Goal: Task Accomplishment & Management: Complete application form

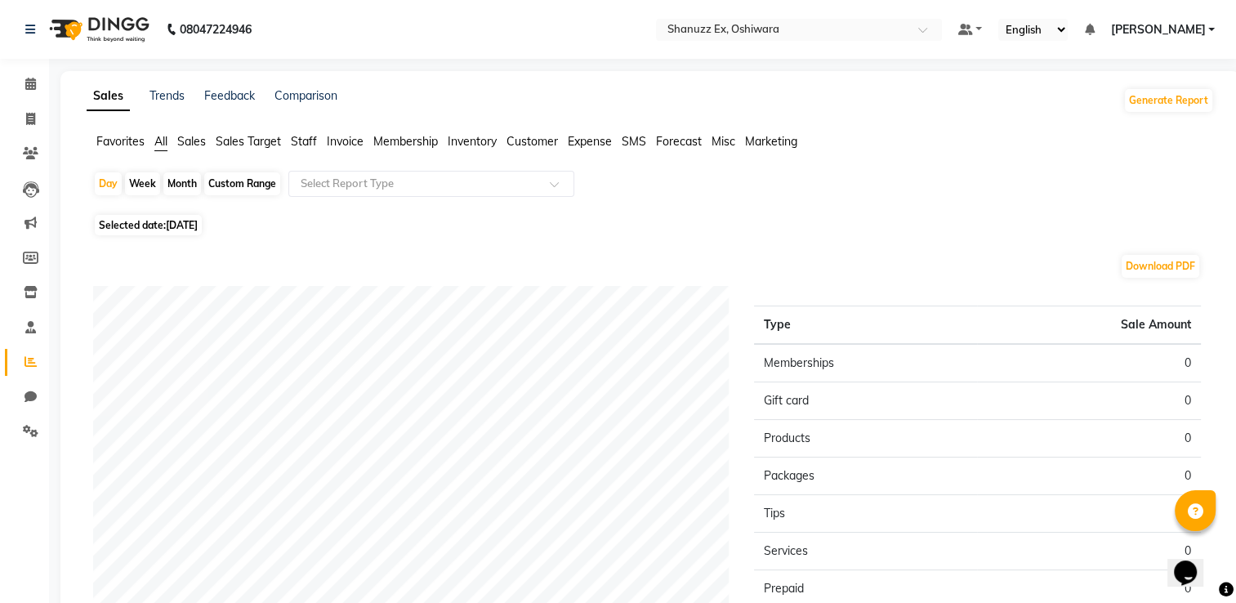
click at [158, 224] on span "Selected date: [DATE]" at bounding box center [148, 225] width 107 height 20
select select "9"
select select "2025"
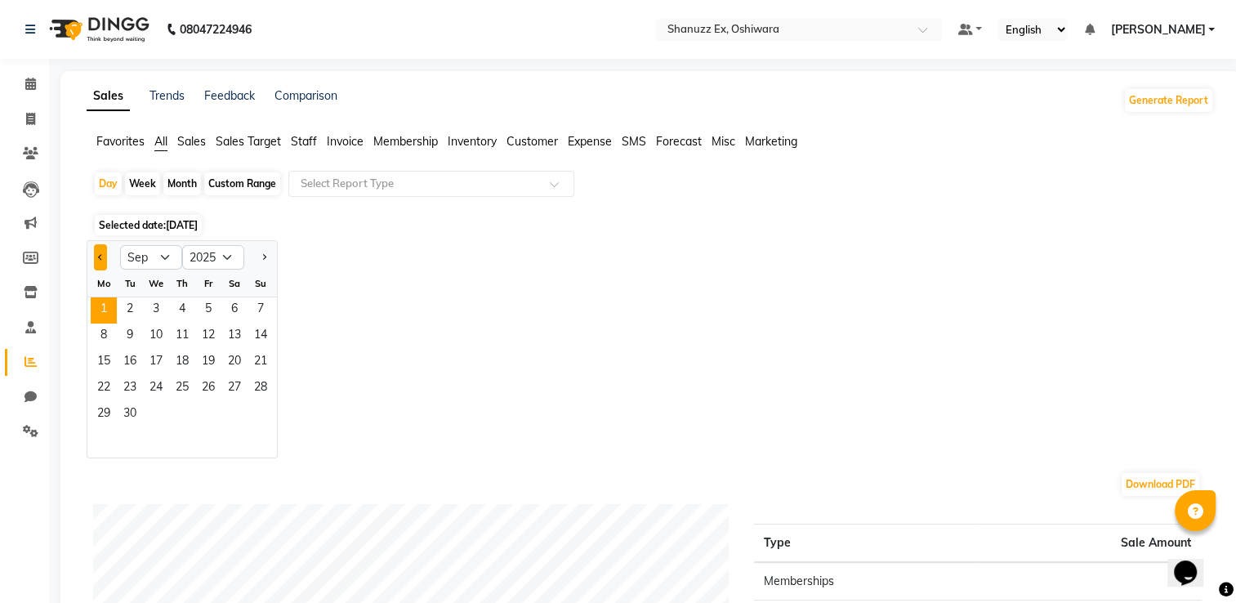
click at [105, 257] on button "Previous month" at bounding box center [100, 257] width 13 height 26
select select "7"
click at [137, 306] on span "1" at bounding box center [130, 310] width 26 height 26
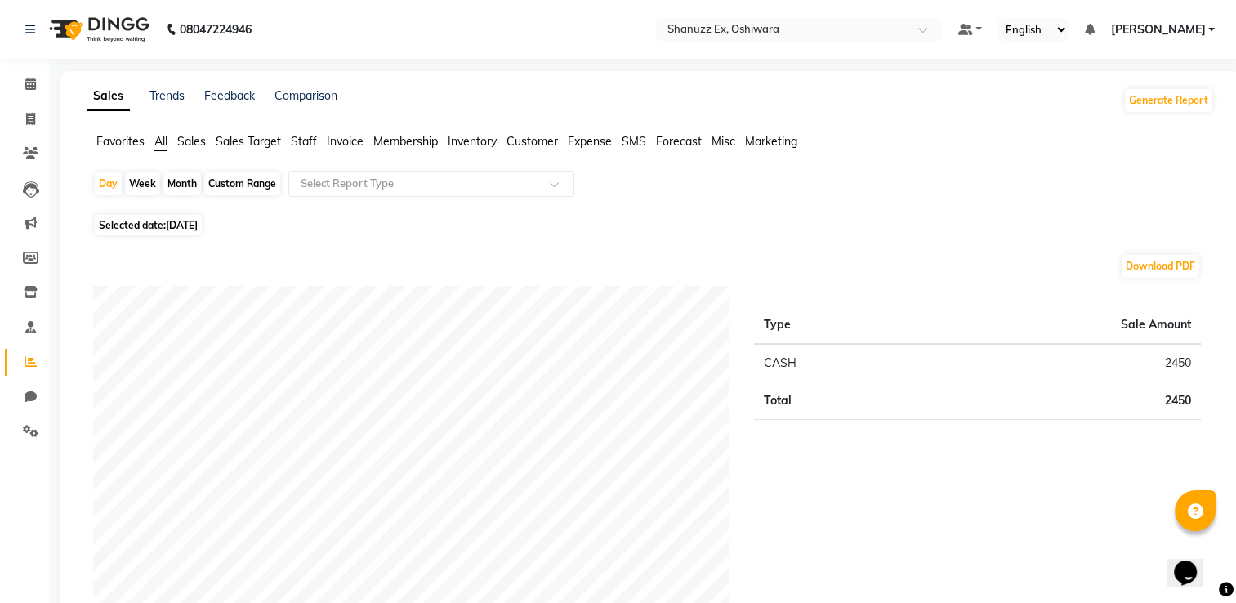
click at [178, 191] on div "Month" at bounding box center [182, 183] width 38 height 23
select select "7"
select select "2025"
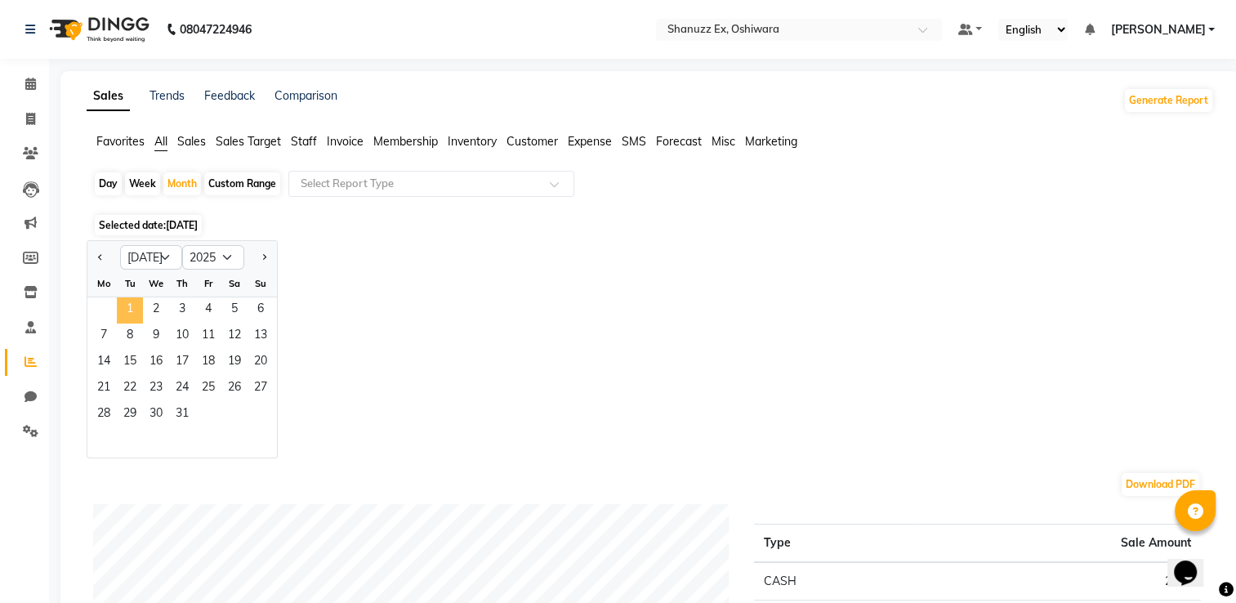
click at [134, 321] on span "1" at bounding box center [130, 310] width 26 height 26
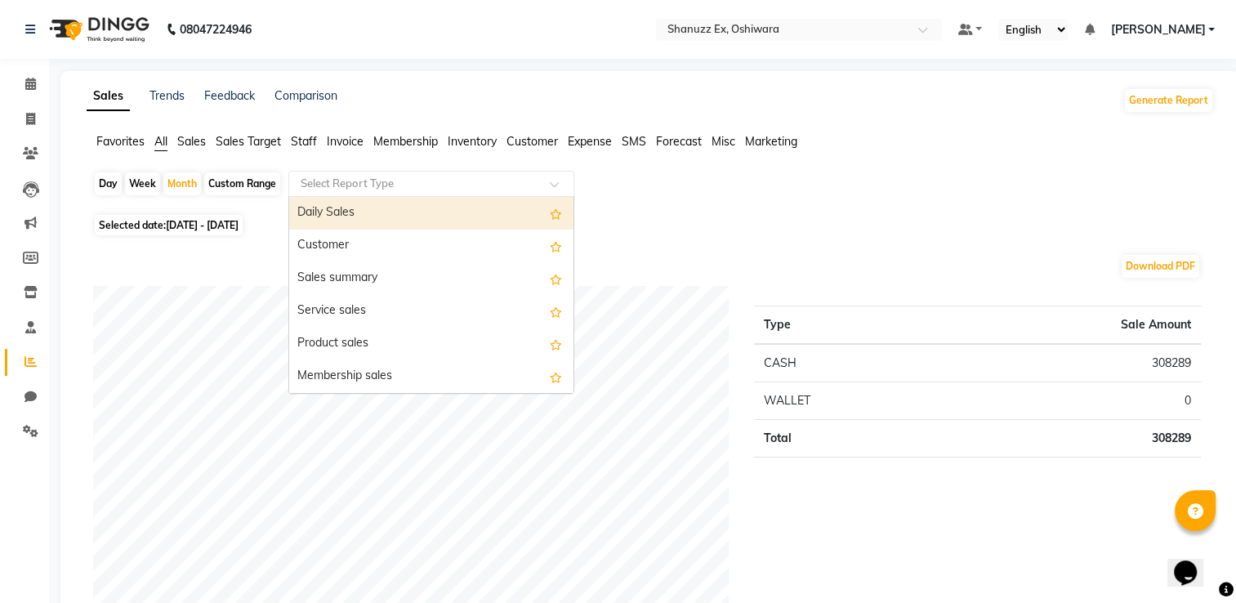
click at [422, 176] on input "text" at bounding box center [414, 184] width 235 height 16
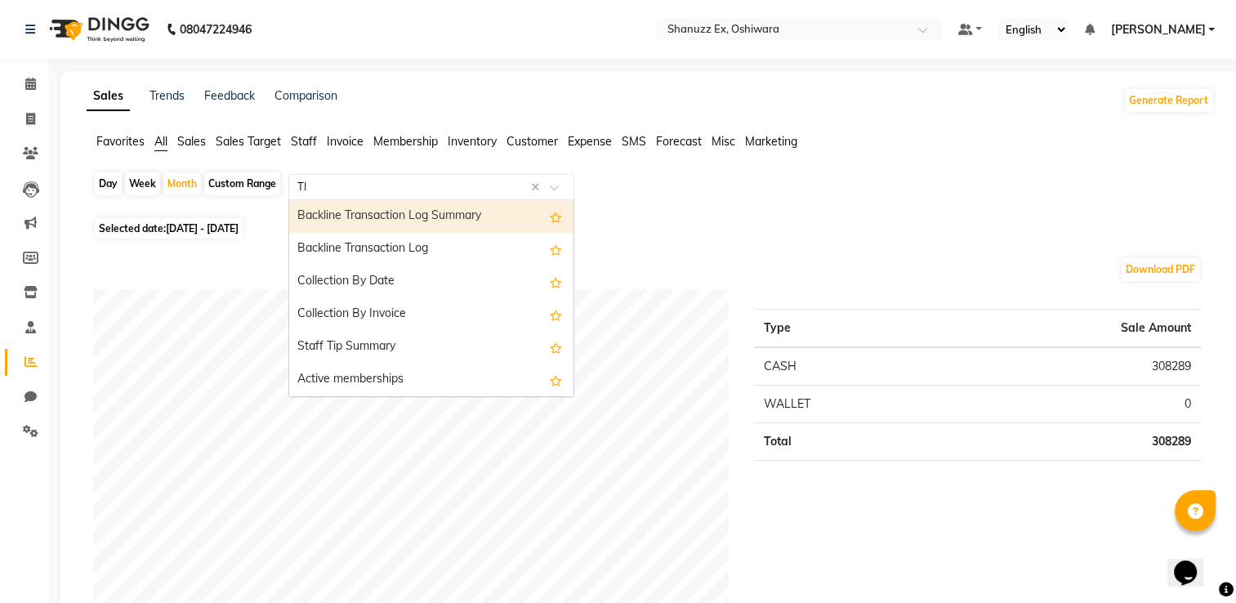
type input "TIP"
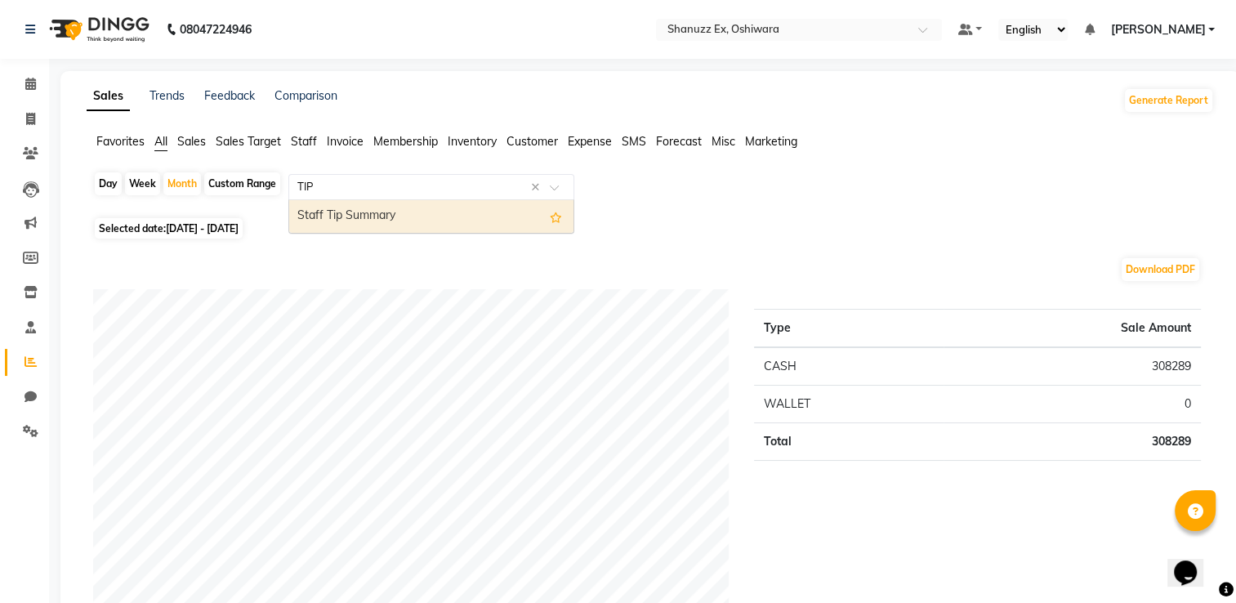
click at [380, 225] on div "Staff Tip Summary" at bounding box center [431, 216] width 284 height 33
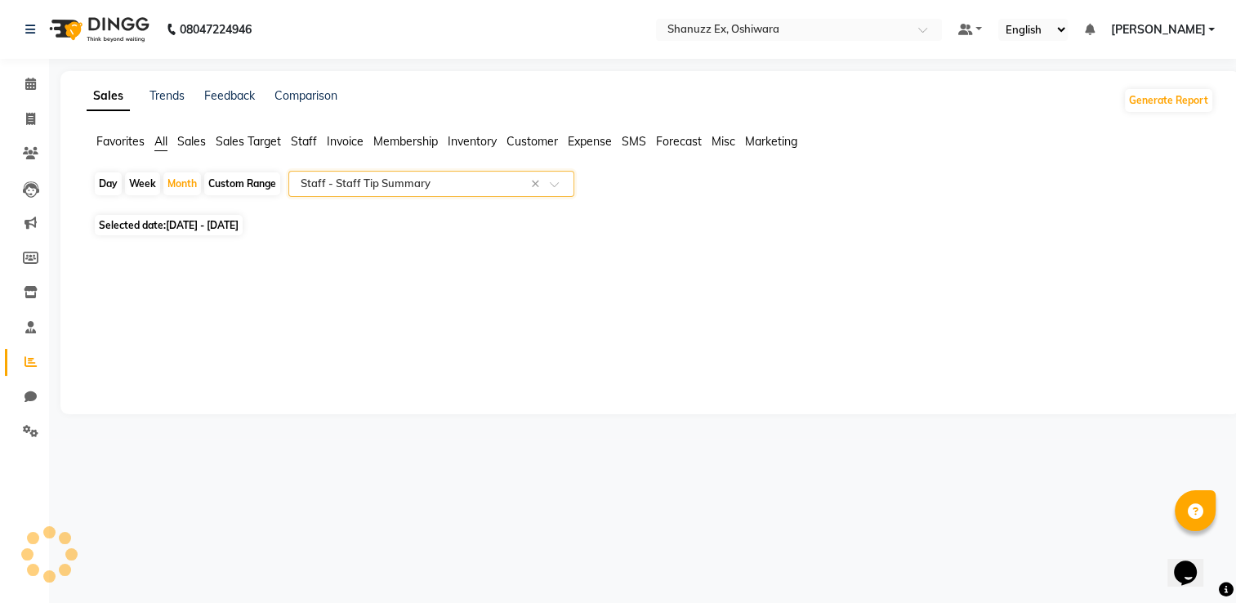
select select "full_report"
select select "pdf"
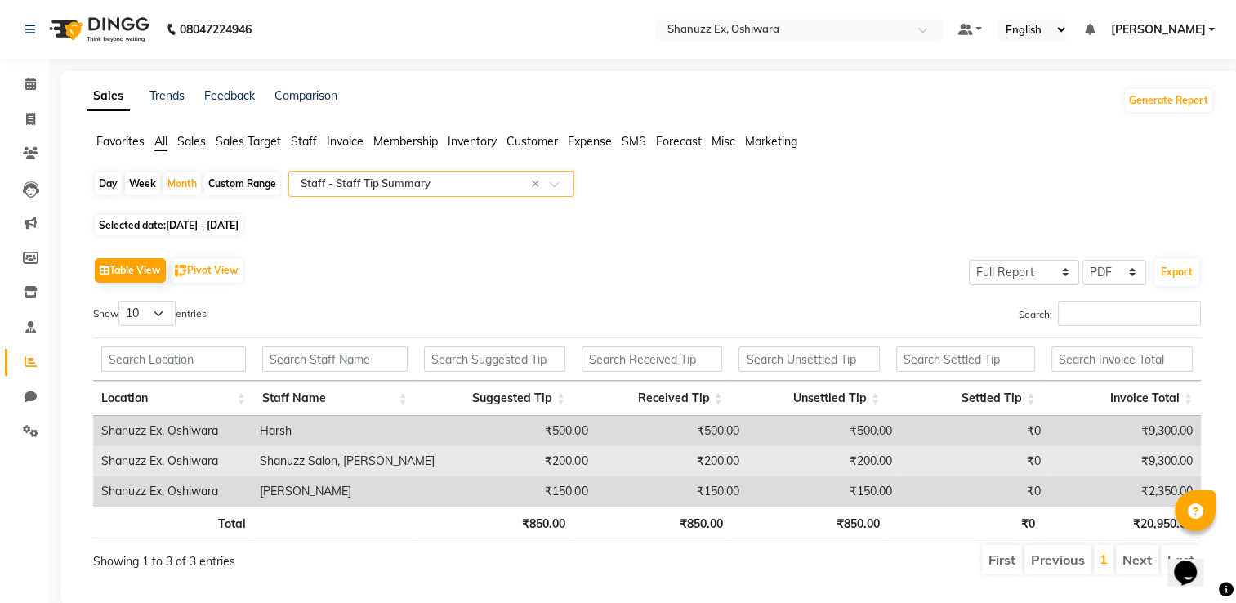
scroll to position [37, 0]
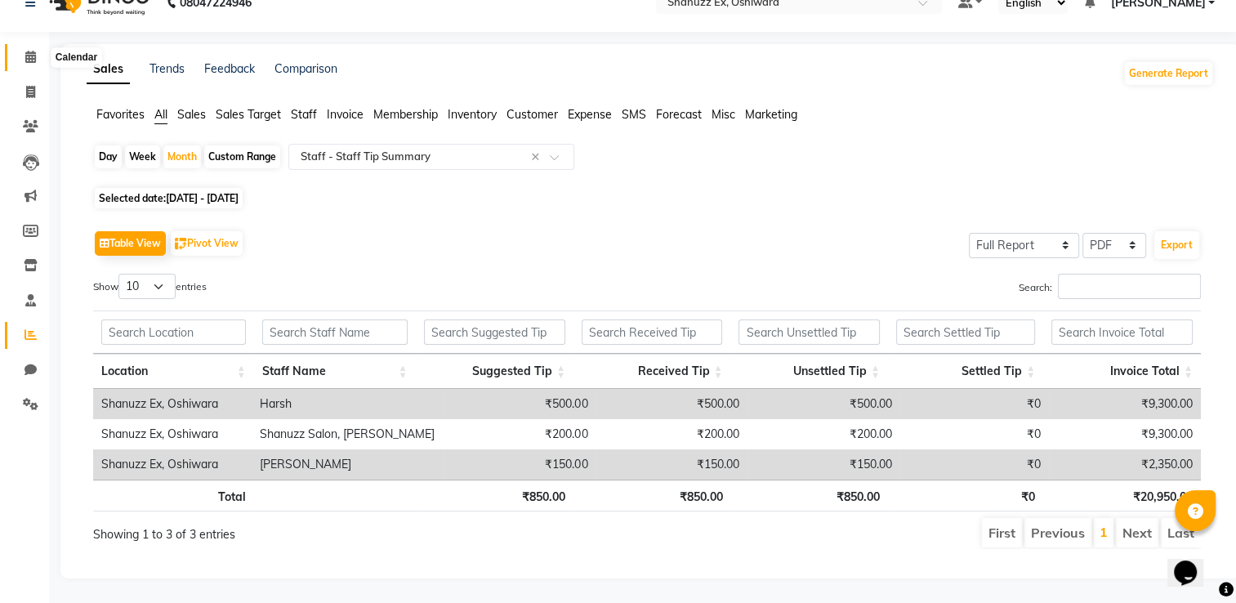
click at [38, 50] on span at bounding box center [30, 57] width 29 height 19
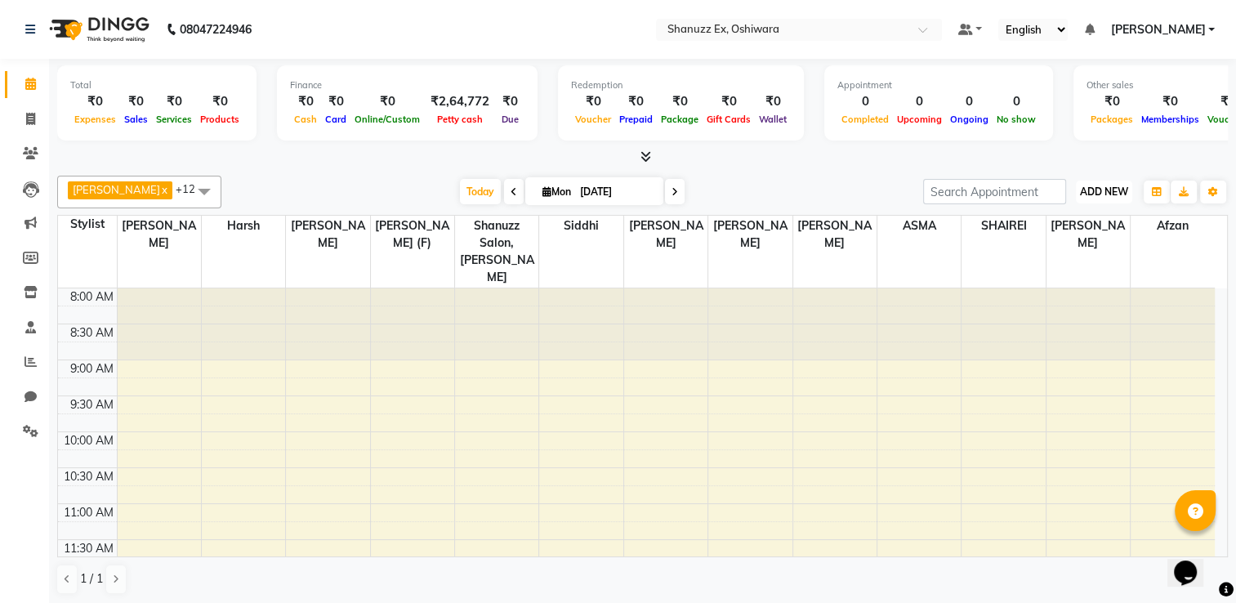
click at [1104, 188] on span "ADD NEW" at bounding box center [1104, 191] width 48 height 12
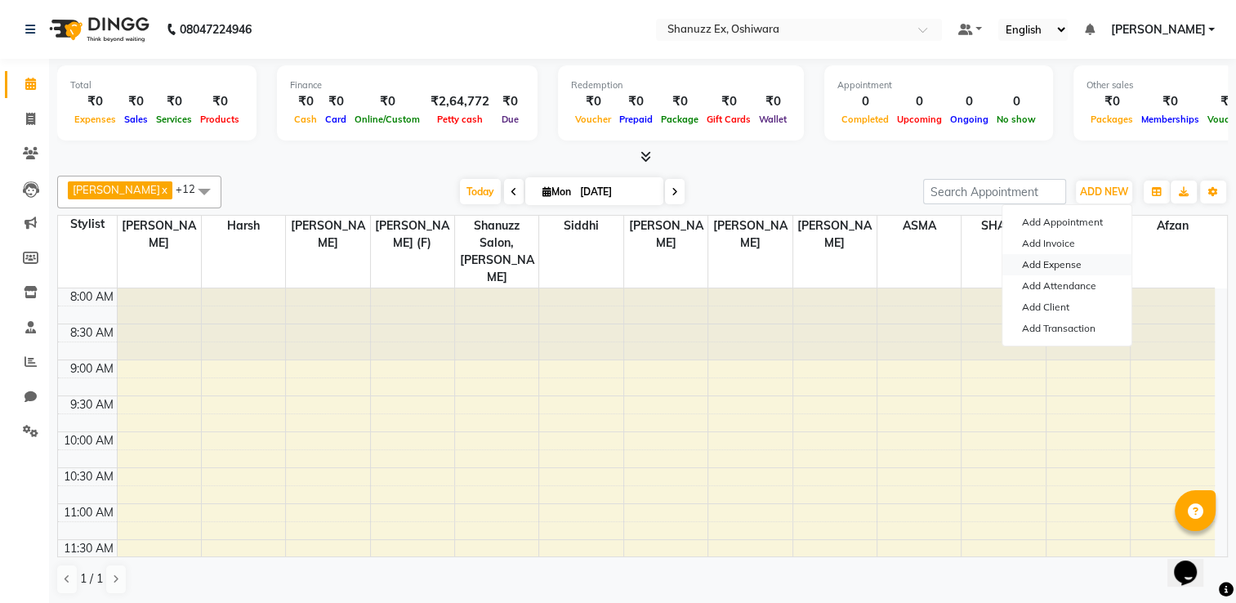
click at [1073, 259] on link "Add Expense" at bounding box center [1066, 264] width 129 height 21
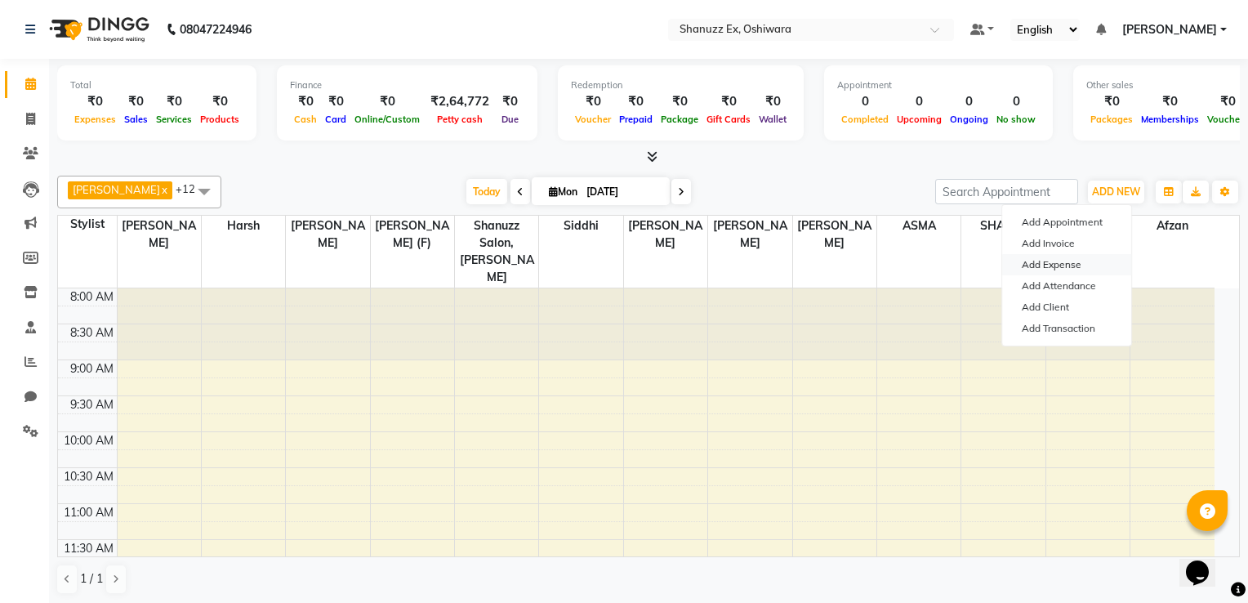
select select "1"
select select "7357"
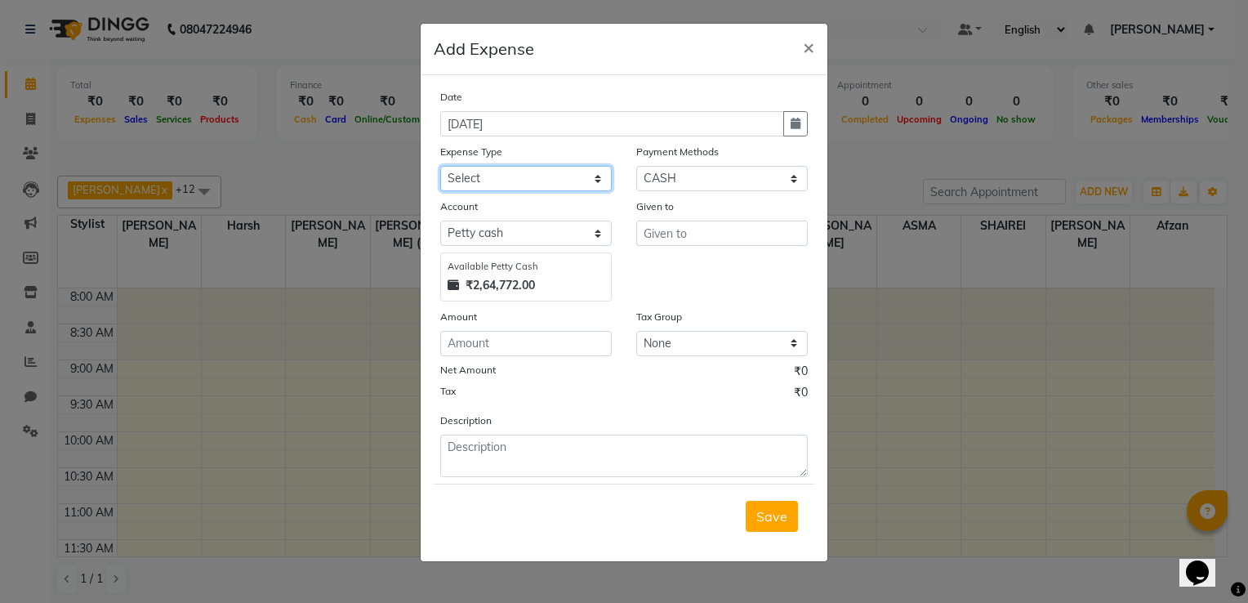
click at [465, 189] on select "Select Advance Salary Client Snacks Electricity Bill Marketing Maintenance Misc…" at bounding box center [526, 178] width 172 height 25
select select "22692"
click at [440, 167] on select "Select Advance Salary Client Snacks Electricity Bill Marketing Maintenance Misc…" at bounding box center [526, 178] width 172 height 25
click at [477, 345] on input "number" at bounding box center [526, 343] width 172 height 25
type input "1"
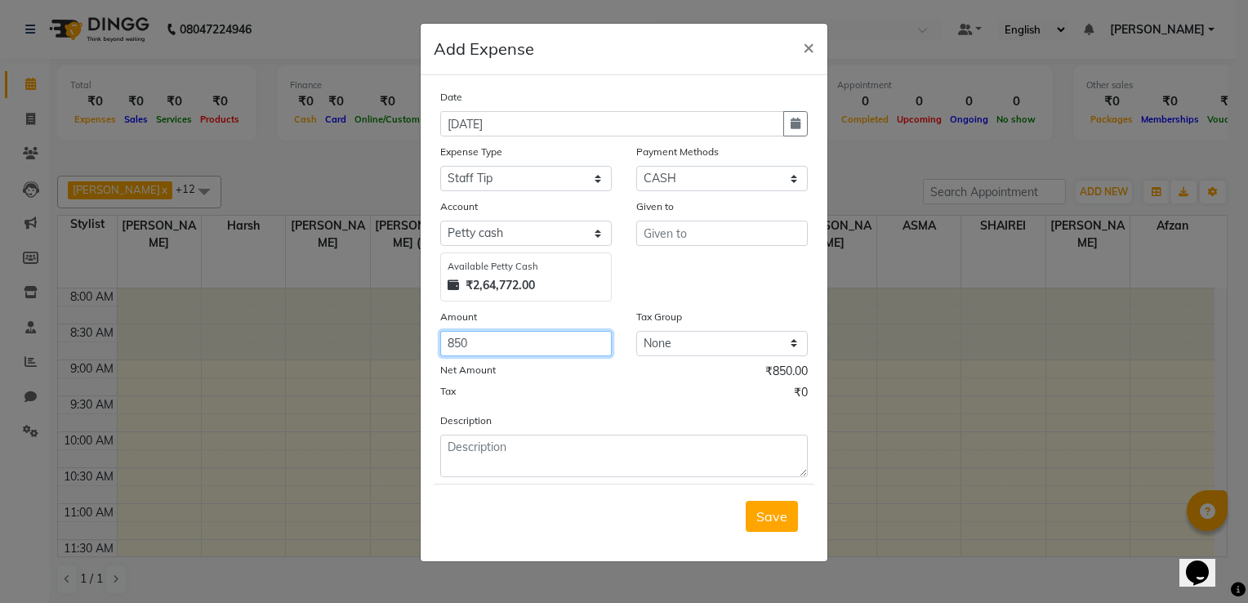
type input "850"
click at [694, 234] on input "text" at bounding box center [722, 233] width 172 height 25
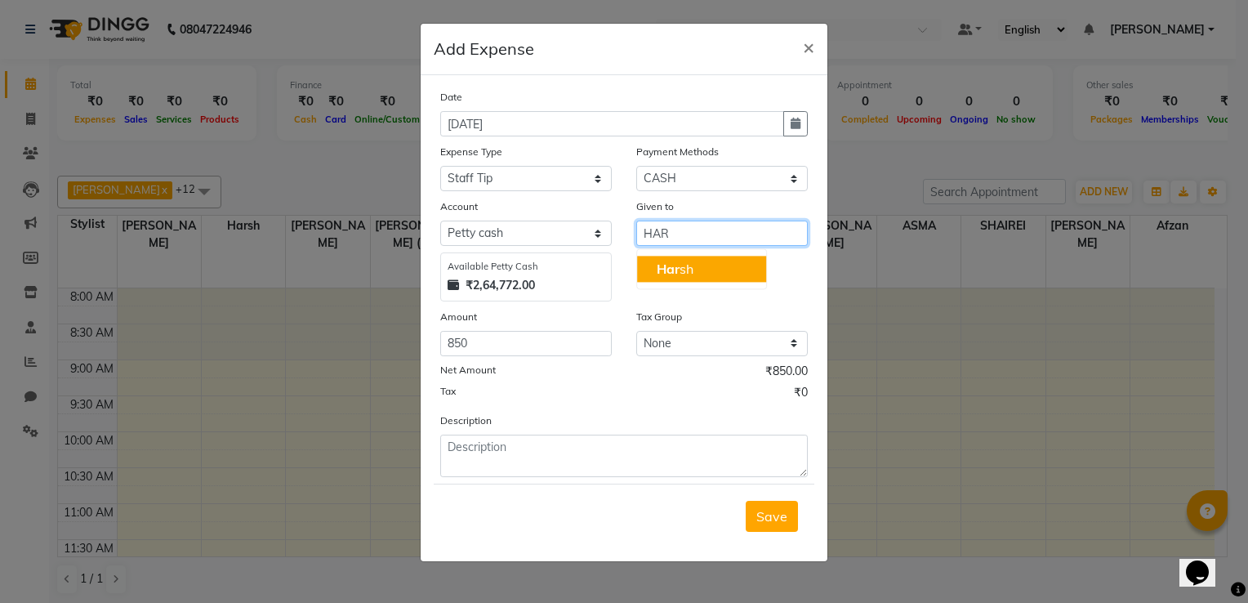
click at [680, 275] on span "Har" at bounding box center [668, 269] width 23 height 16
type input "Harsh"
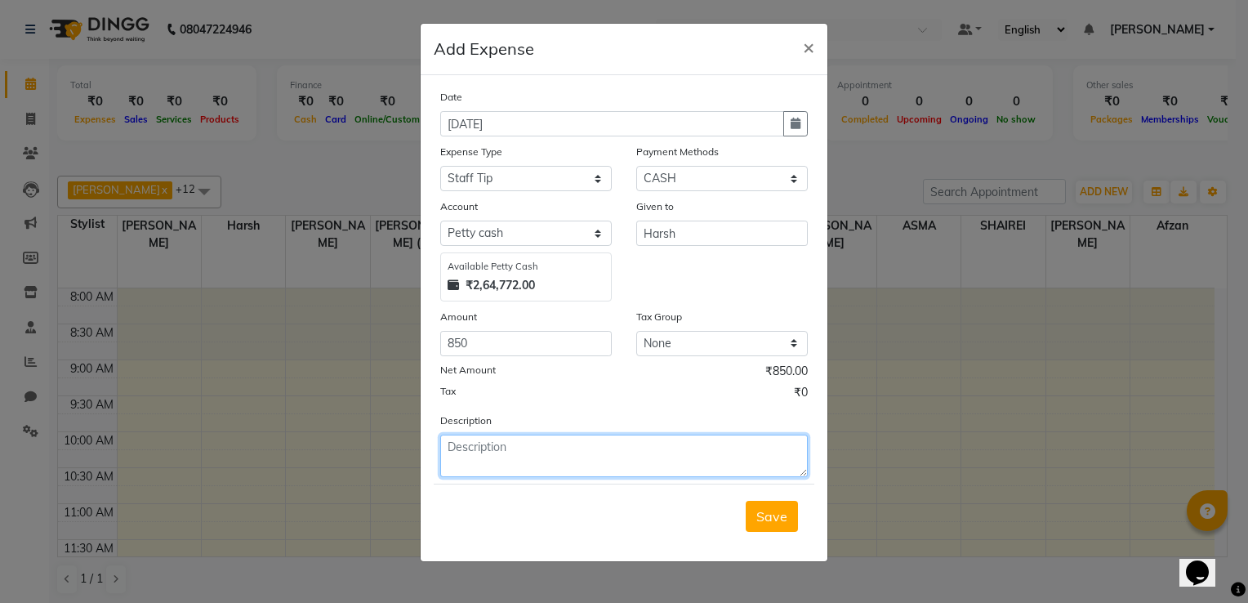
click at [513, 453] on textarea at bounding box center [624, 456] width 368 height 42
type textarea "JULY TIP"
click at [787, 528] on button "Save" at bounding box center [772, 516] width 52 height 31
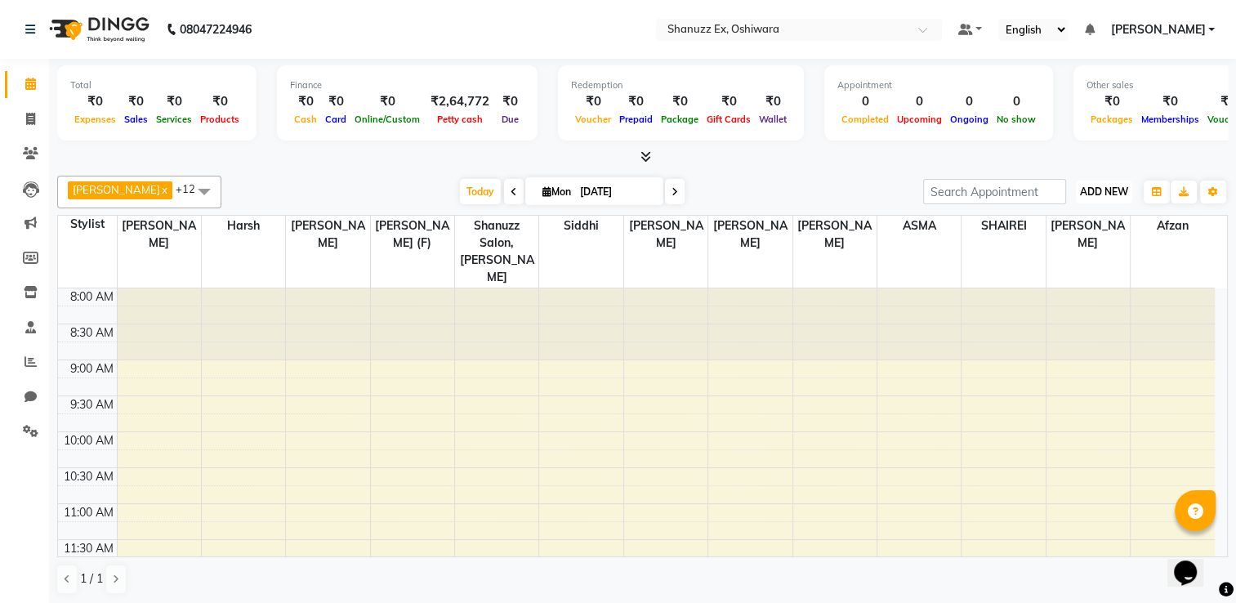
click at [1095, 185] on span "ADD NEW" at bounding box center [1104, 191] width 48 height 12
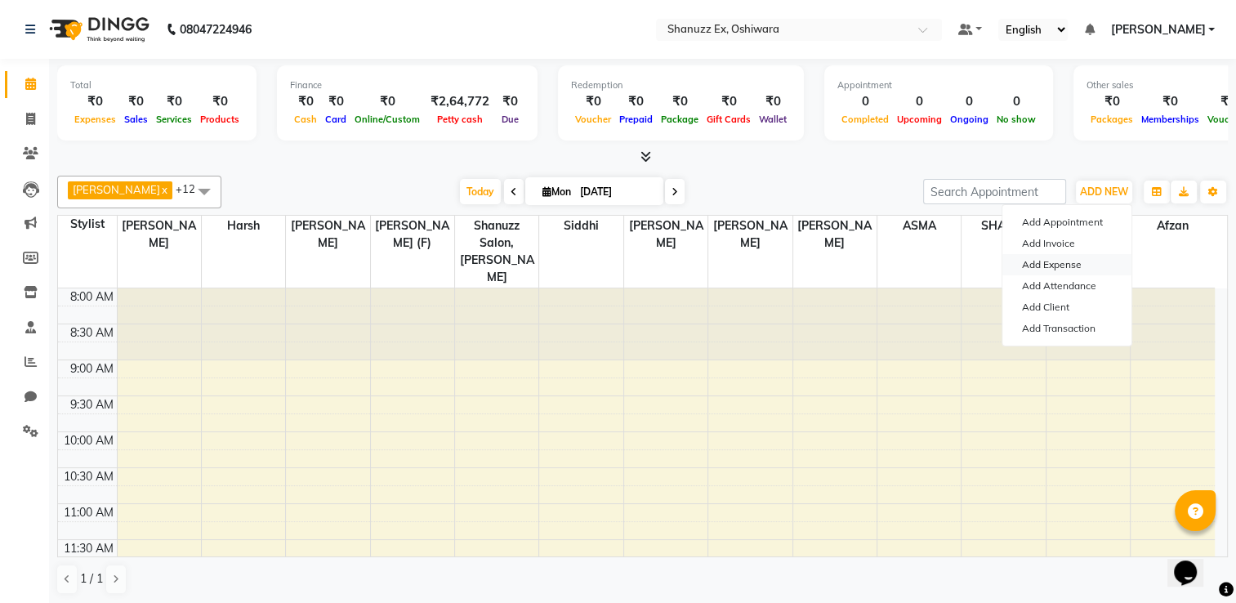
click at [1069, 266] on link "Add Expense" at bounding box center [1066, 264] width 129 height 21
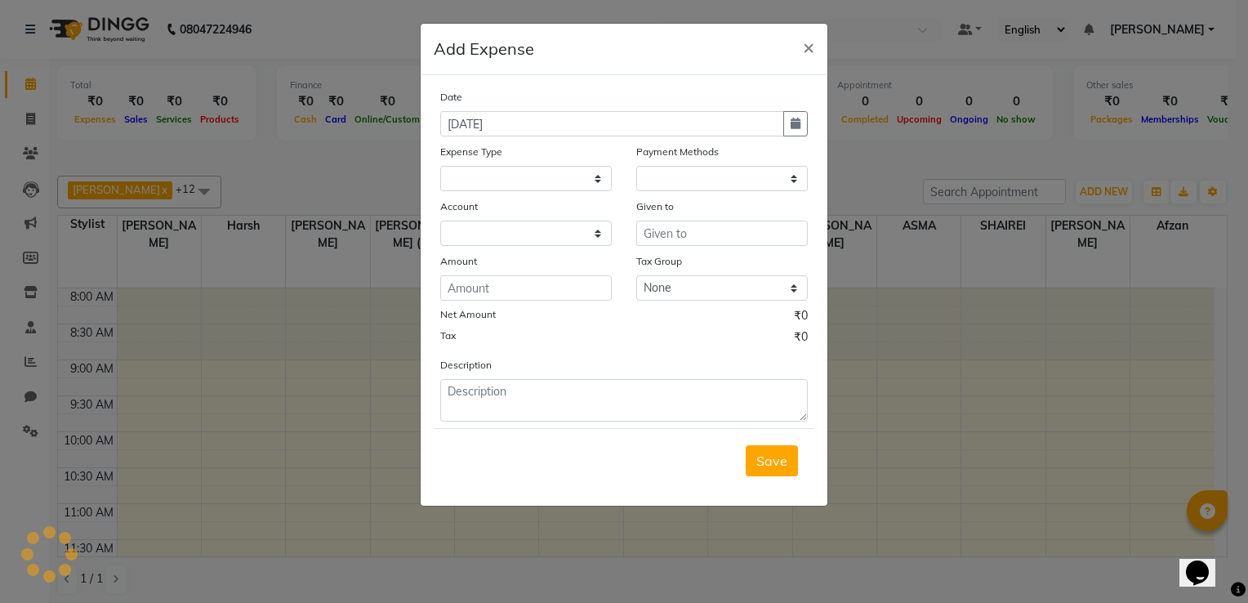
select select "7358"
select select "1"
select select "7357"
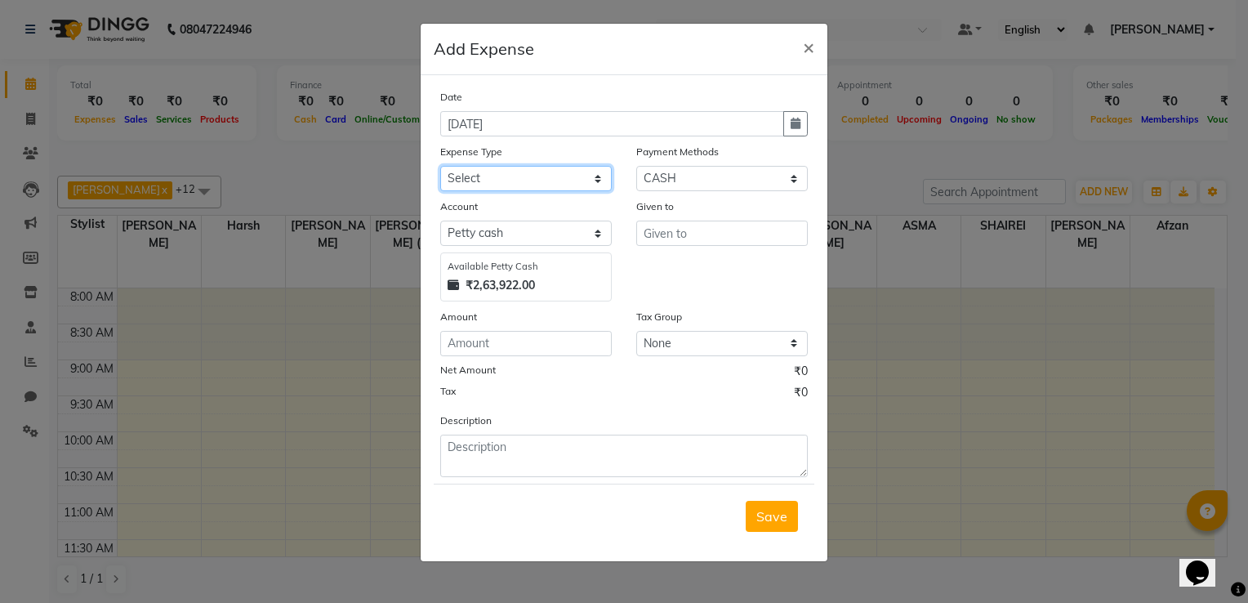
click at [475, 187] on select "Select Advance Salary Client Snacks Electricity Bill Marketing Maintenance Misc…" at bounding box center [526, 178] width 172 height 25
select select "22692"
click at [440, 167] on select "Select Advance Salary Client Snacks Electricity Bill Marketing Maintenance Misc…" at bounding box center [526, 178] width 172 height 25
click at [715, 240] on input "text" at bounding box center [722, 233] width 172 height 25
type input "S"
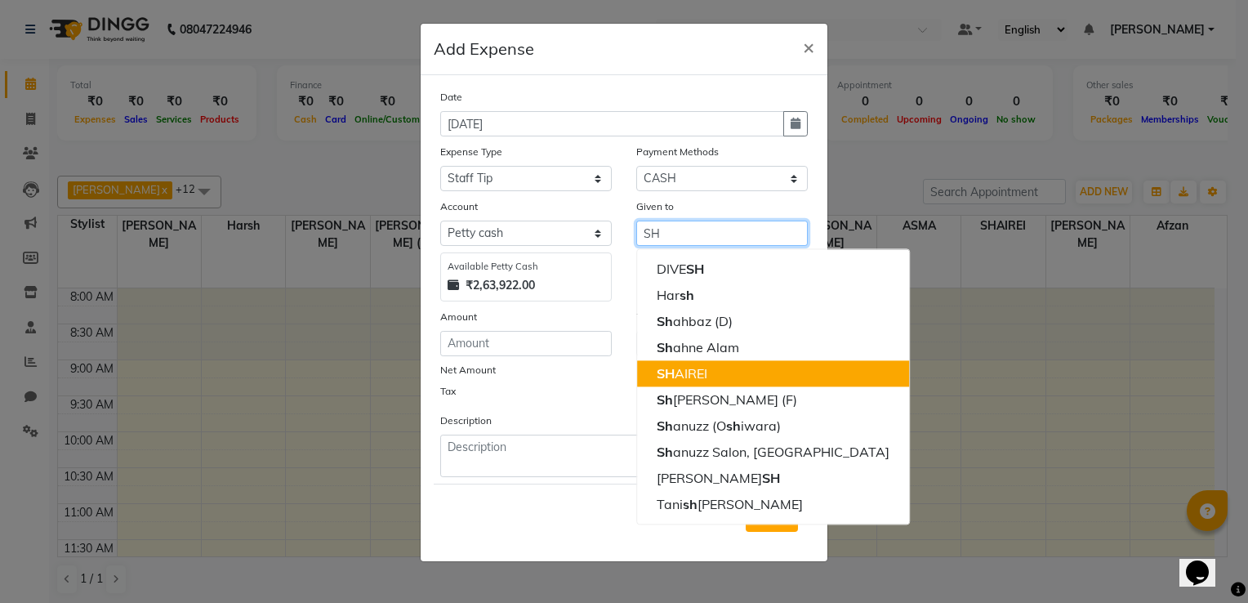
click at [700, 371] on ngb-highlight "SH AIREI" at bounding box center [682, 373] width 51 height 16
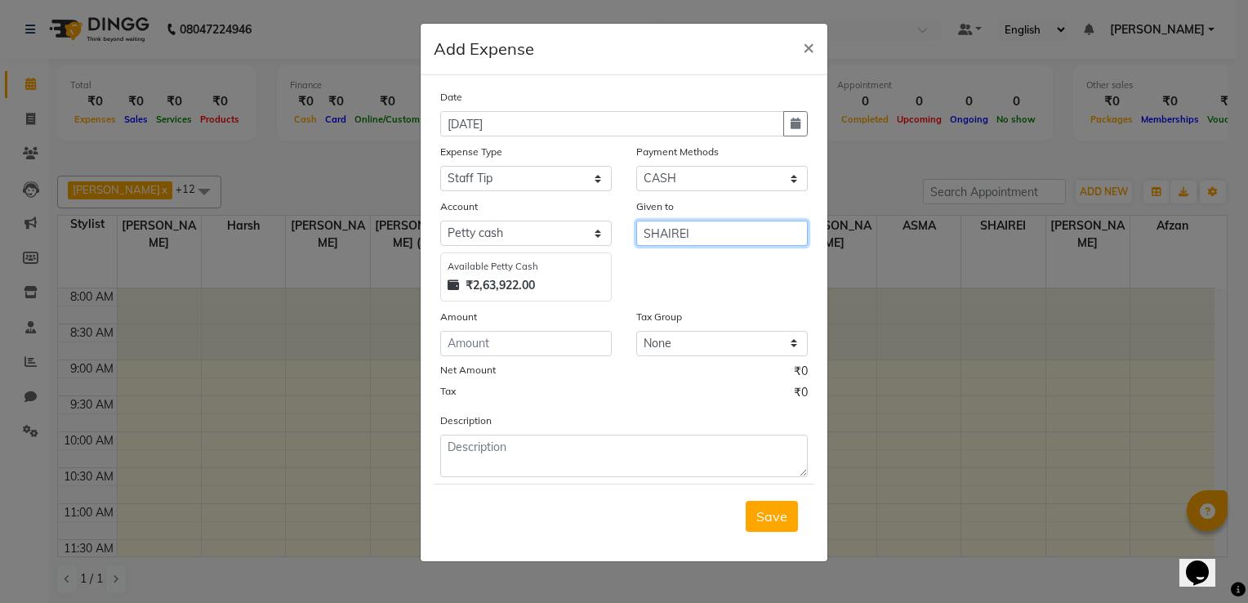
type input "SHAIREI"
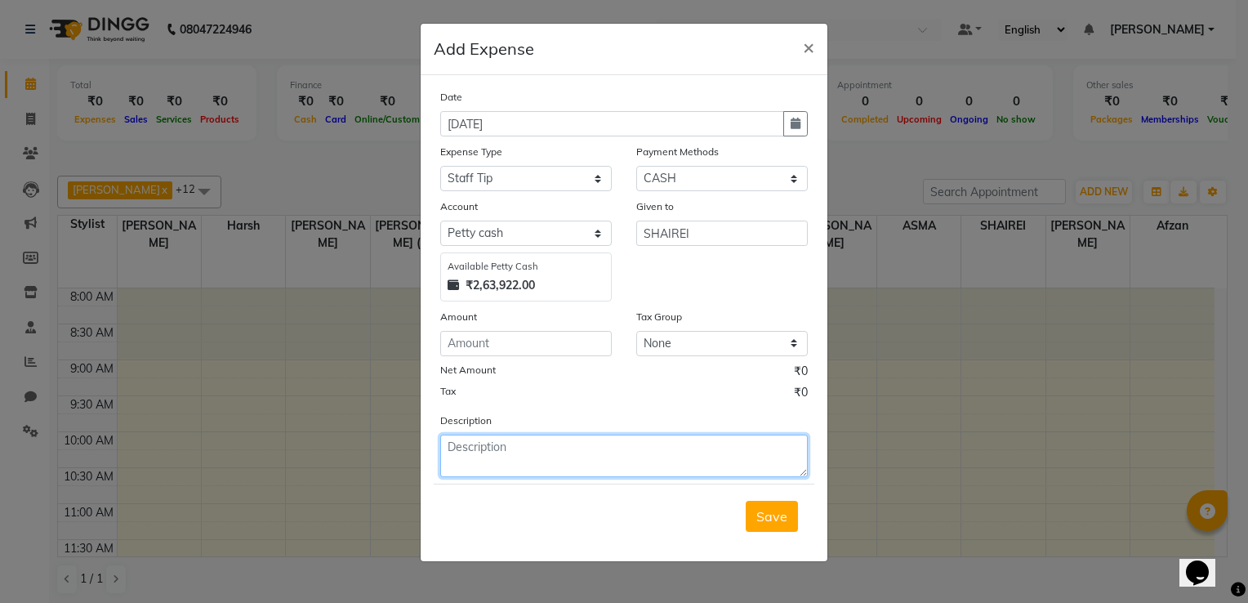
click at [582, 447] on textarea at bounding box center [624, 456] width 368 height 42
type textarea "700 JULY TIP"
click at [761, 520] on span "Save" at bounding box center [771, 516] width 31 height 16
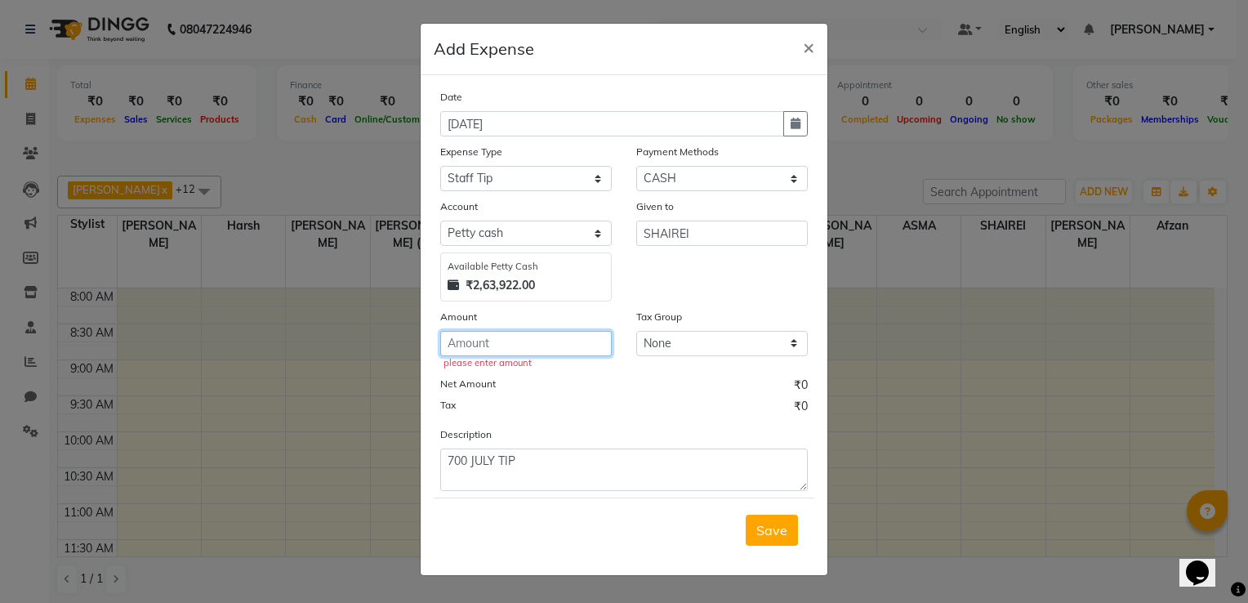
click at [485, 345] on input "number" at bounding box center [526, 343] width 172 height 25
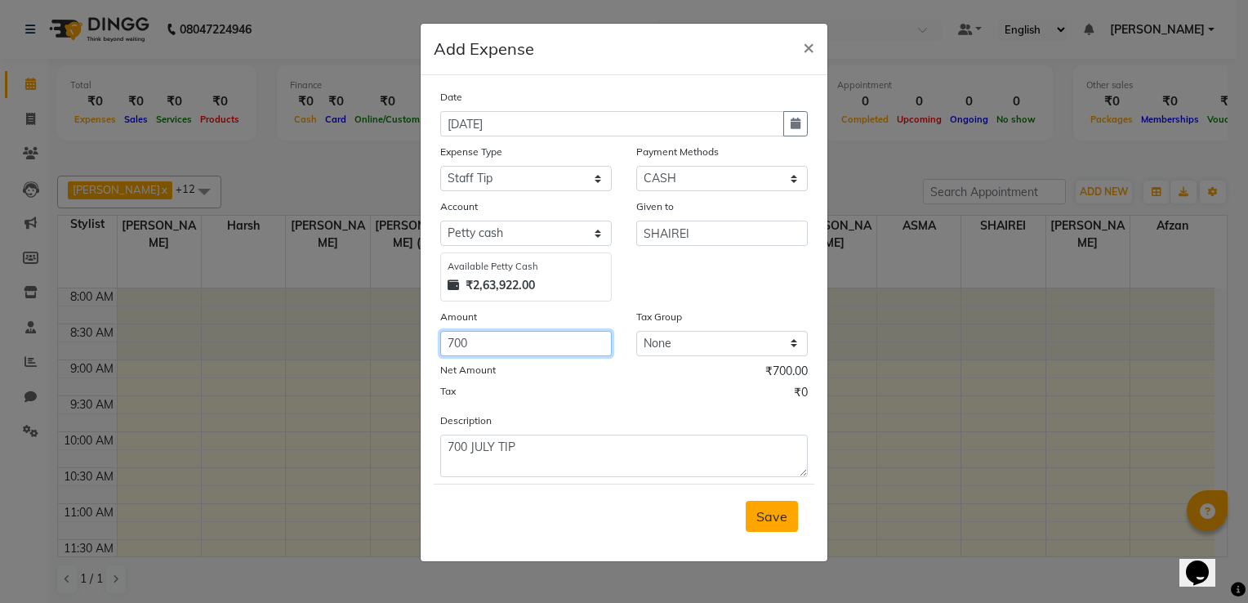
type input "700"
click at [759, 519] on span "Save" at bounding box center [771, 516] width 31 height 16
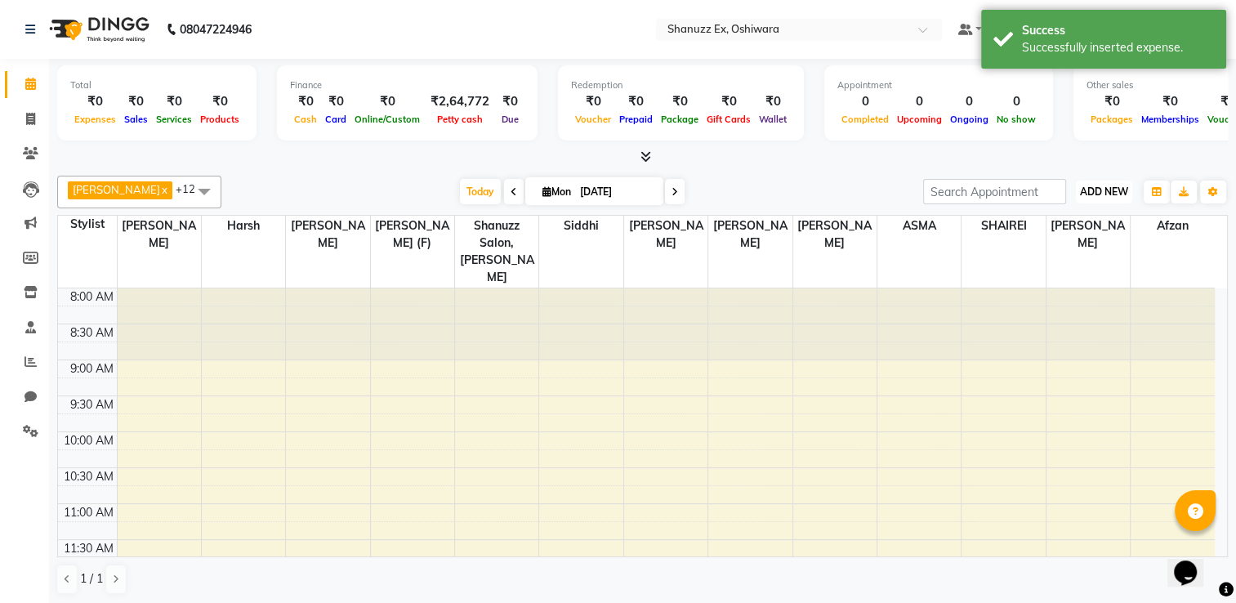
click at [1126, 199] on button "ADD NEW Toggle Dropdown" at bounding box center [1104, 192] width 56 height 23
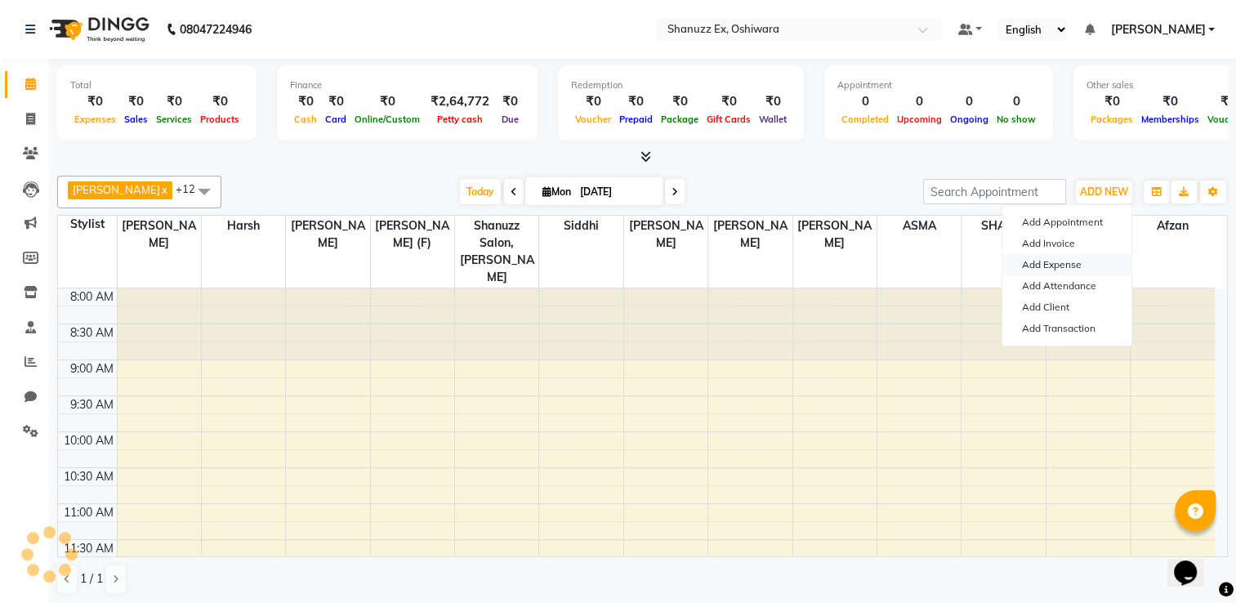
click at [1053, 257] on link "Add Expense" at bounding box center [1066, 264] width 129 height 21
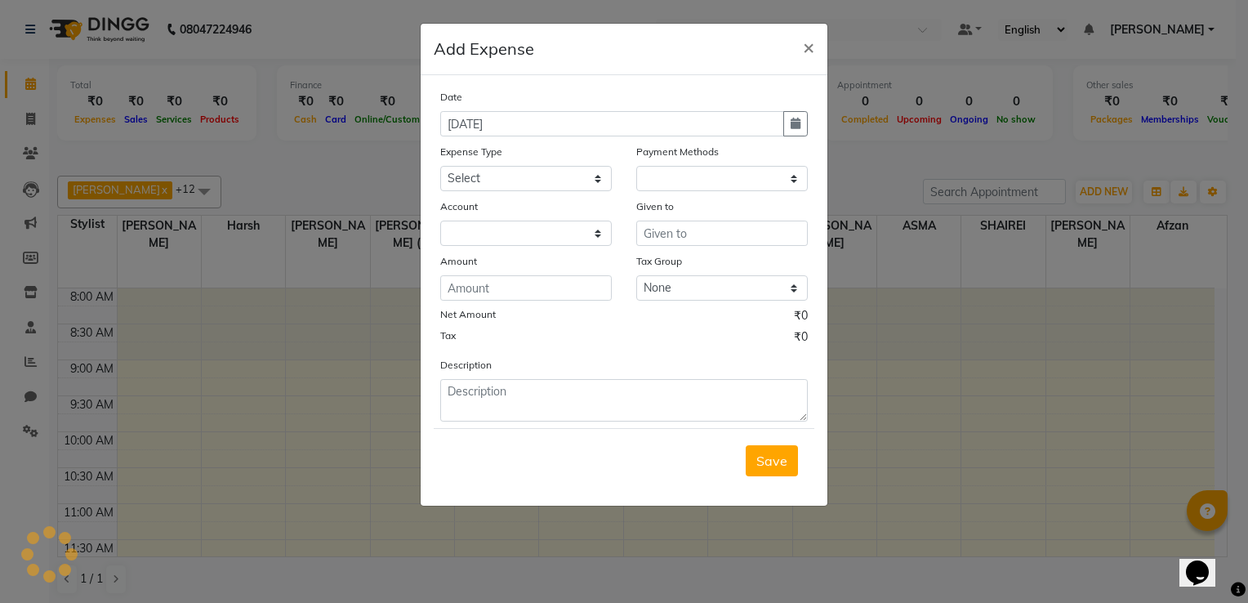
select select "1"
select select "7357"
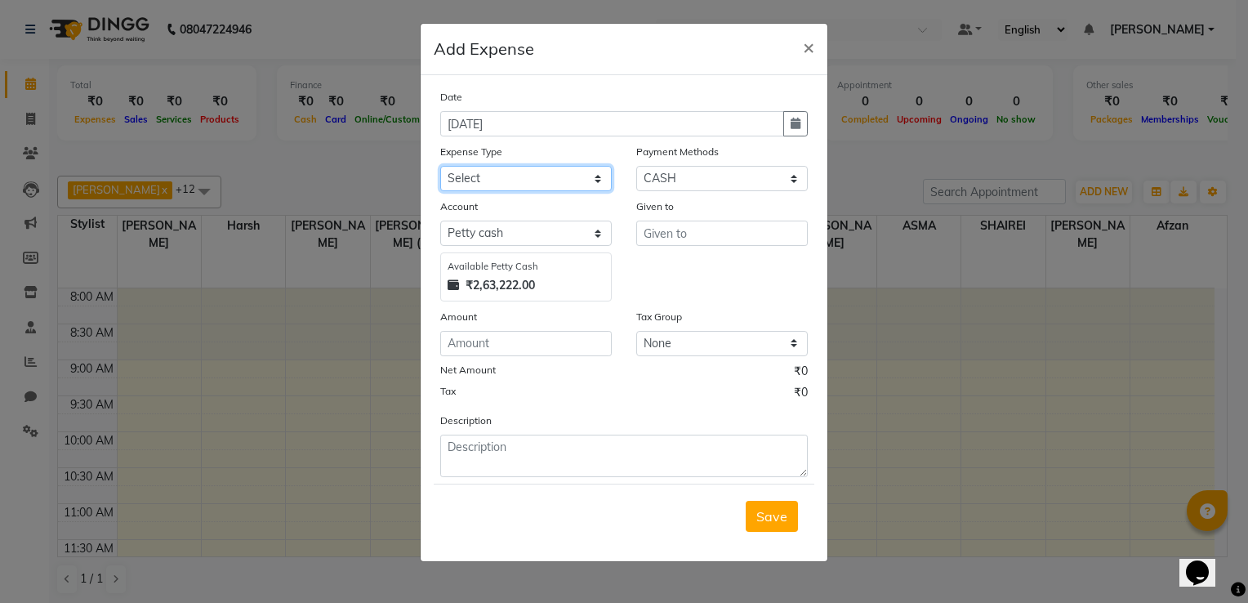
click at [538, 190] on select "Select Advance Salary Client Snacks Electricity Bill Marketing Maintenance Misc…" at bounding box center [526, 178] width 172 height 25
select select "22692"
click at [440, 167] on select "Select Advance Salary Client Snacks Electricity Bill Marketing Maintenance Misc…" at bounding box center [526, 178] width 172 height 25
click at [484, 345] on input "number" at bounding box center [526, 343] width 172 height 25
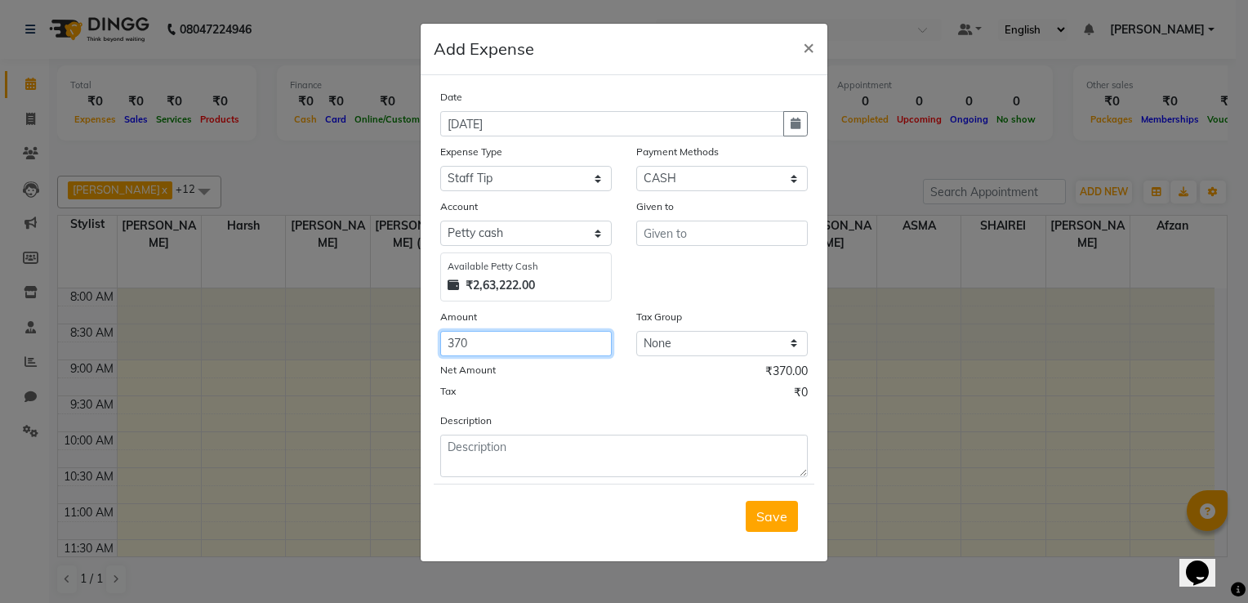
type input "370"
click at [668, 243] on input "text" at bounding box center [722, 233] width 172 height 25
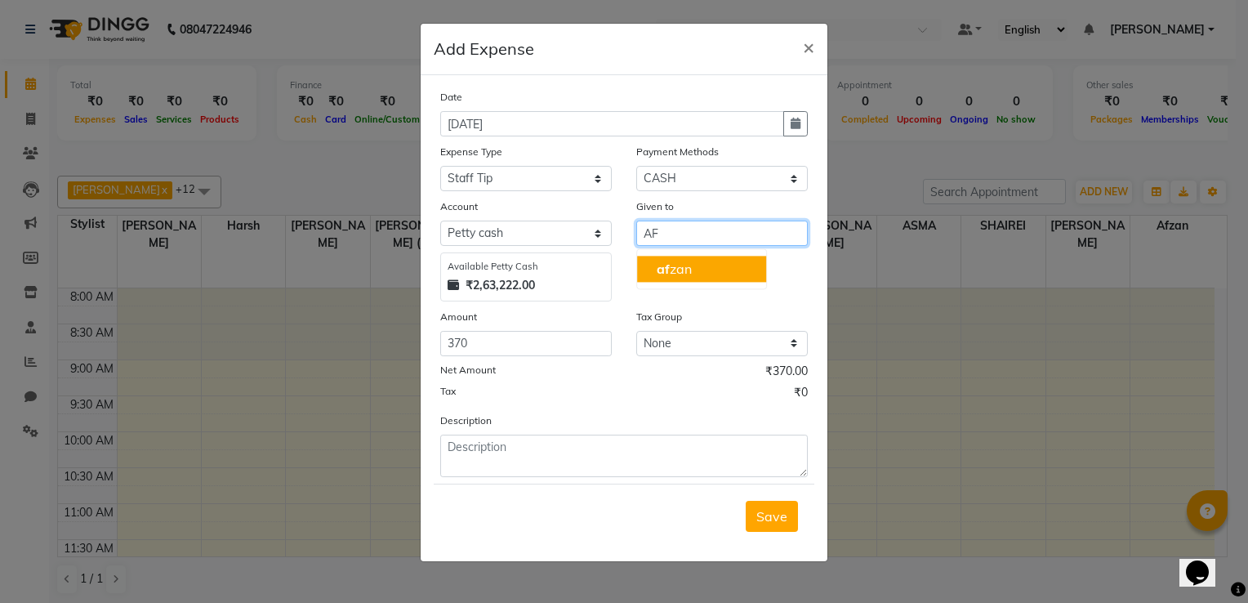
click at [667, 270] on span "af" at bounding box center [663, 269] width 13 height 16
type input "afzan"
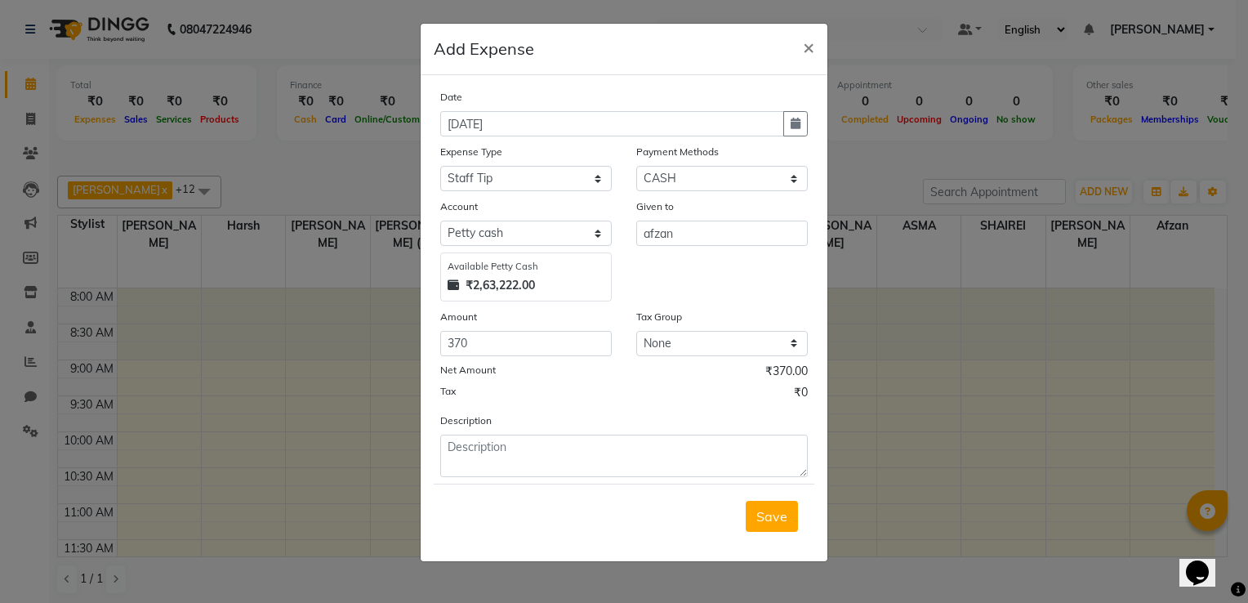
click at [667, 270] on div "Given to afzan" at bounding box center [722, 250] width 196 height 104
click at [540, 464] on textarea at bounding box center [624, 456] width 368 height 42
type textarea "JULY TIP"
click at [775, 508] on button "Save" at bounding box center [772, 516] width 52 height 31
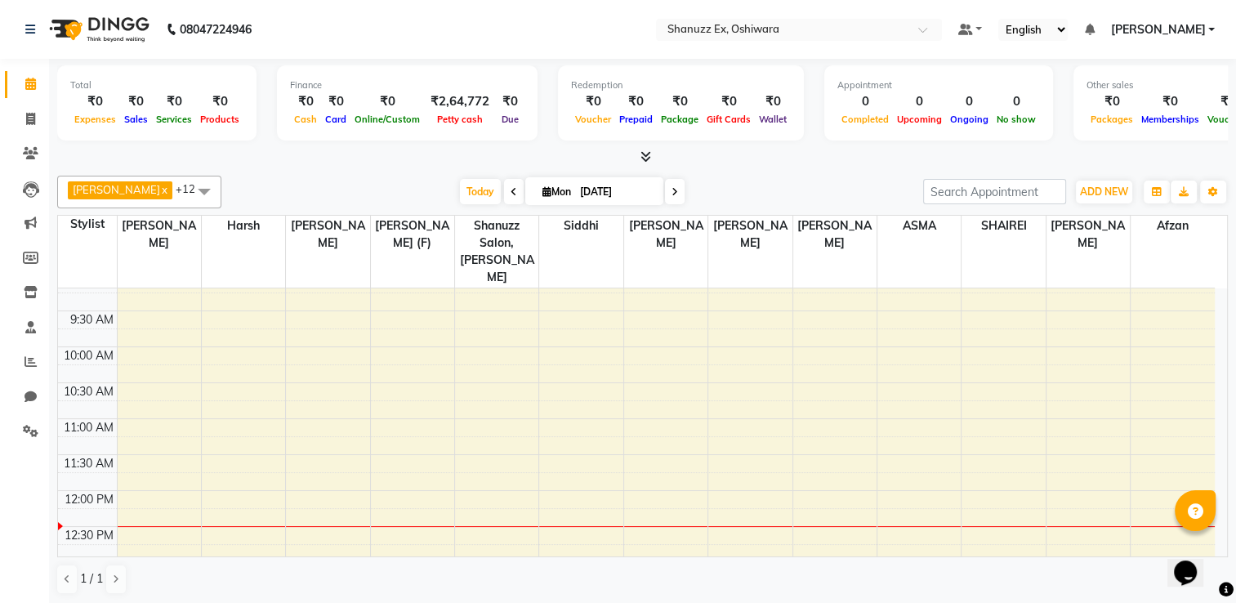
scroll to position [83, 0]
click at [1109, 190] on span "ADD NEW" at bounding box center [1104, 191] width 48 height 12
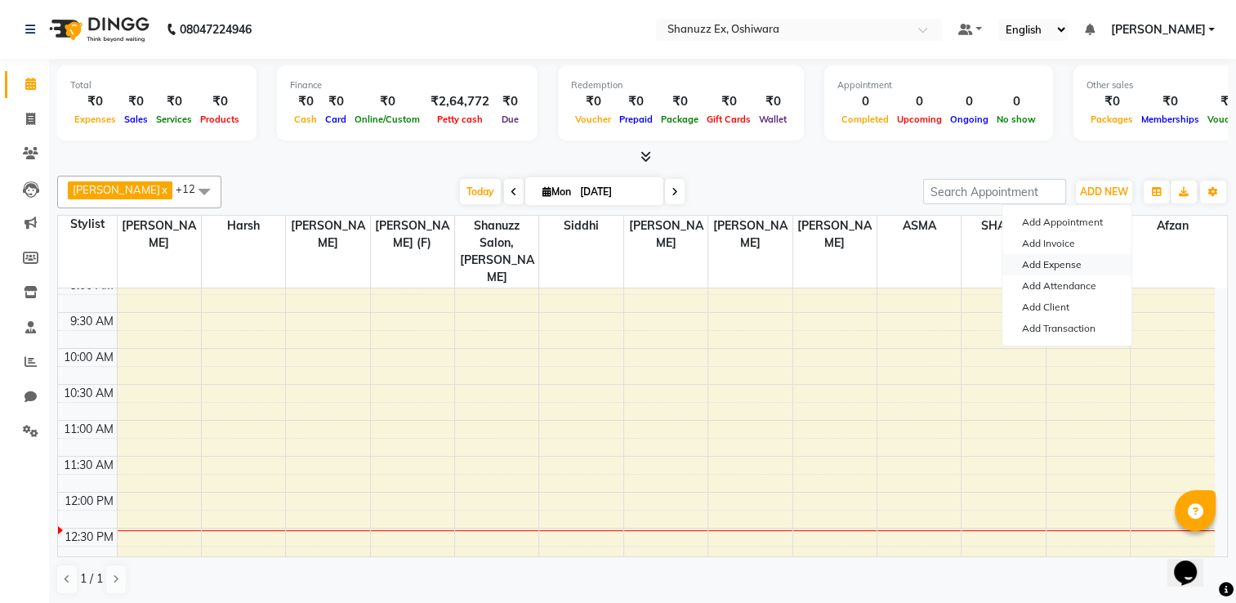
click at [1053, 265] on link "Add Expense" at bounding box center [1066, 264] width 129 height 21
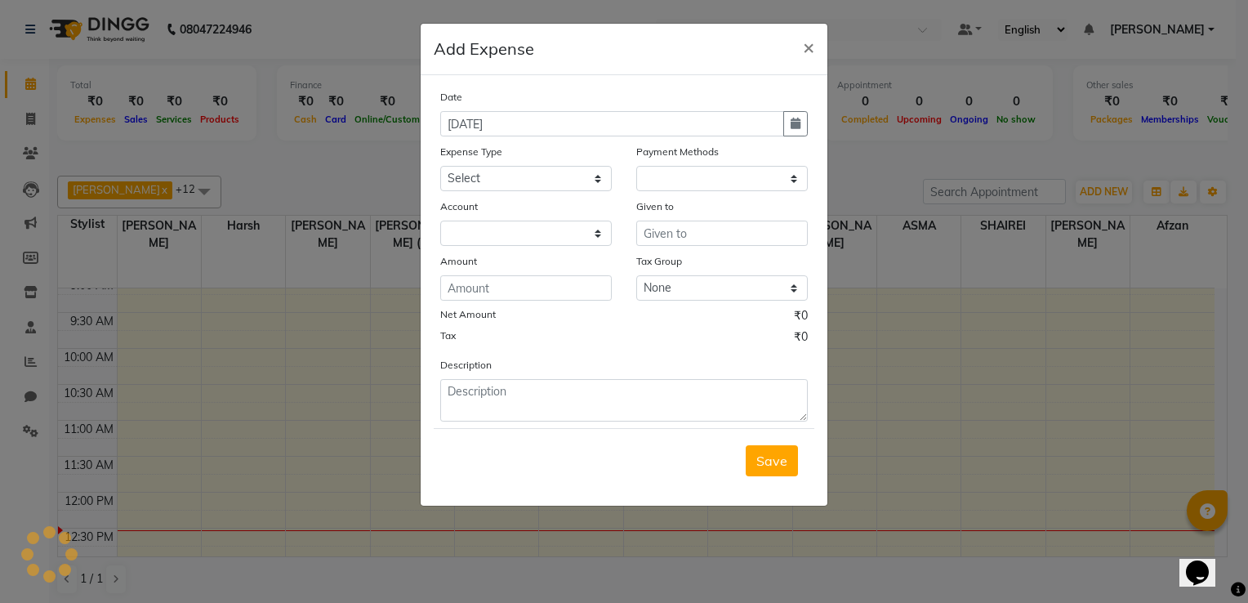
select select "1"
select select "7357"
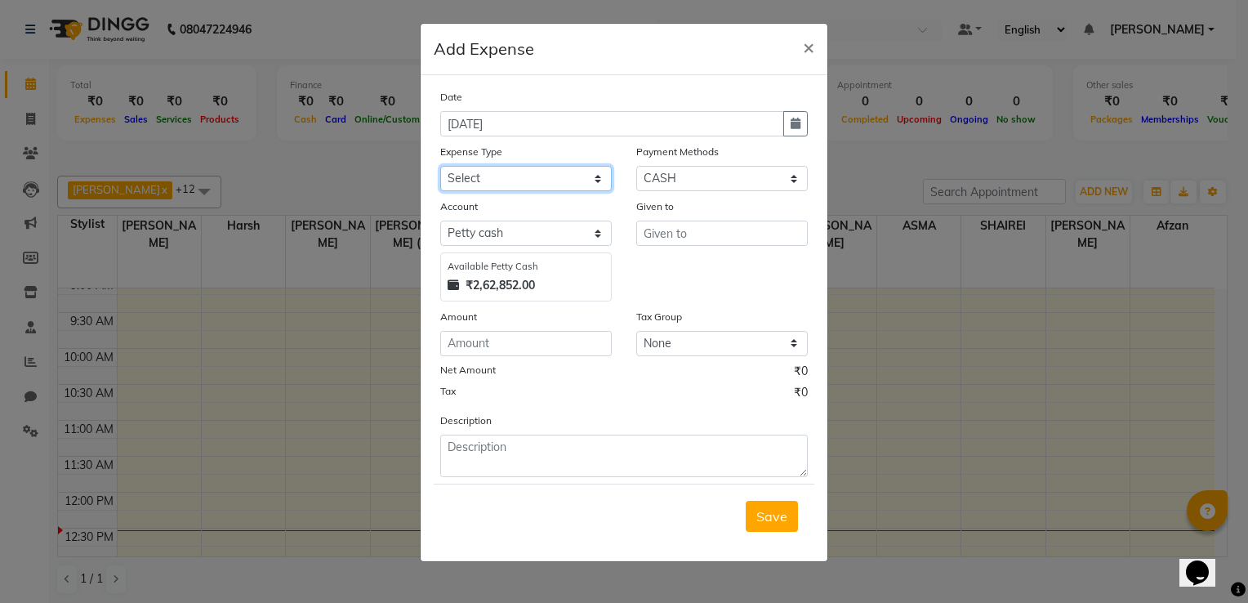
click at [504, 181] on select "Select Advance Salary Client Snacks Electricity Bill Marketing Maintenance Misc…" at bounding box center [526, 178] width 172 height 25
select select "22692"
click at [440, 167] on select "Select Advance Salary Client Snacks Electricity Bill Marketing Maintenance Misc…" at bounding box center [526, 178] width 172 height 25
click at [469, 344] on input "number" at bounding box center [526, 343] width 172 height 25
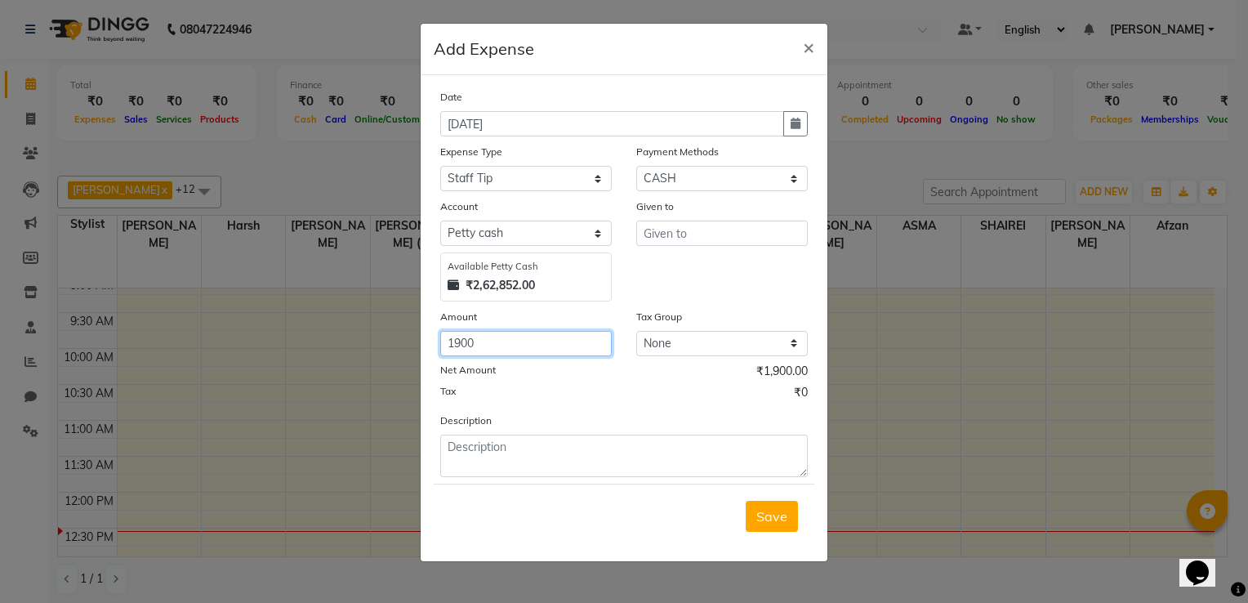
type input "1900"
click at [685, 234] on input "text" at bounding box center [722, 233] width 172 height 25
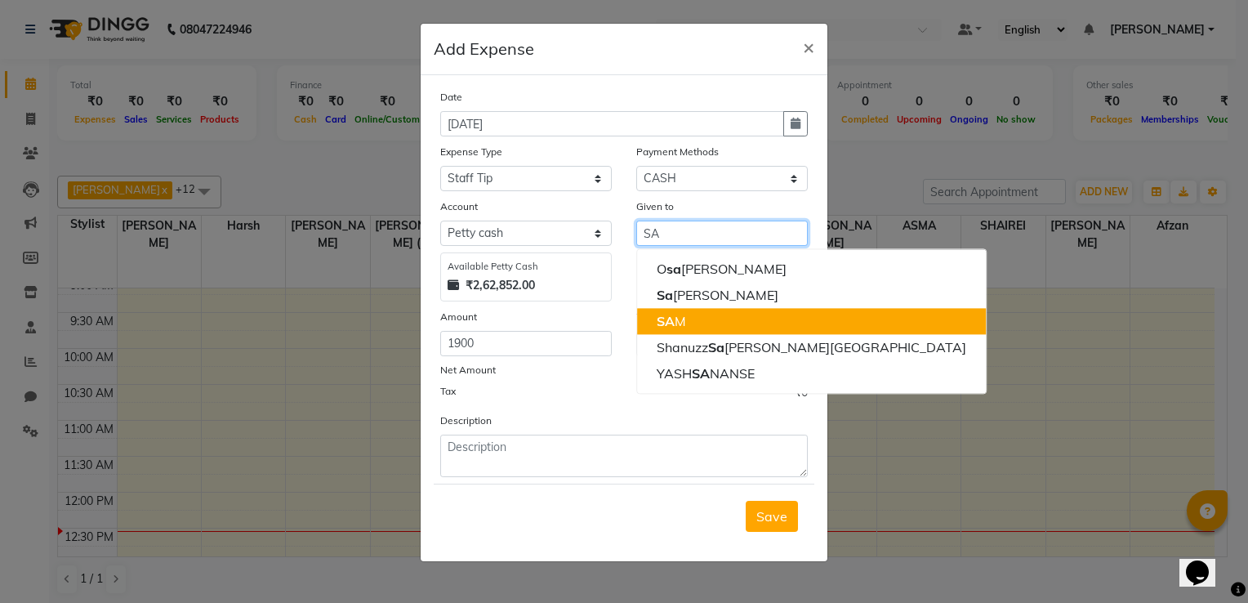
click at [694, 314] on button "SA M" at bounding box center [811, 321] width 349 height 26
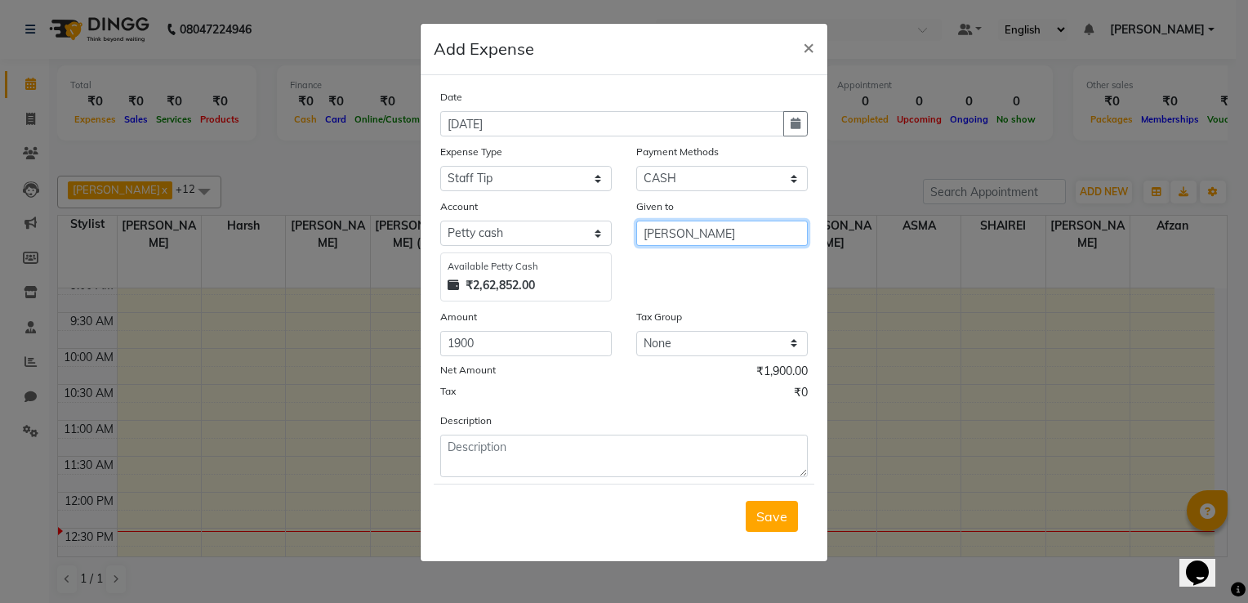
type input "[PERSON_NAME]"
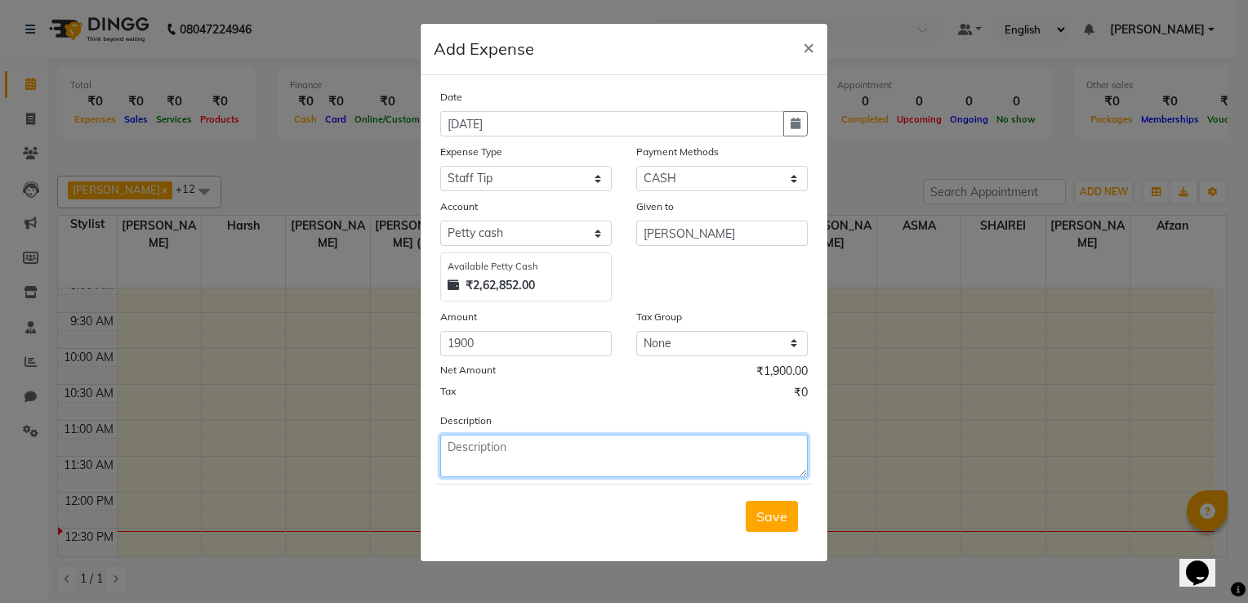
click at [555, 460] on textarea at bounding box center [624, 456] width 368 height 42
type textarea "S"
type textarea "T"
type textarea "JULY TIP"
click at [765, 515] on span "Save" at bounding box center [771, 516] width 31 height 16
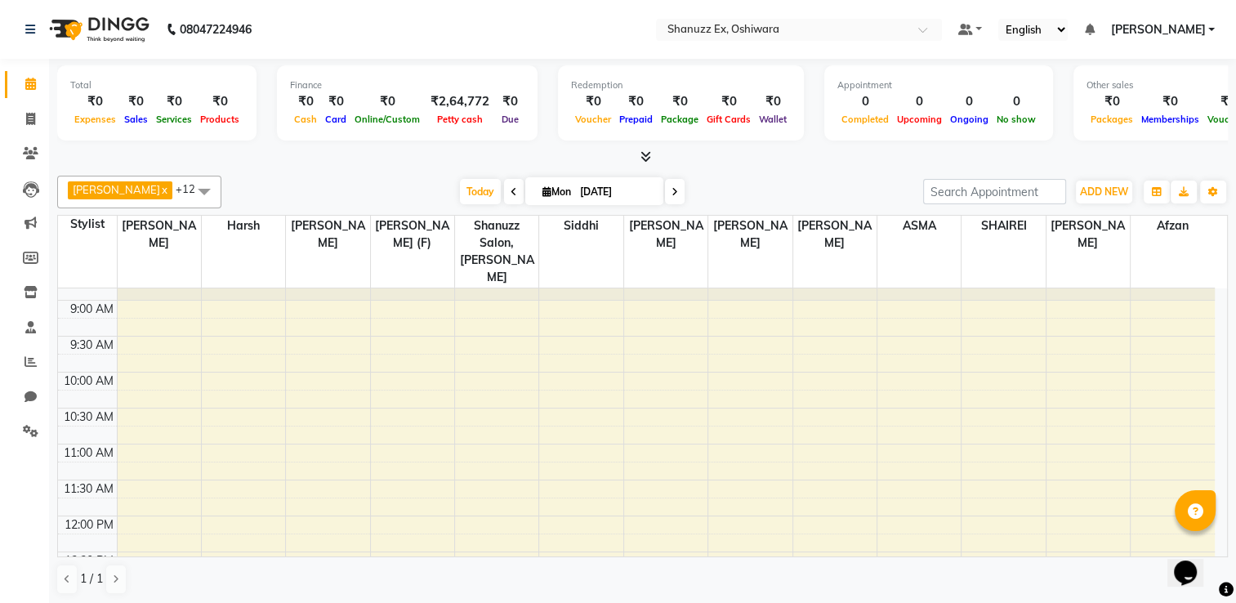
scroll to position [59, 0]
click at [1088, 188] on span "ADD NEW" at bounding box center [1104, 191] width 48 height 12
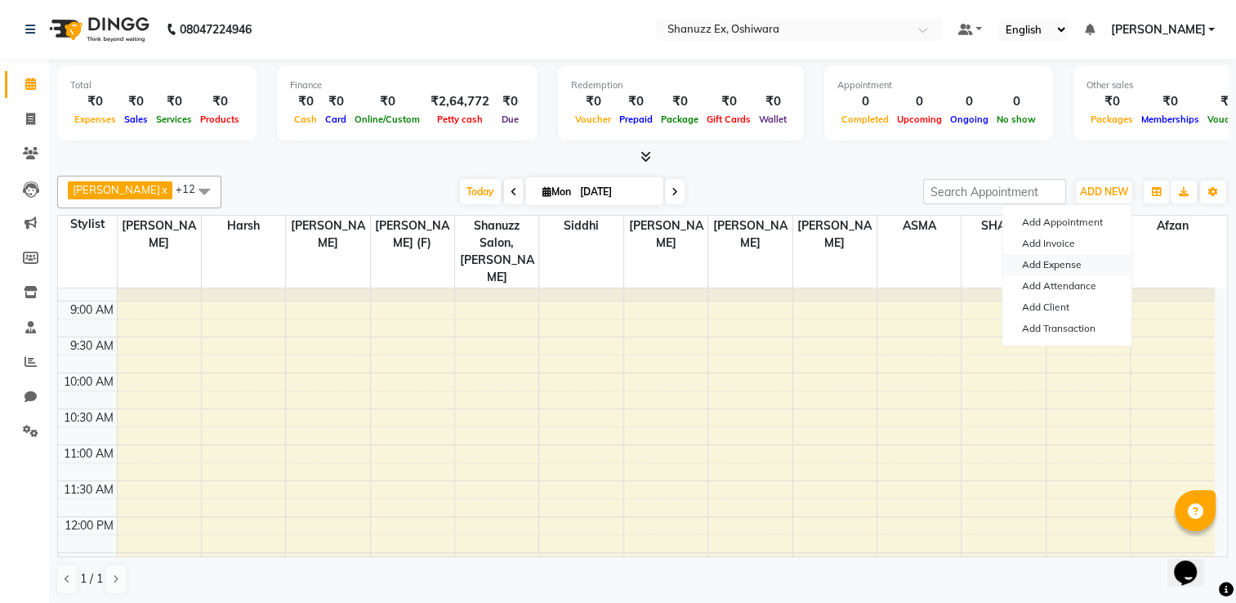
click at [1036, 265] on link "Add Expense" at bounding box center [1066, 264] width 129 height 21
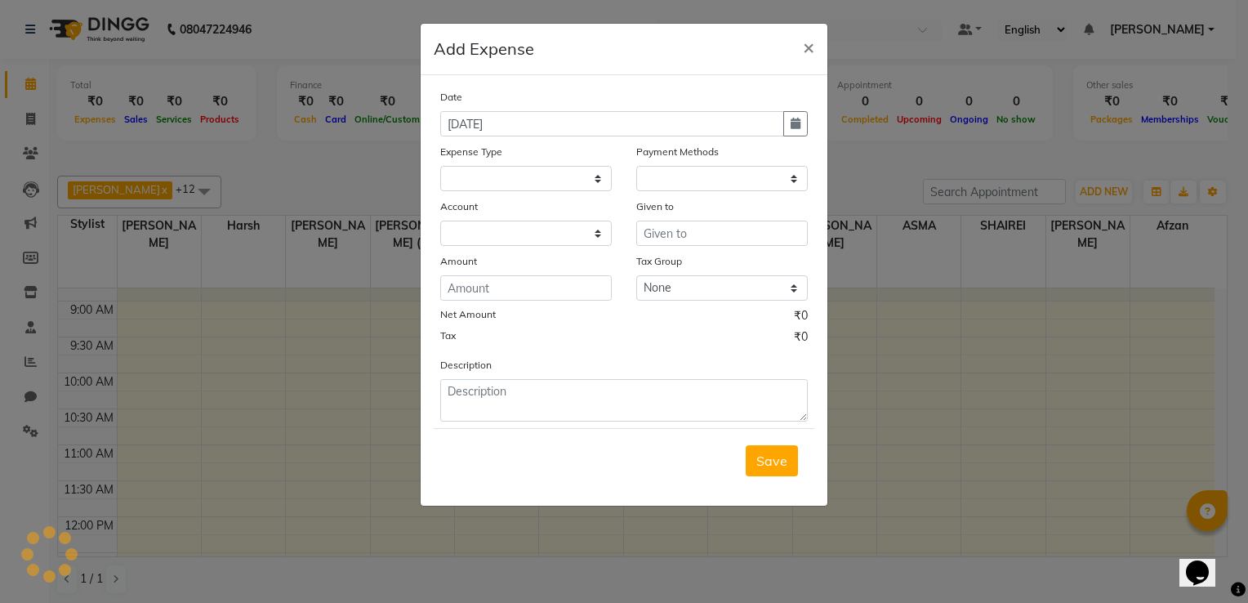
select select "1"
select select "7357"
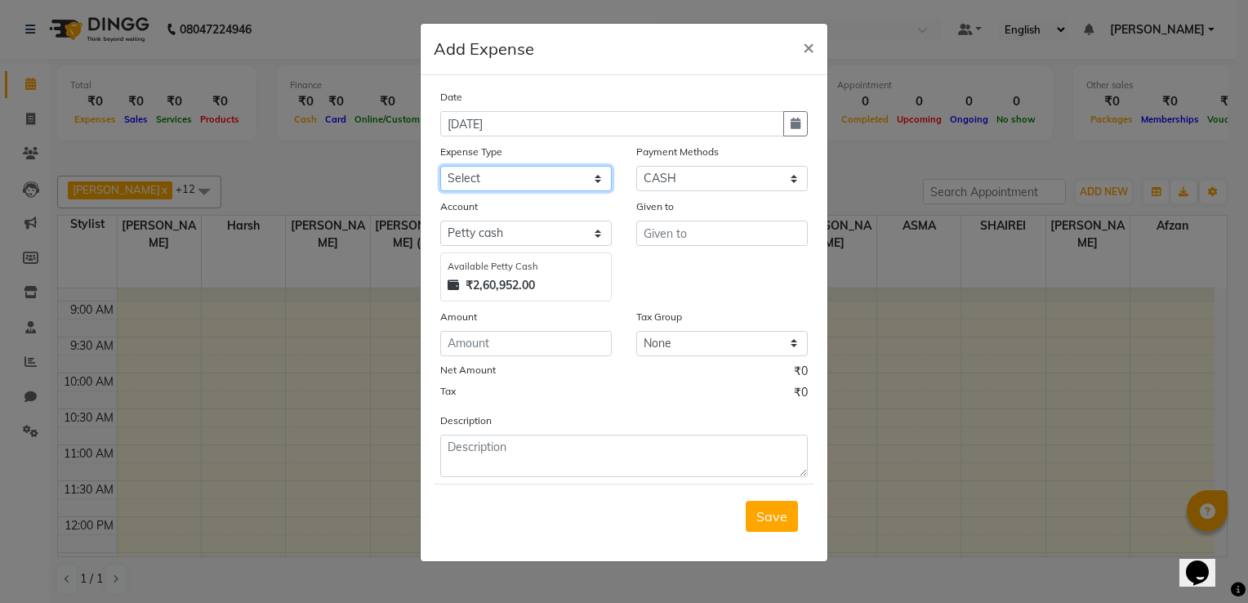
click at [547, 181] on select "Select Advance Salary Client Snacks Electricity Bill Marketing Maintenance Misc…" at bounding box center [526, 178] width 172 height 25
select select "22692"
click at [440, 167] on select "Select Advance Salary Client Snacks Electricity Bill Marketing Maintenance Misc…" at bounding box center [526, 178] width 172 height 25
click at [686, 227] on input "text" at bounding box center [722, 233] width 172 height 25
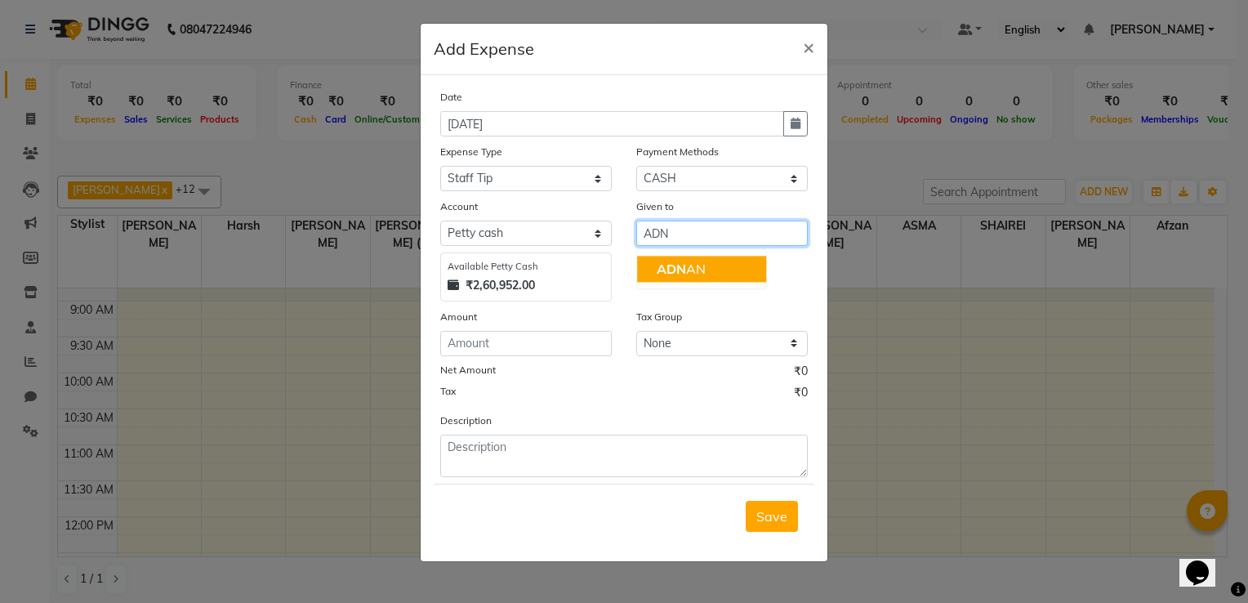
click at [689, 273] on ngb-highlight "ADN AN" at bounding box center [681, 269] width 49 height 16
type input "[PERSON_NAME]"
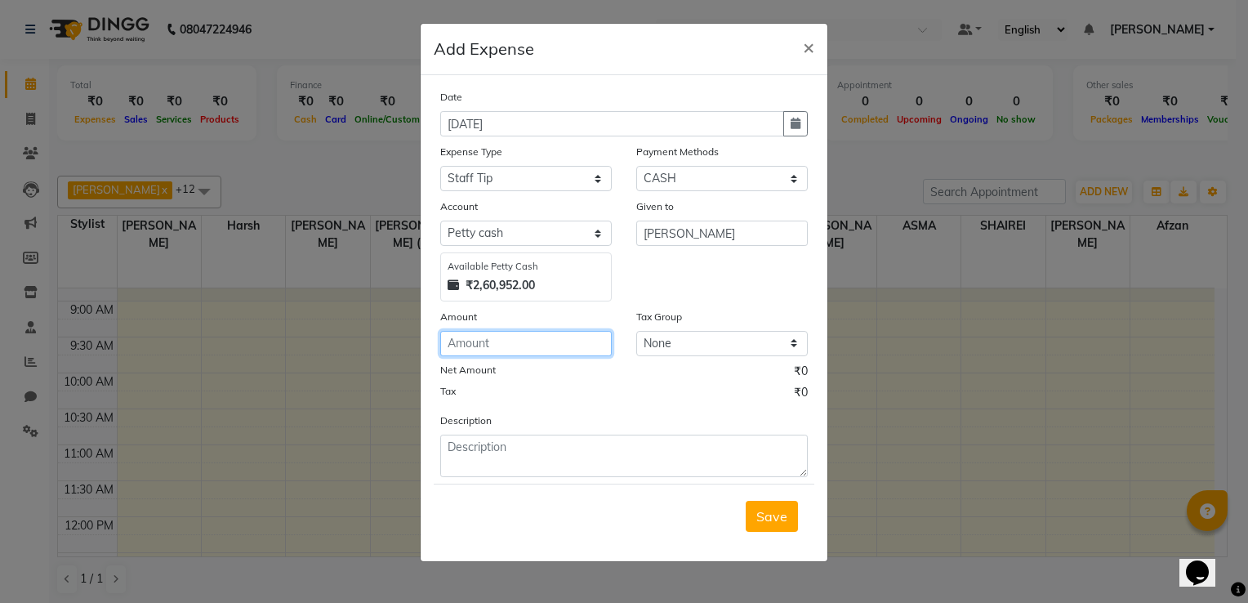
click at [549, 354] on input "number" at bounding box center [526, 343] width 172 height 25
type input "400"
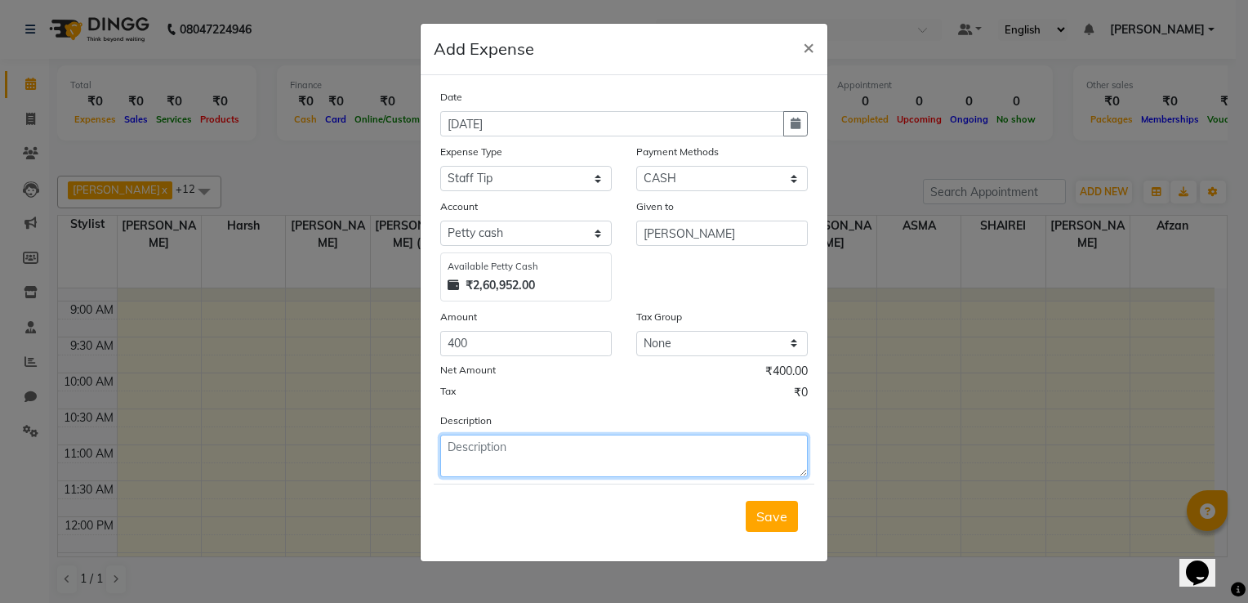
click at [520, 455] on textarea at bounding box center [624, 456] width 368 height 42
type textarea "JULY TIP"
click at [777, 513] on span "Save" at bounding box center [771, 516] width 31 height 16
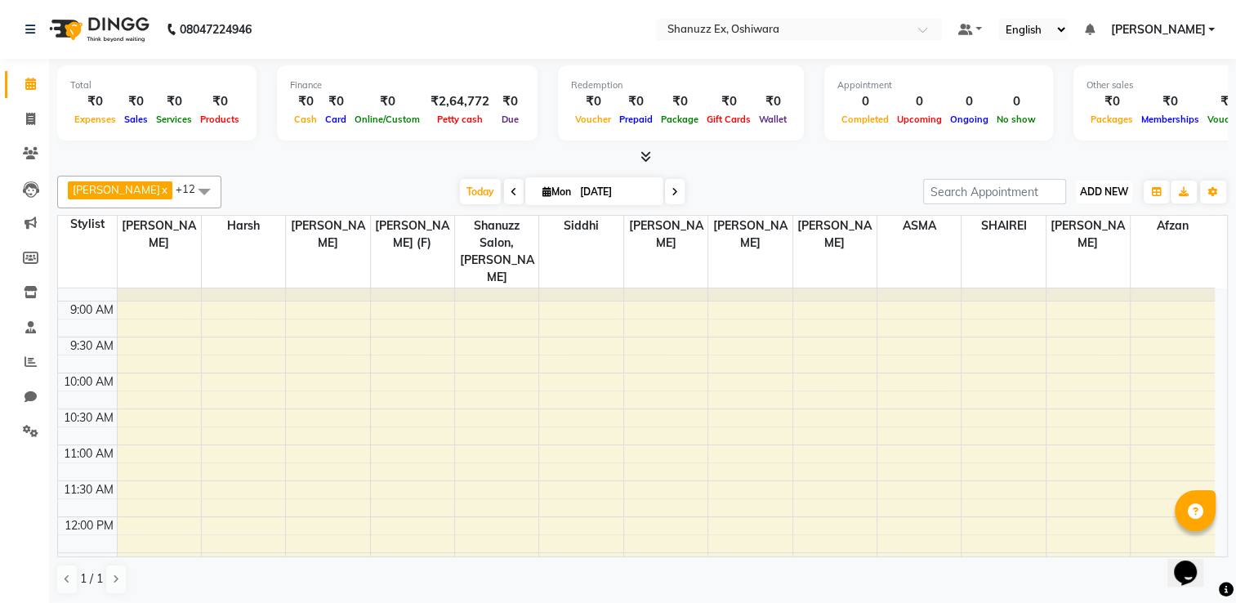
click at [1119, 189] on span "ADD NEW" at bounding box center [1104, 191] width 48 height 12
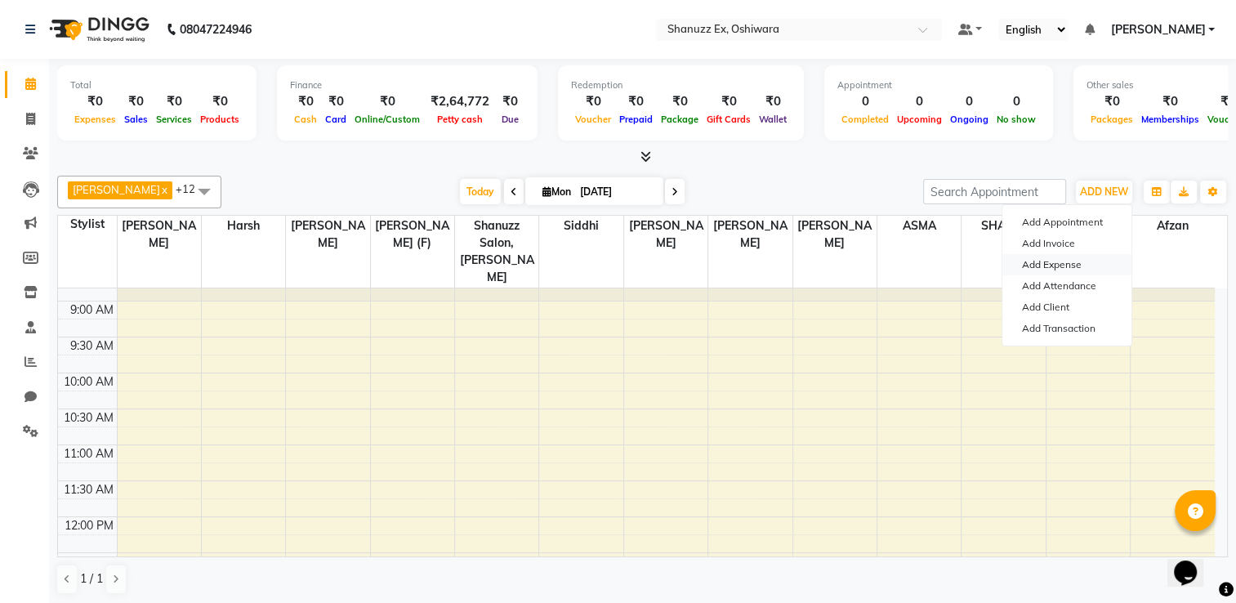
click at [1050, 269] on link "Add Expense" at bounding box center [1066, 264] width 129 height 21
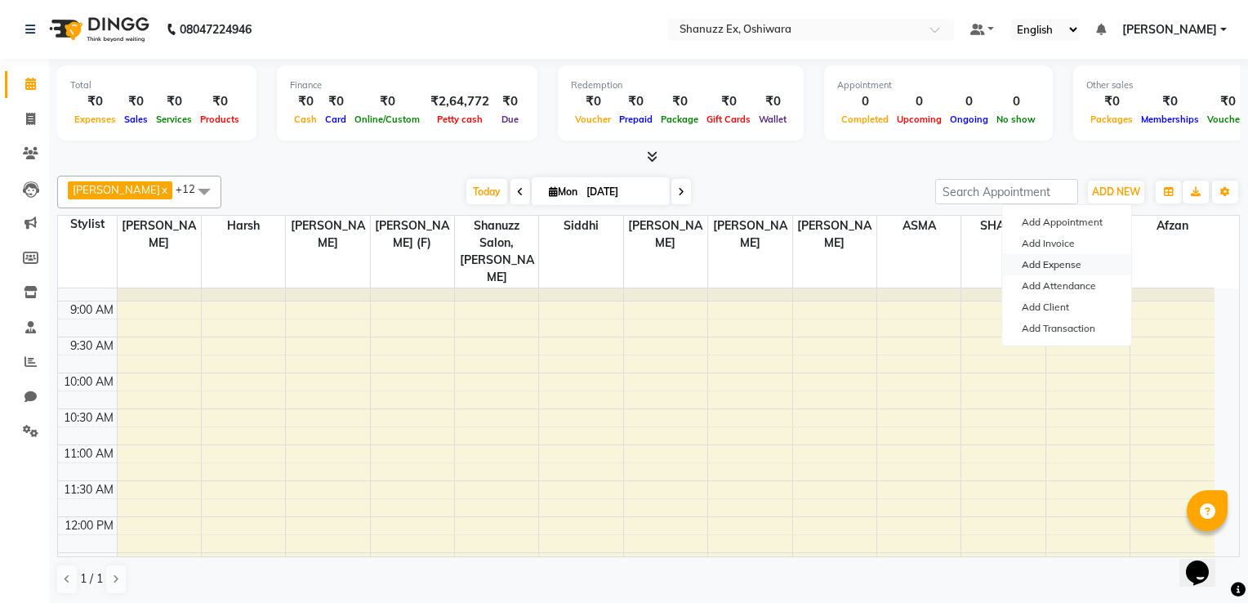
select select "1"
select select "7357"
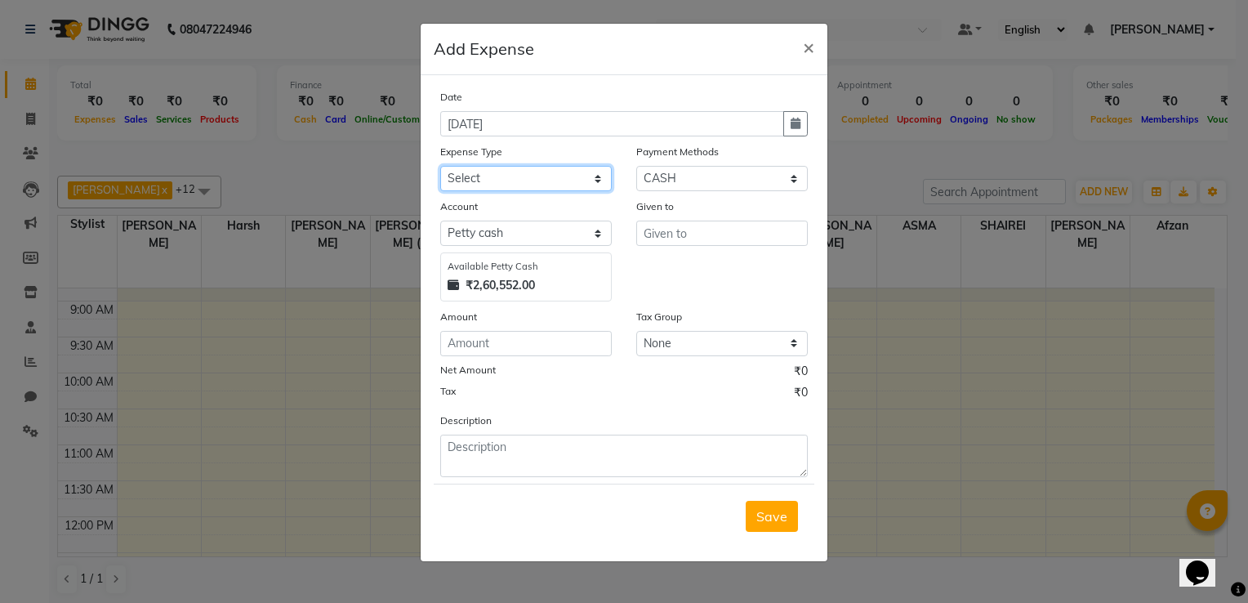
click at [514, 175] on select "Select Advance Salary Client Snacks Electricity Bill Marketing Maintenance Misc…" at bounding box center [526, 178] width 172 height 25
select select "22692"
click at [440, 167] on select "Select Advance Salary Client Snacks Electricity Bill Marketing Maintenance Misc…" at bounding box center [526, 178] width 172 height 25
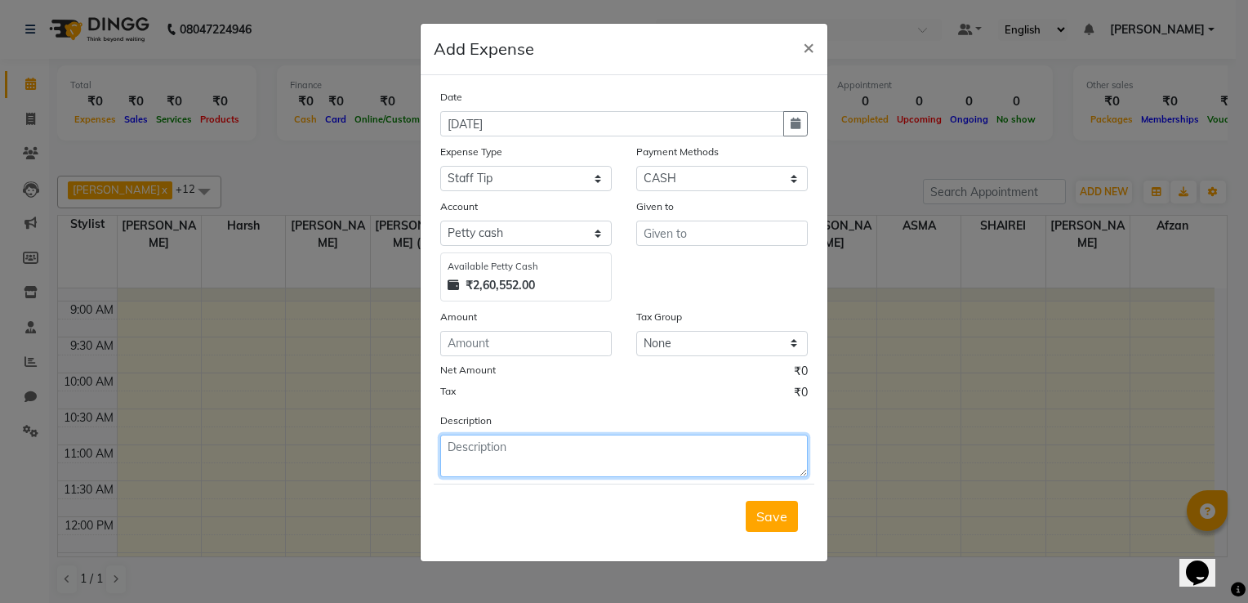
click at [475, 465] on textarea at bounding box center [624, 456] width 368 height 42
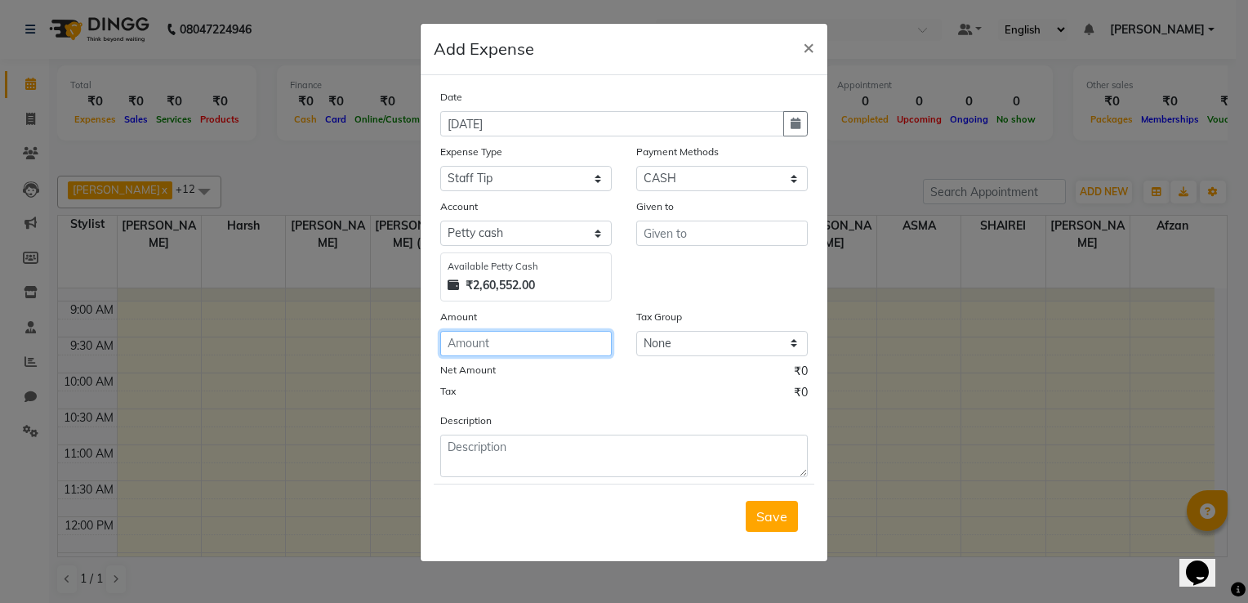
click at [464, 349] on input "number" at bounding box center [526, 343] width 172 height 25
type input "100"
click at [676, 228] on input "text" at bounding box center [722, 233] width 172 height 25
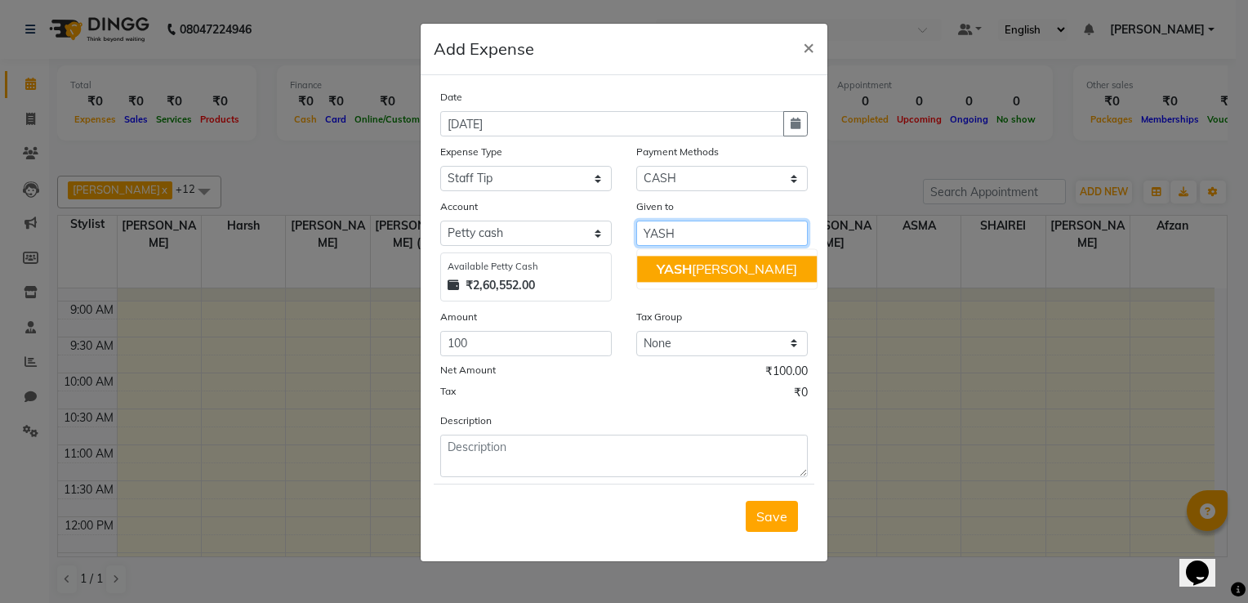
click at [660, 274] on span "YASH" at bounding box center [674, 269] width 35 height 16
type input "[PERSON_NAME]"
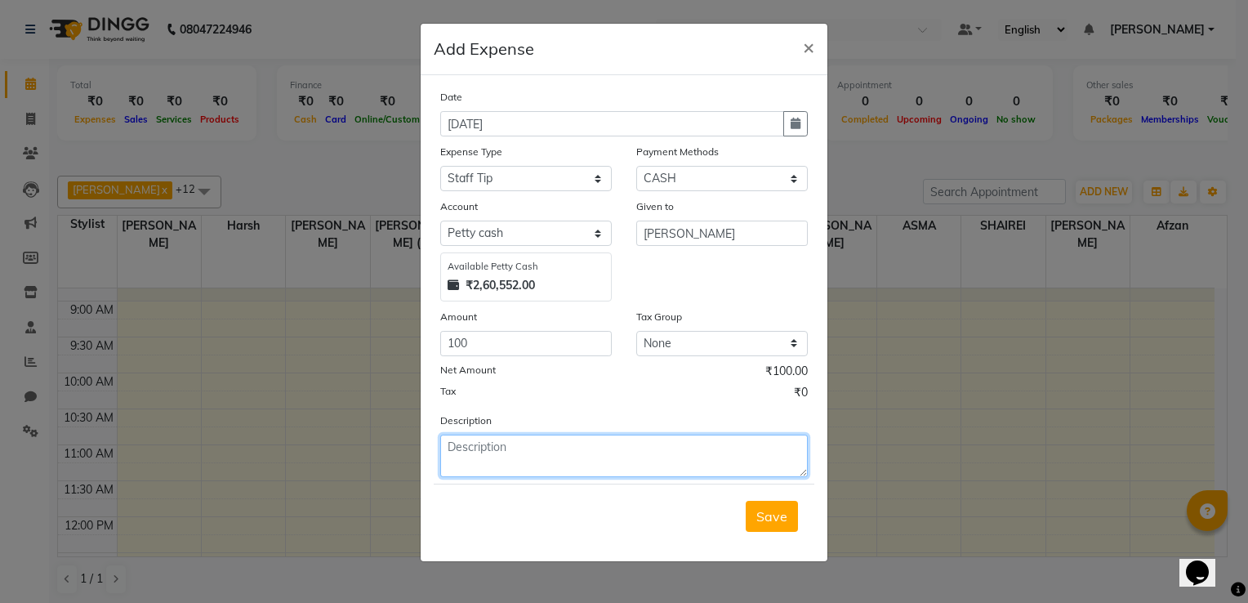
click at [548, 445] on textarea at bounding box center [624, 456] width 368 height 42
type textarea "JULY TIP"
click at [758, 528] on button "Save" at bounding box center [772, 516] width 52 height 31
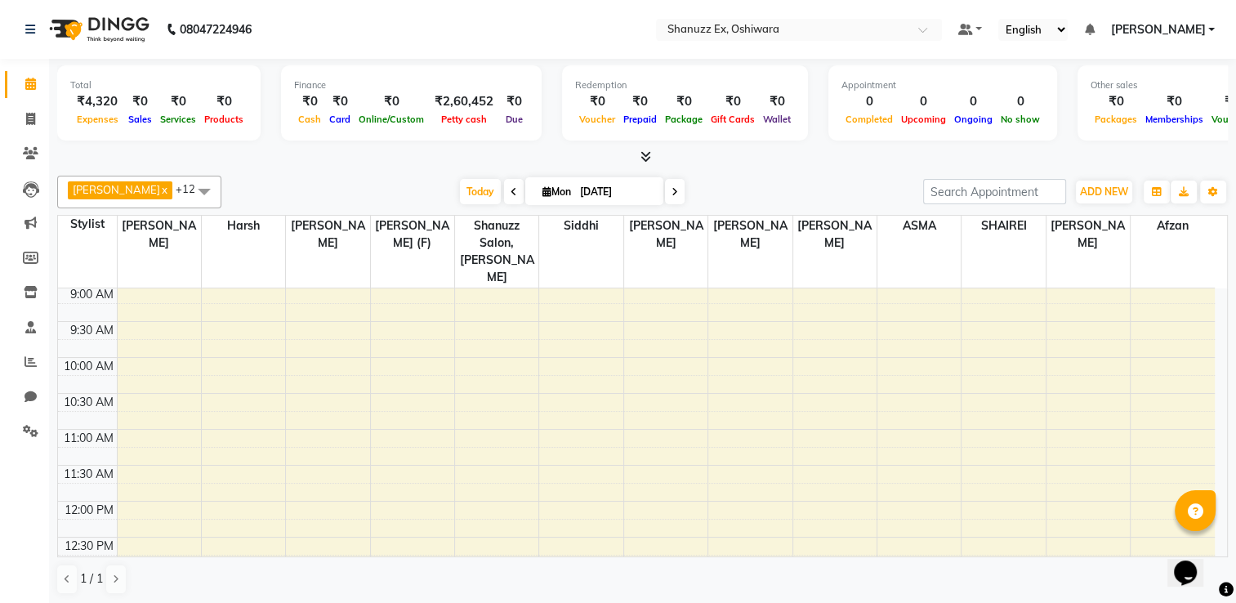
scroll to position [41, 0]
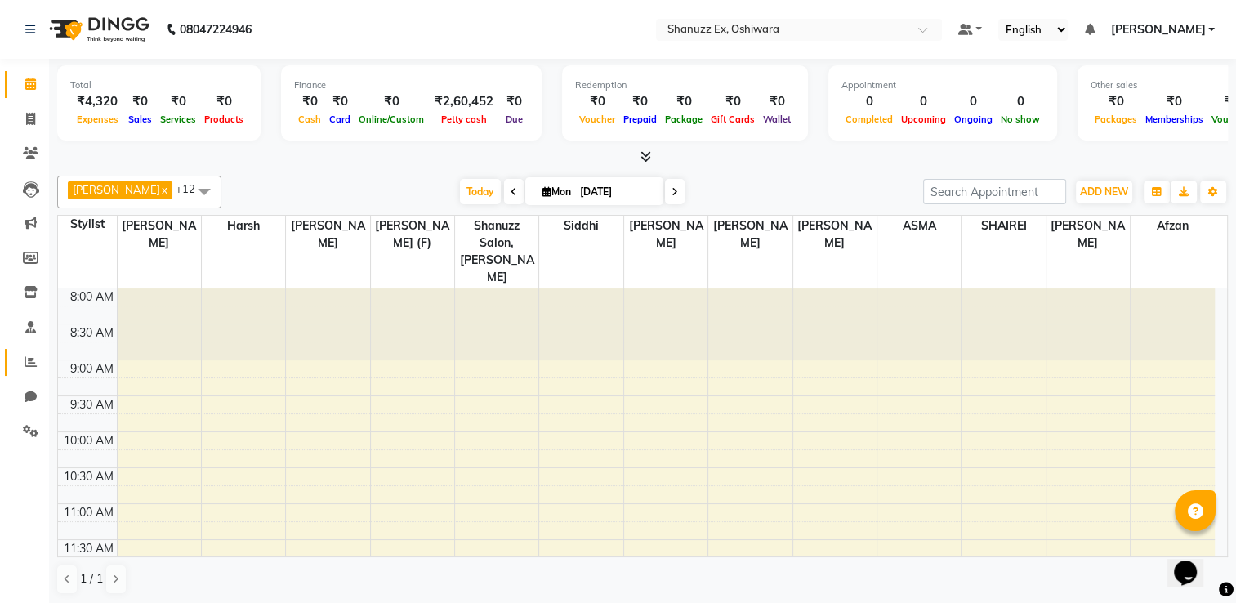
click at [43, 350] on link "Reports" at bounding box center [24, 362] width 39 height 27
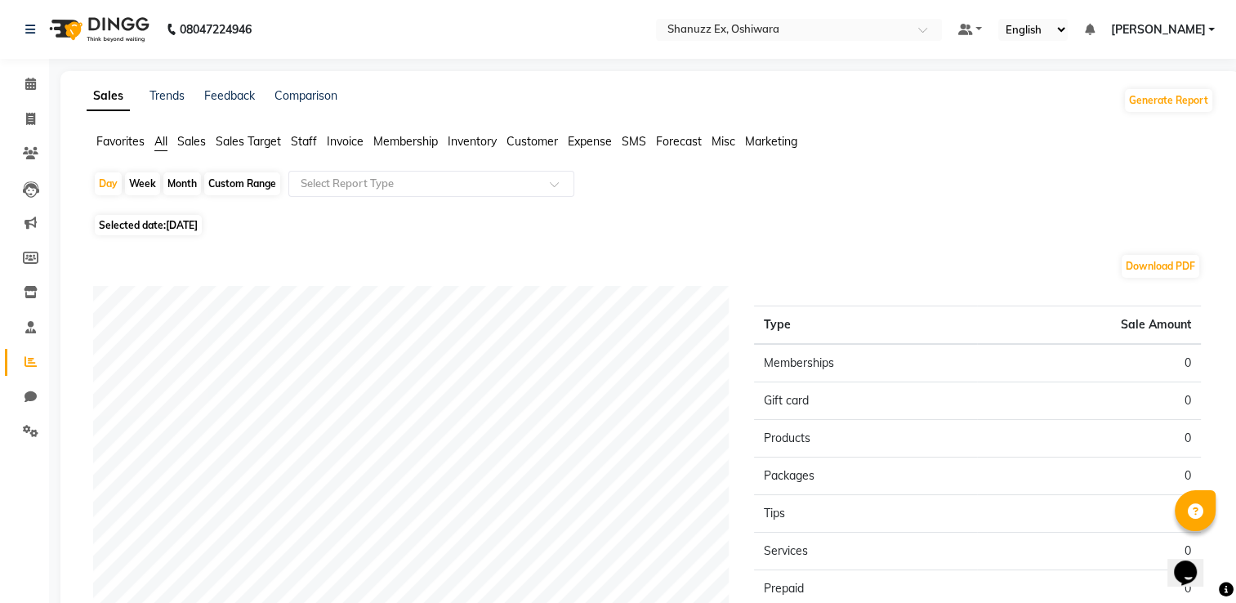
click at [183, 183] on div "Month" at bounding box center [182, 183] width 38 height 23
select select "9"
select select "2025"
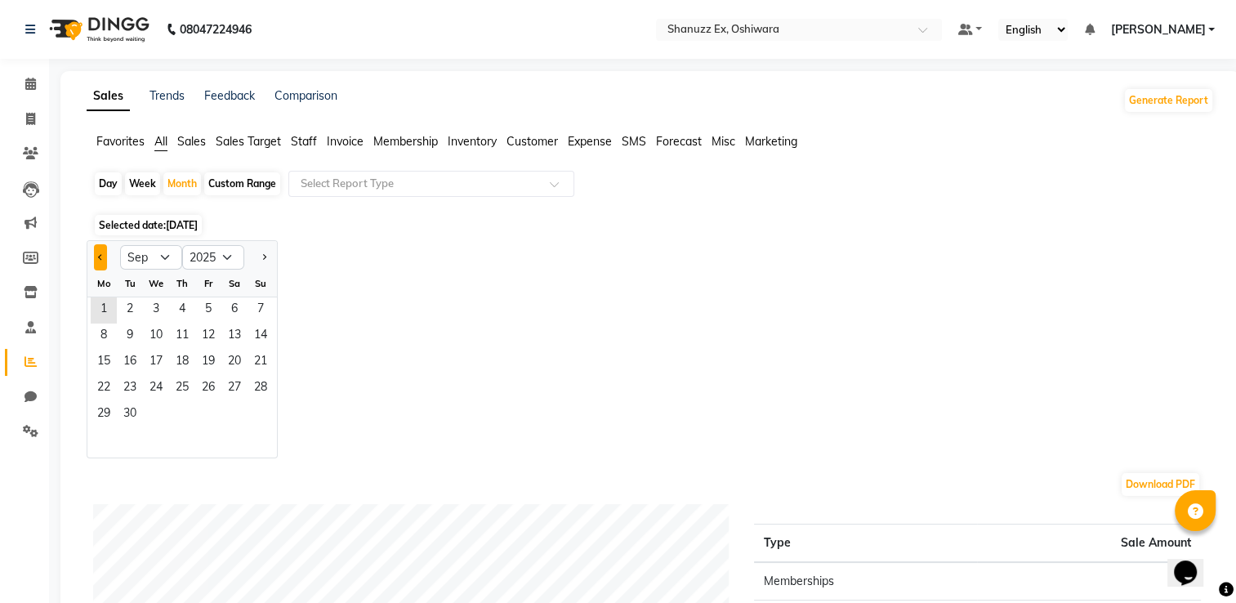
click at [102, 257] on span "Previous month" at bounding box center [101, 256] width 6 height 6
select select "8"
click at [215, 319] on span "1" at bounding box center [208, 310] width 26 height 26
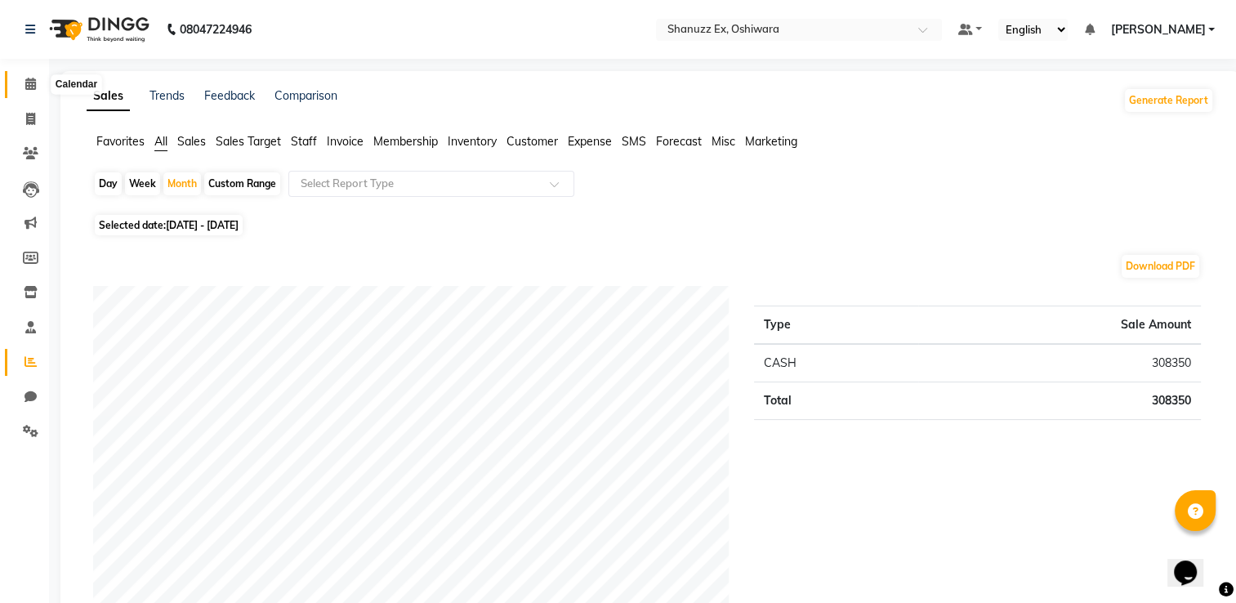
click at [28, 89] on icon at bounding box center [30, 84] width 11 height 12
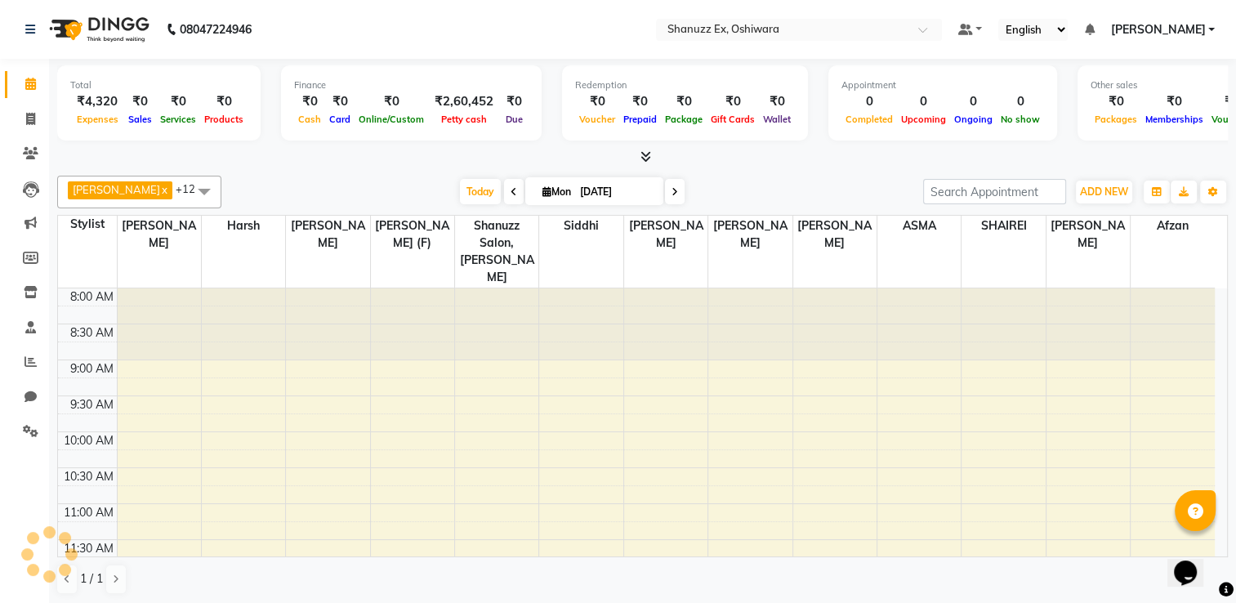
scroll to position [356, 0]
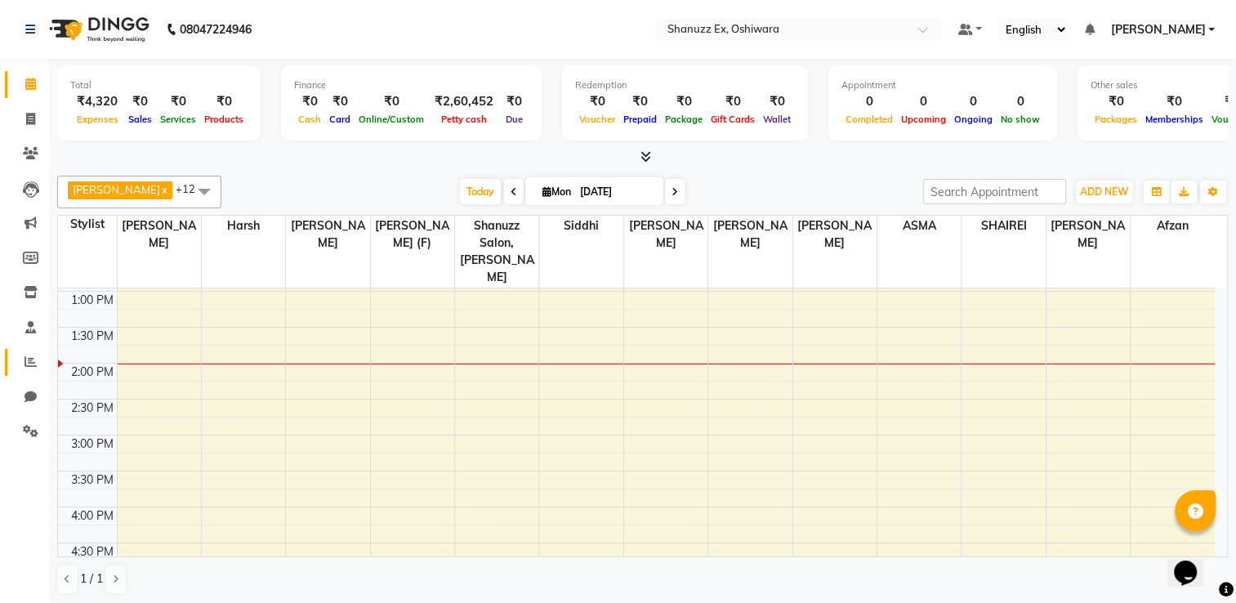
click at [29, 351] on link "Reports" at bounding box center [24, 362] width 39 height 27
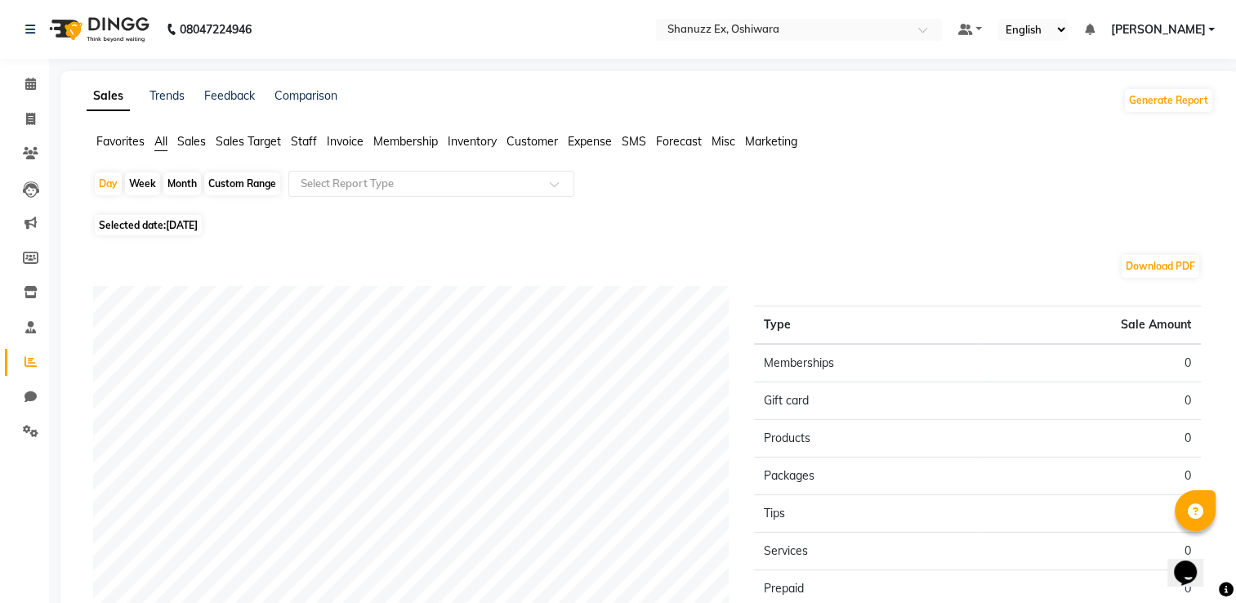
click at [202, 235] on span "Selected date: [DATE]" at bounding box center [148, 225] width 107 height 20
select select "9"
select select "2025"
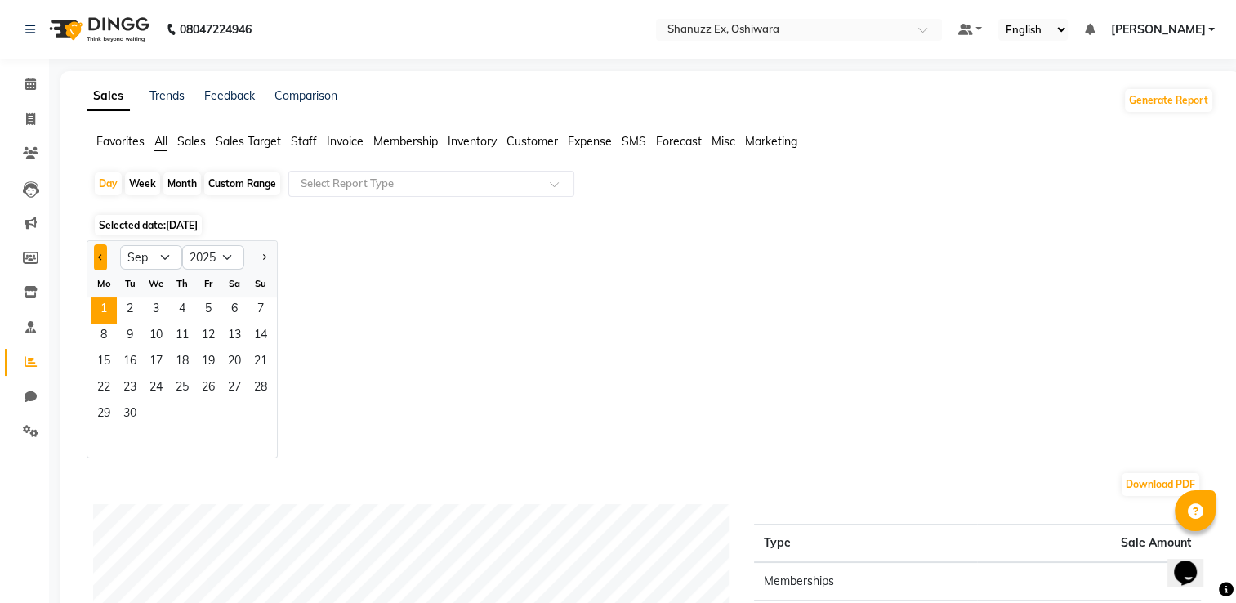
click at [98, 257] on span "Previous month" at bounding box center [101, 256] width 6 height 6
select select "8"
click at [179, 409] on span "28" at bounding box center [182, 415] width 26 height 26
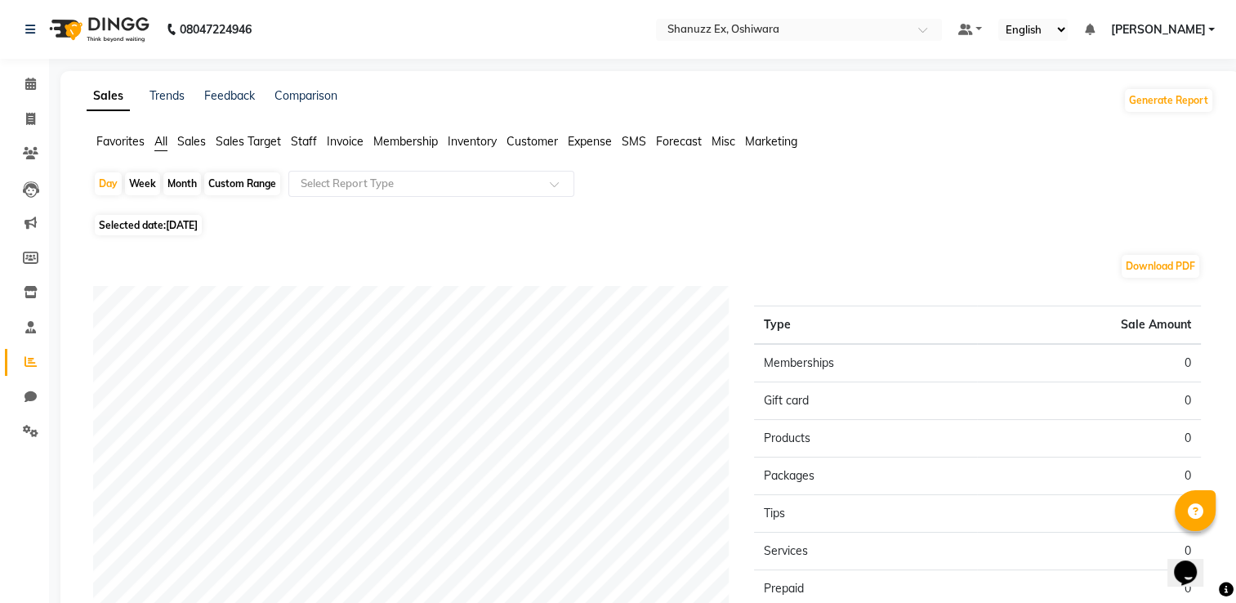
click at [190, 227] on span "28-08-2025" at bounding box center [182, 225] width 32 height 12
select select "8"
select select "2025"
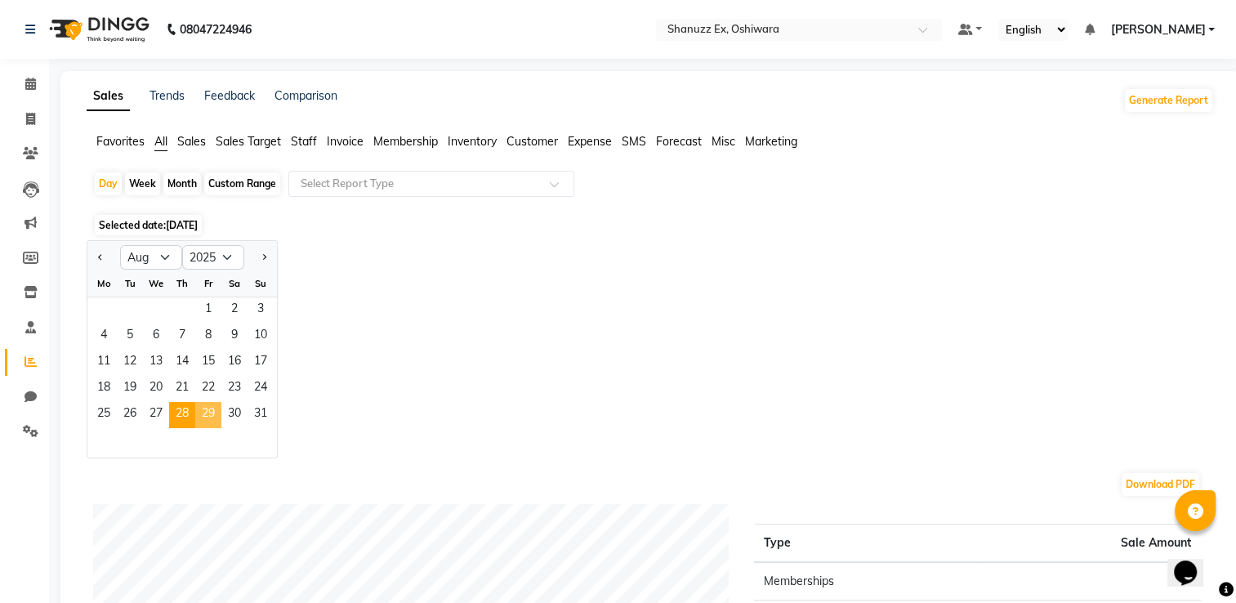
click at [206, 423] on span "29" at bounding box center [208, 415] width 26 height 26
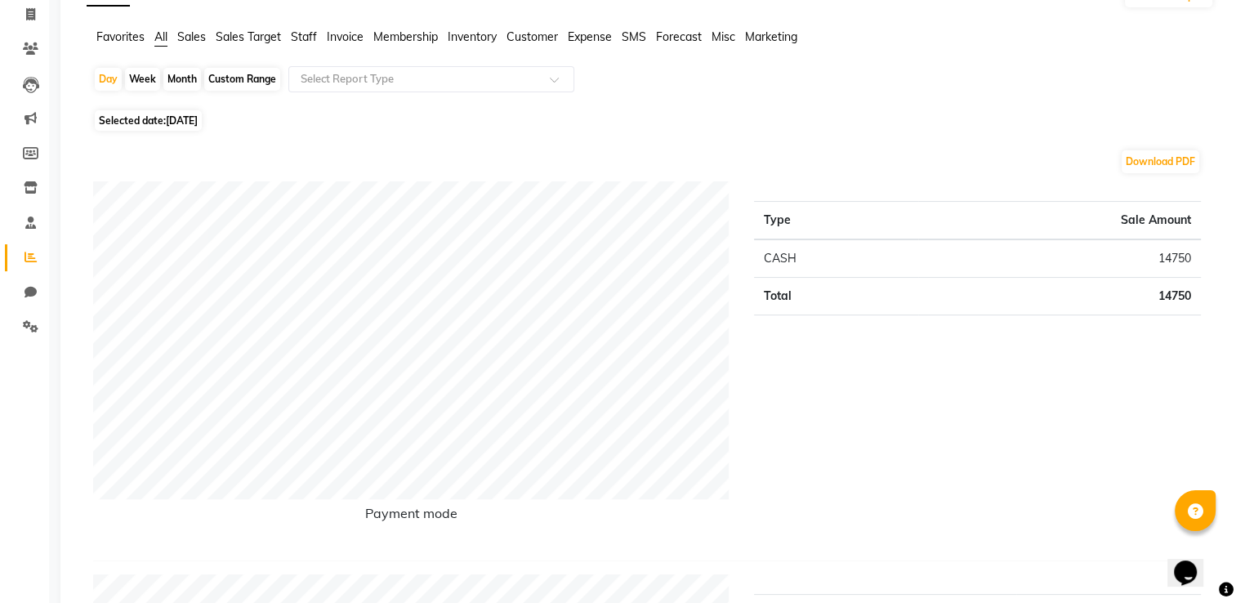
scroll to position [107, 0]
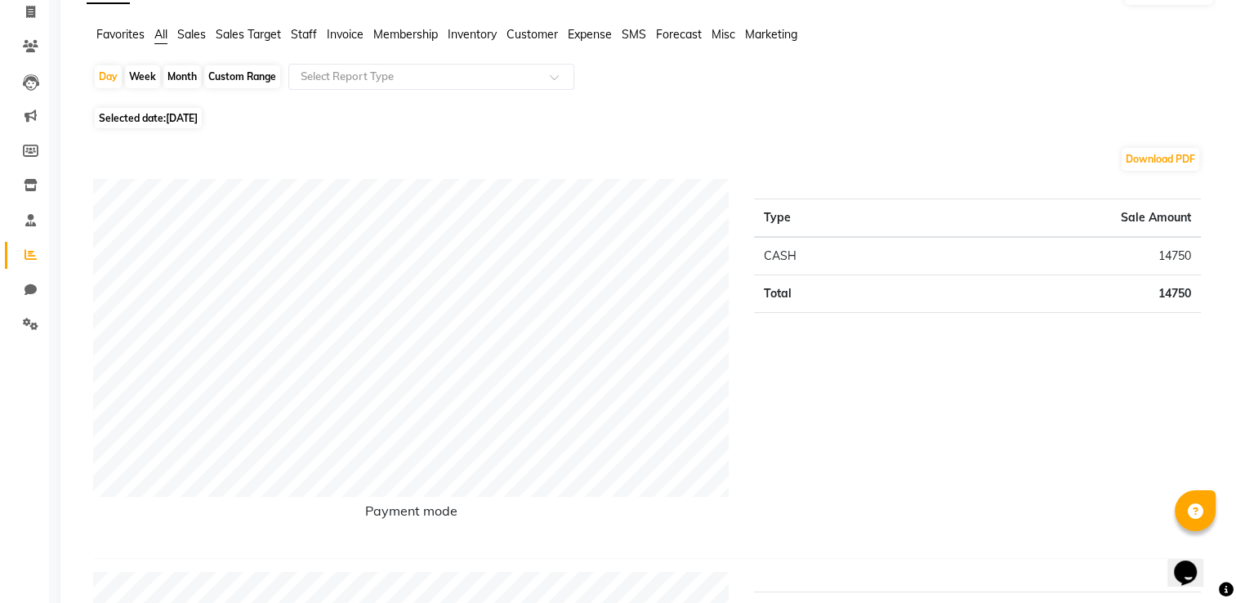
click at [148, 109] on span "Selected date: 29-08-2025" at bounding box center [148, 118] width 107 height 20
select select "8"
select select "2025"
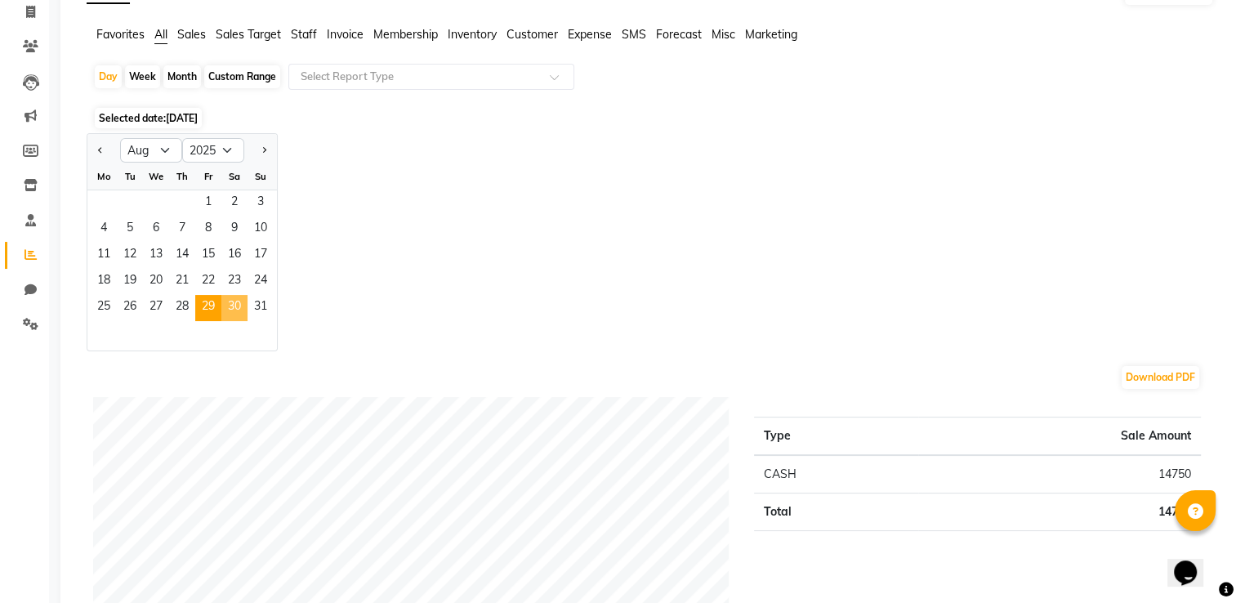
click at [235, 298] on span "30" at bounding box center [234, 308] width 26 height 26
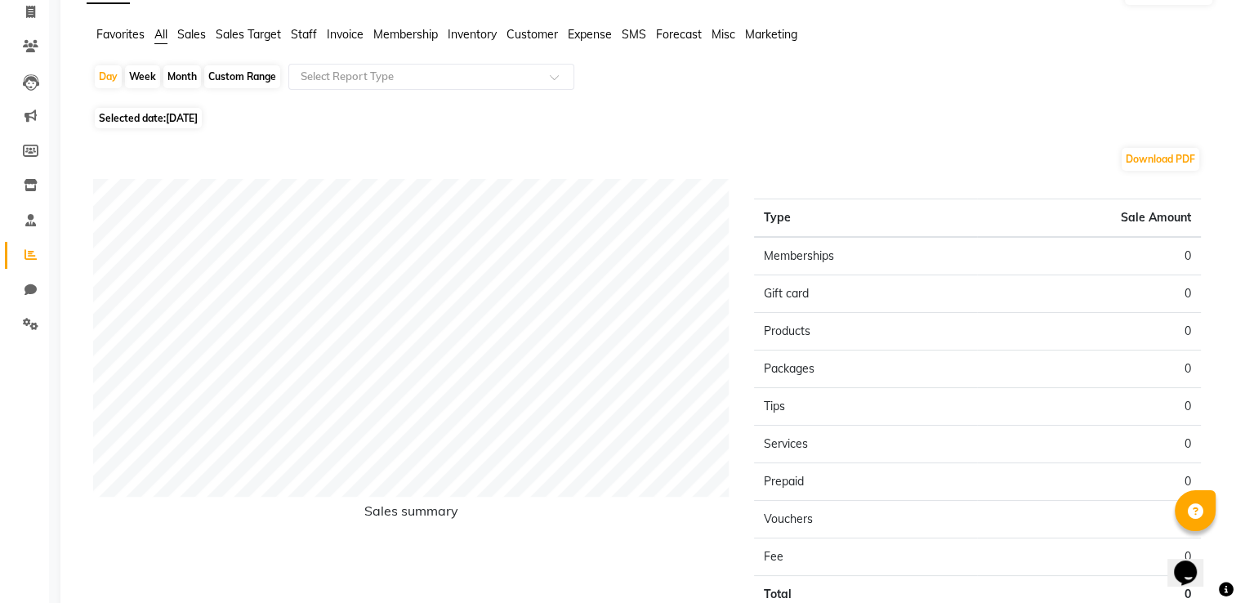
click at [198, 122] on span "30-08-2025" at bounding box center [182, 118] width 32 height 12
select select "8"
select select "2025"
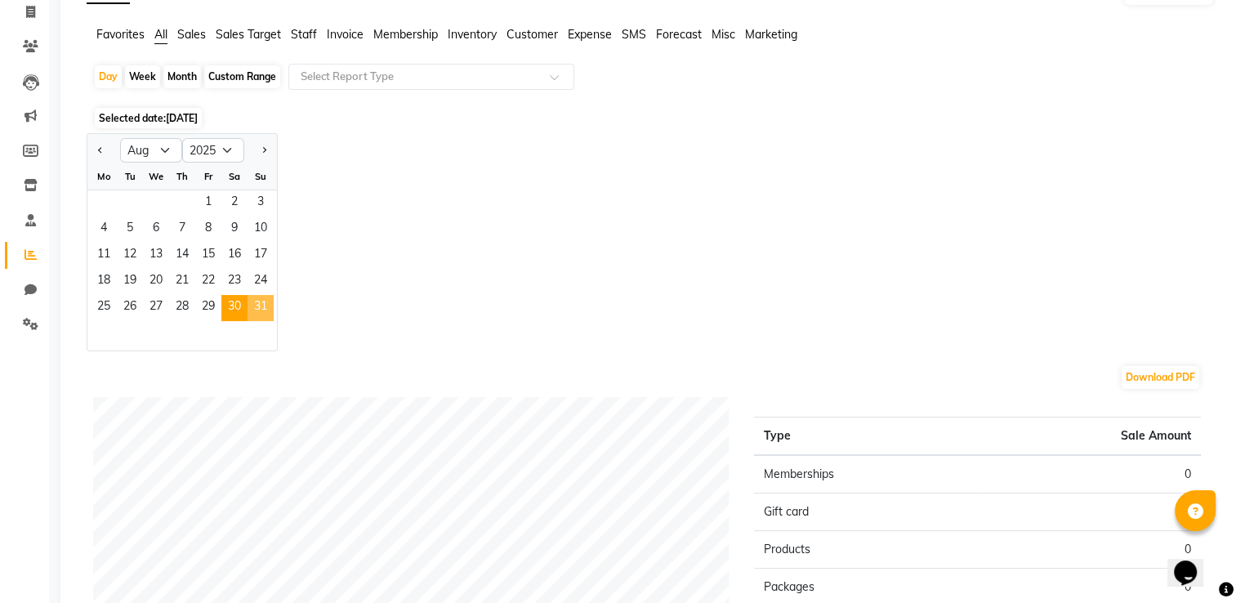
click at [248, 301] on span "31" at bounding box center [261, 308] width 26 height 26
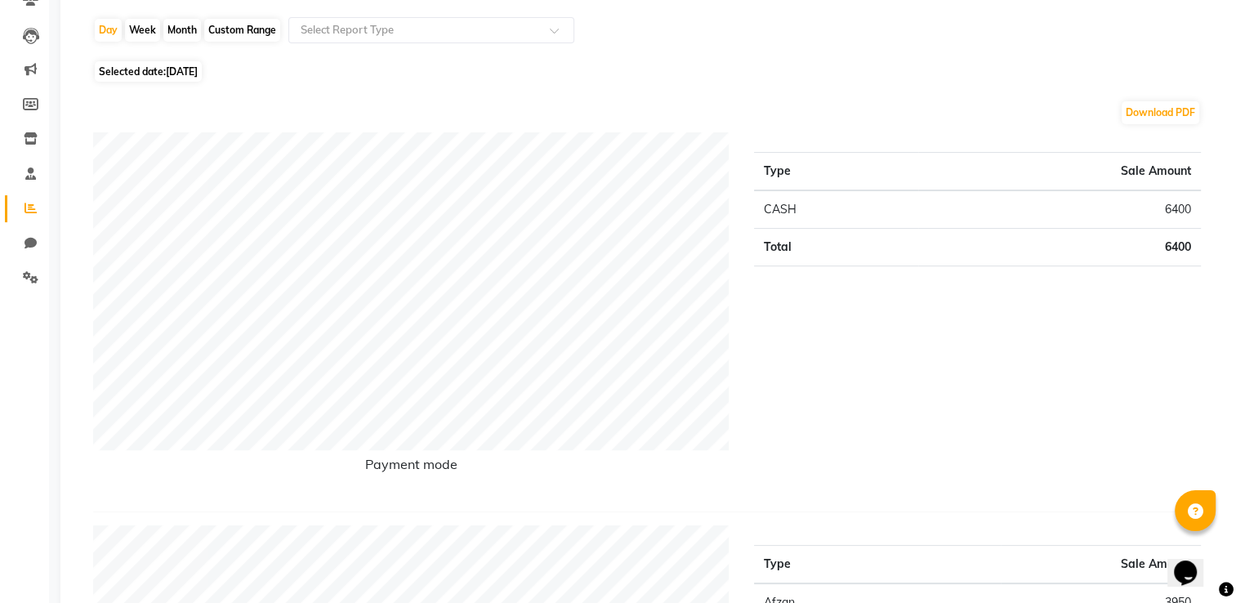
scroll to position [0, 0]
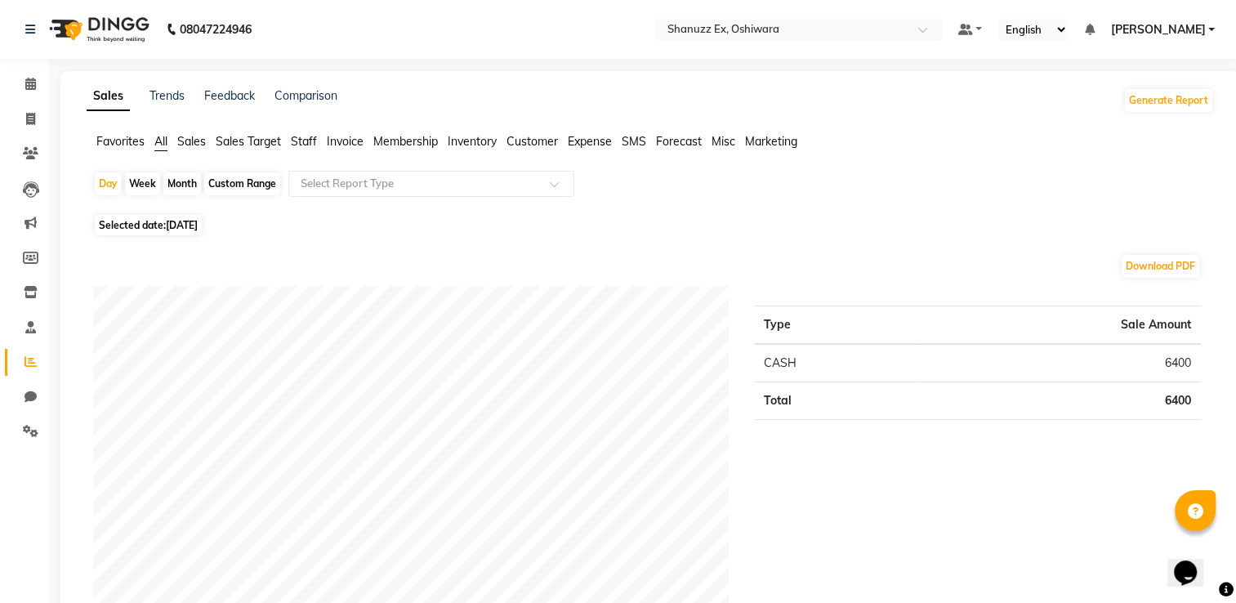
click at [196, 224] on span "31-08-2025" at bounding box center [182, 225] width 32 height 12
select select "8"
select select "2025"
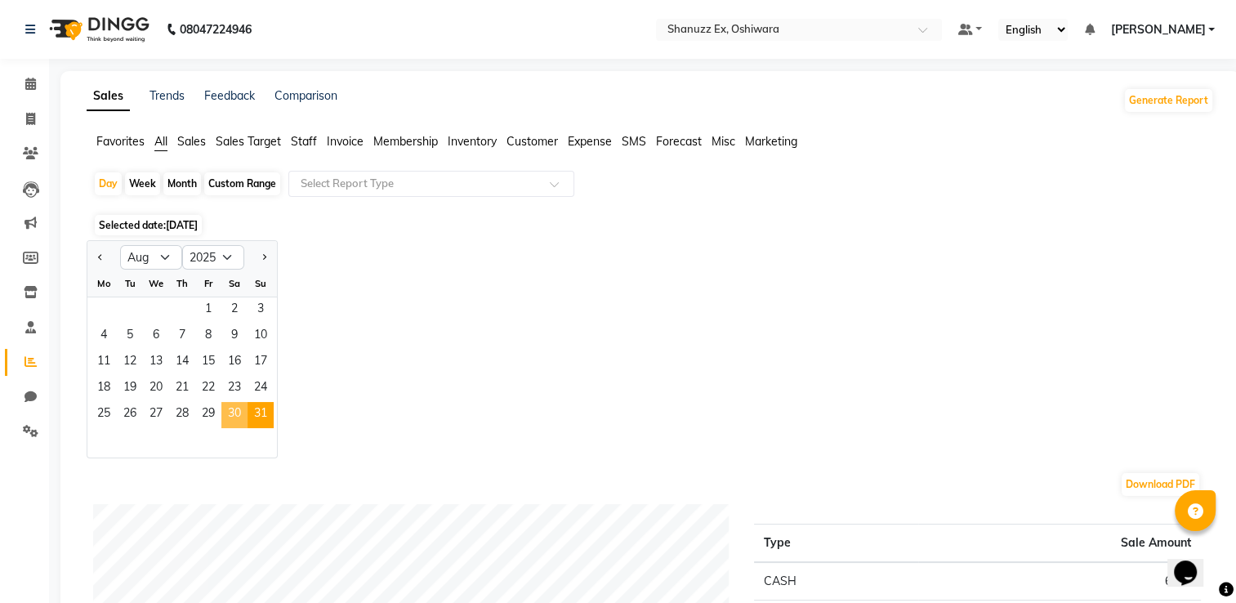
click at [234, 419] on span "30" at bounding box center [234, 415] width 26 height 26
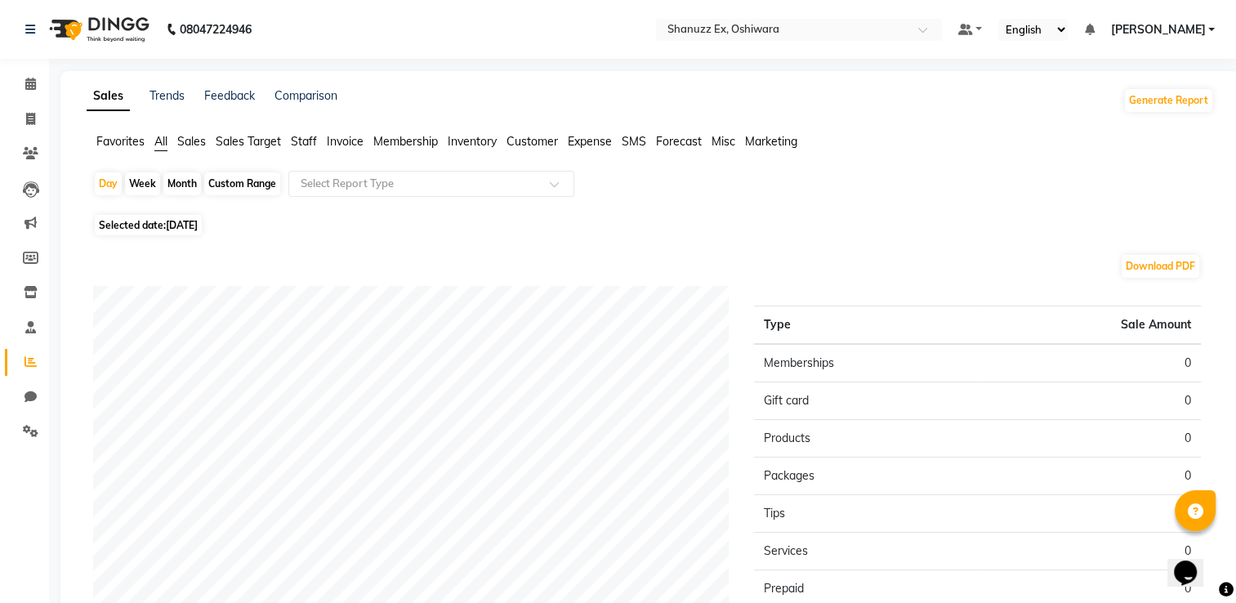
click at [143, 225] on span "Selected date: 30-08-2025" at bounding box center [148, 225] width 107 height 20
select select "8"
select select "2025"
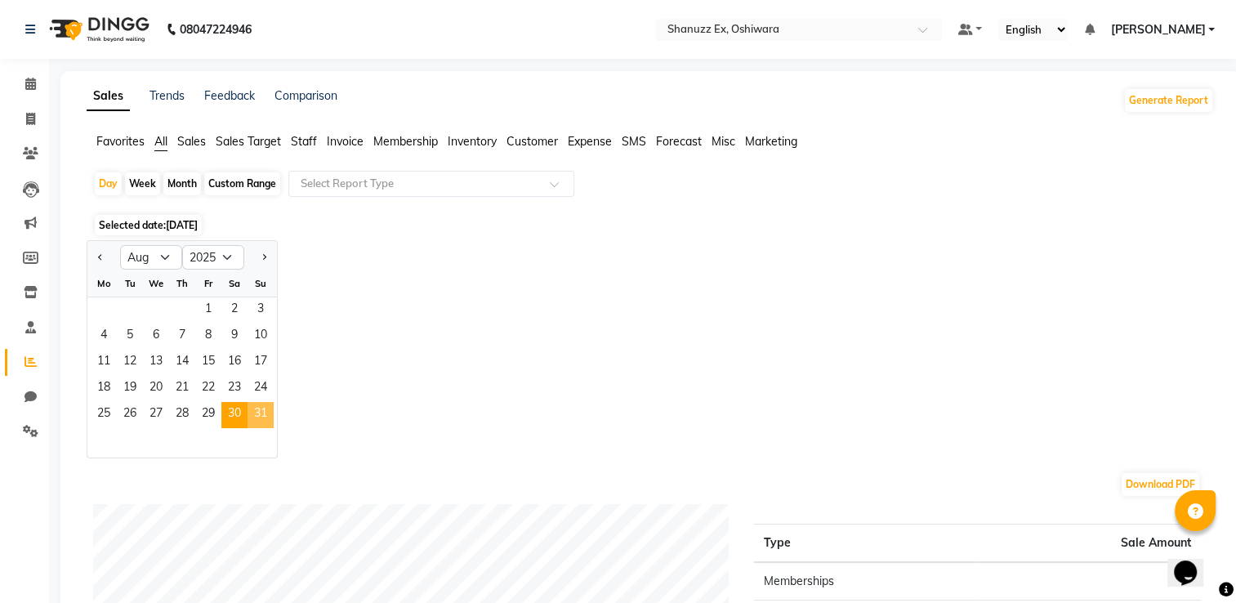
click at [261, 412] on span "31" at bounding box center [261, 415] width 26 height 26
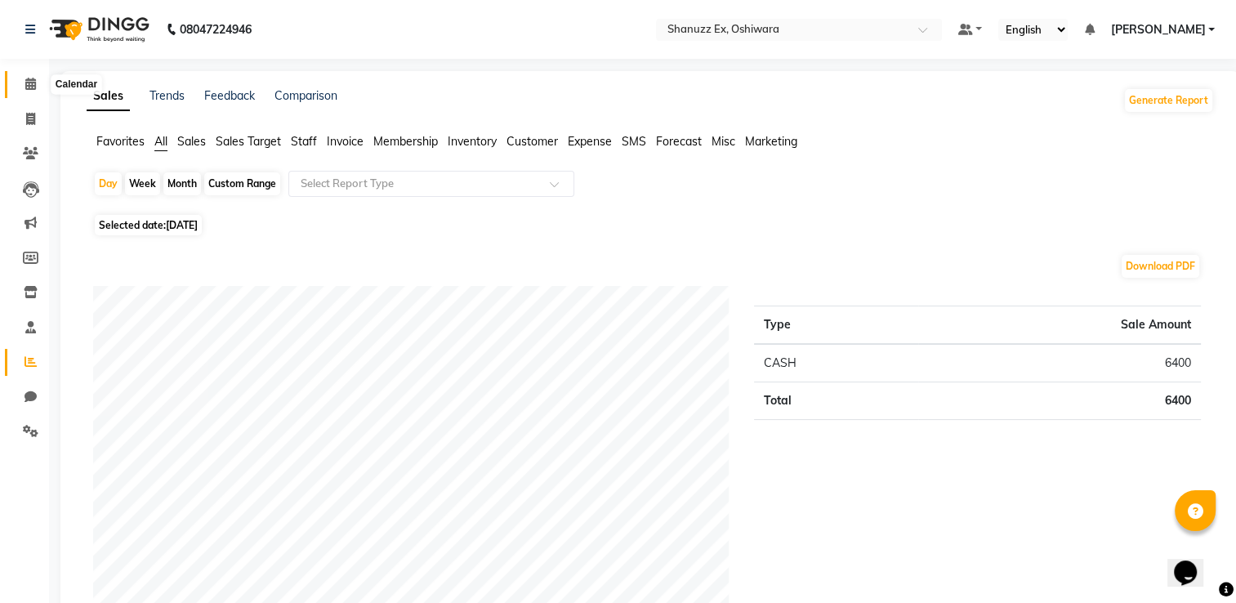
click at [32, 87] on icon at bounding box center [30, 84] width 11 height 12
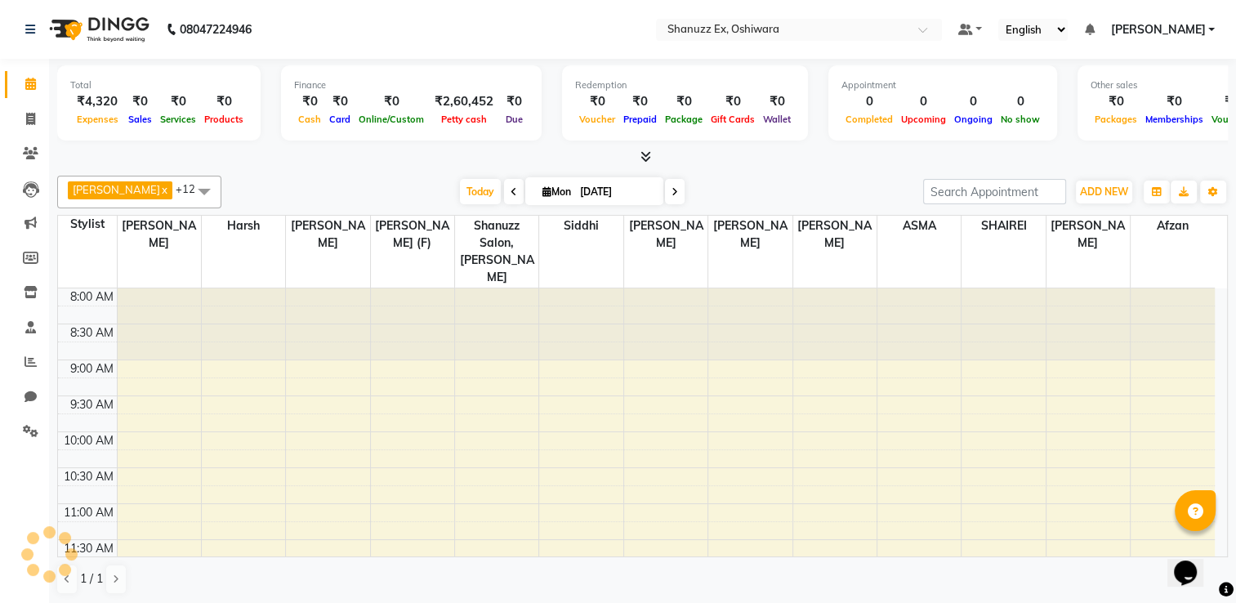
scroll to position [428, 0]
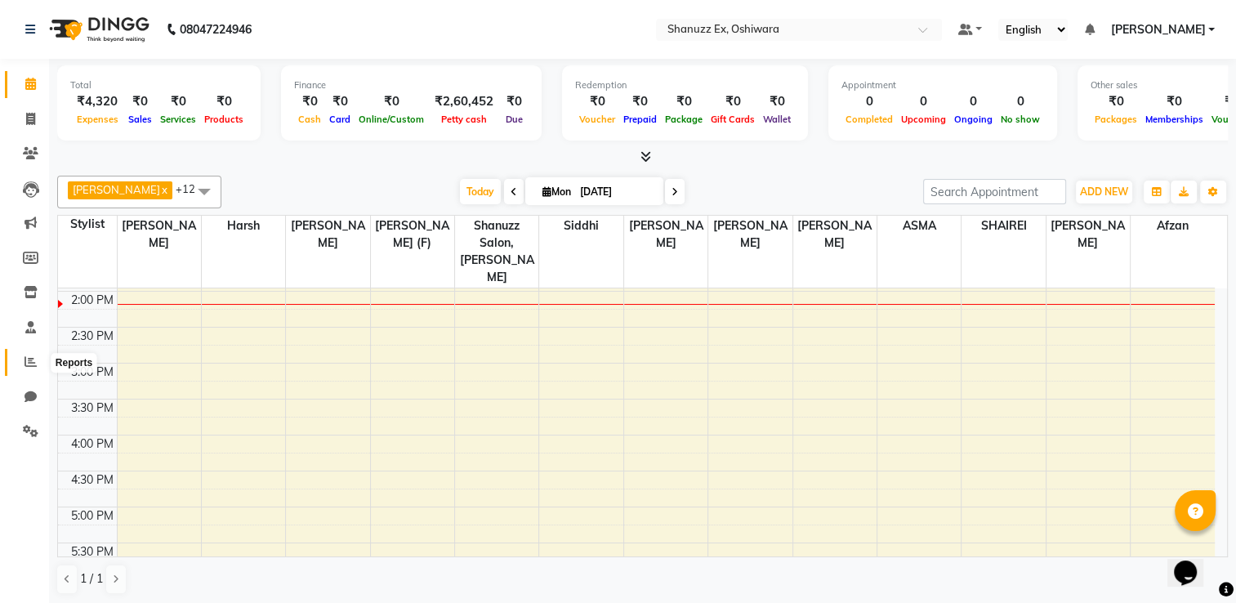
click at [29, 368] on icon at bounding box center [31, 361] width 12 height 12
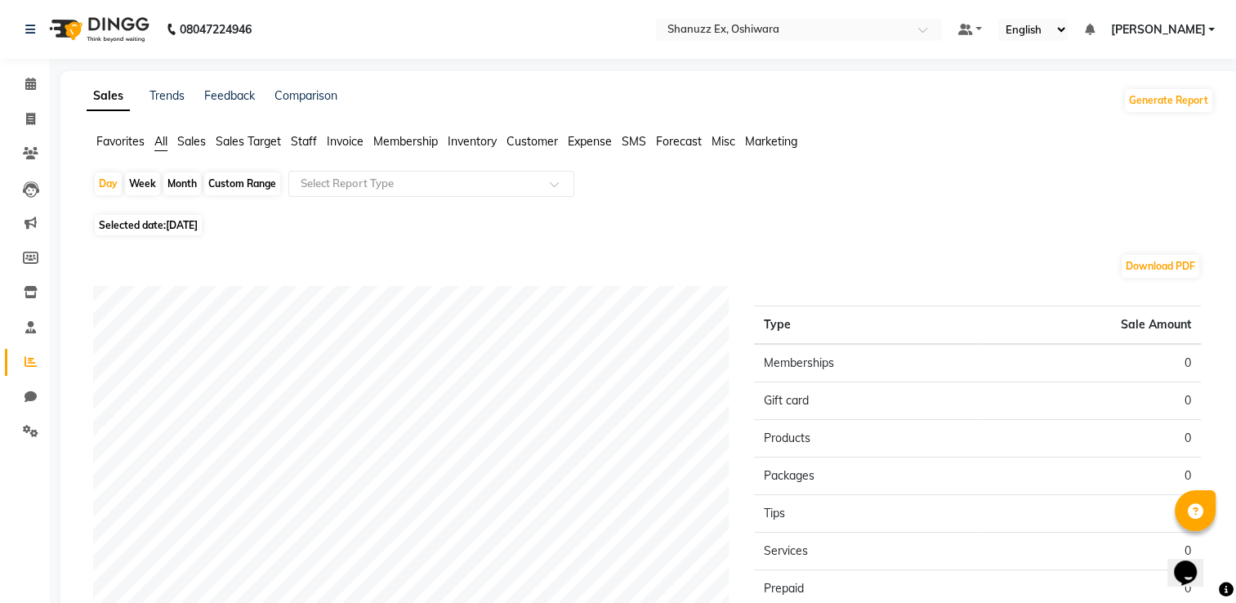
click at [165, 234] on span "Selected date: 01-09-2025" at bounding box center [148, 225] width 107 height 20
select select "9"
select select "2025"
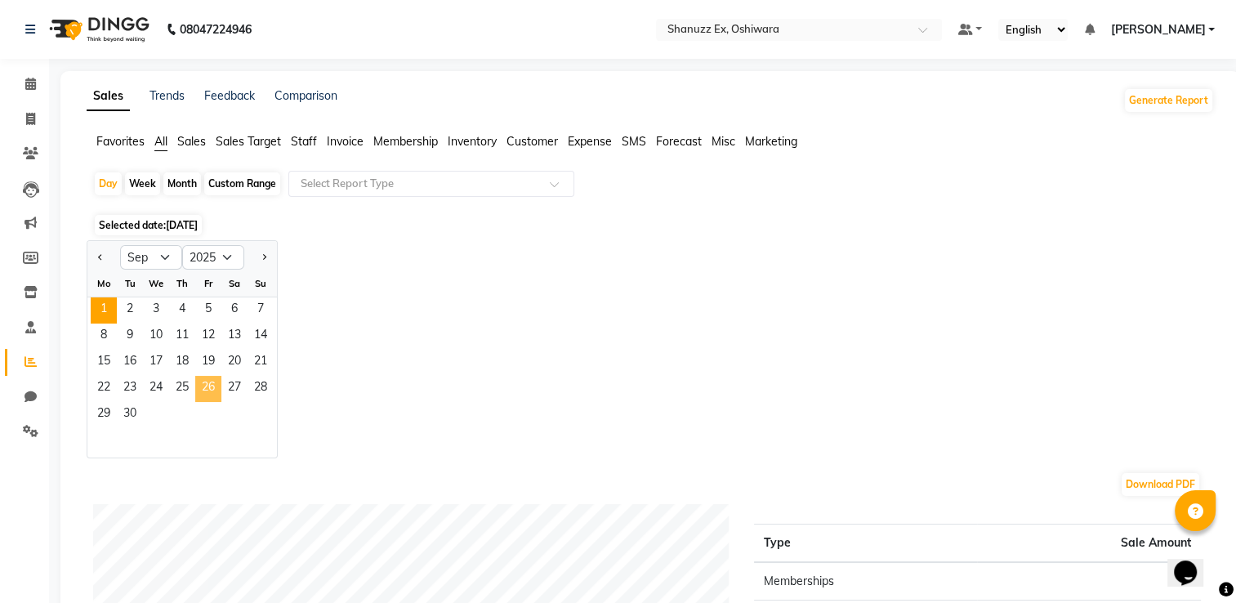
click at [205, 381] on span "26" at bounding box center [208, 389] width 26 height 26
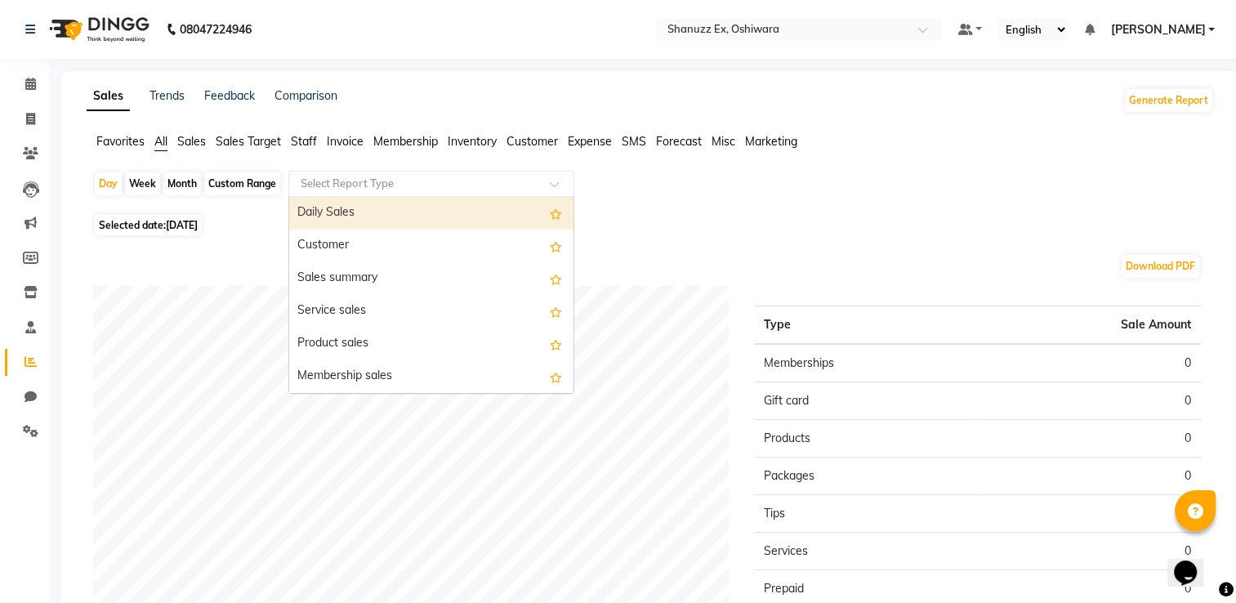
click at [324, 186] on input "text" at bounding box center [414, 184] width 235 height 16
type input "EX"
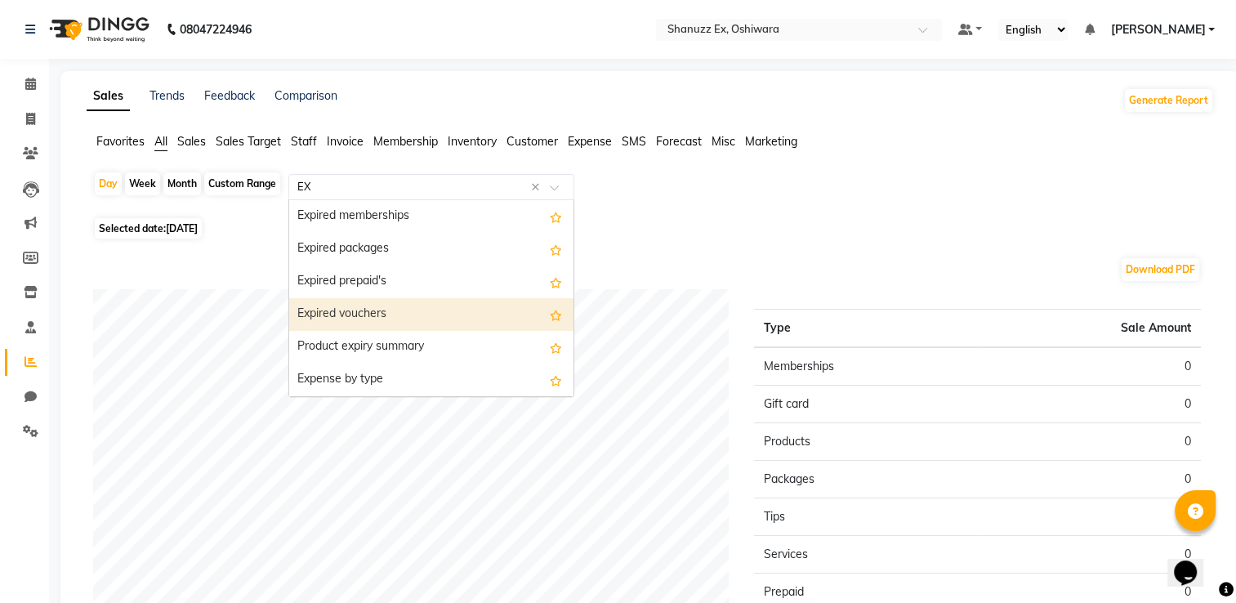
scroll to position [65, 0]
click at [312, 308] on div "Expense by type" at bounding box center [431, 314] width 284 height 33
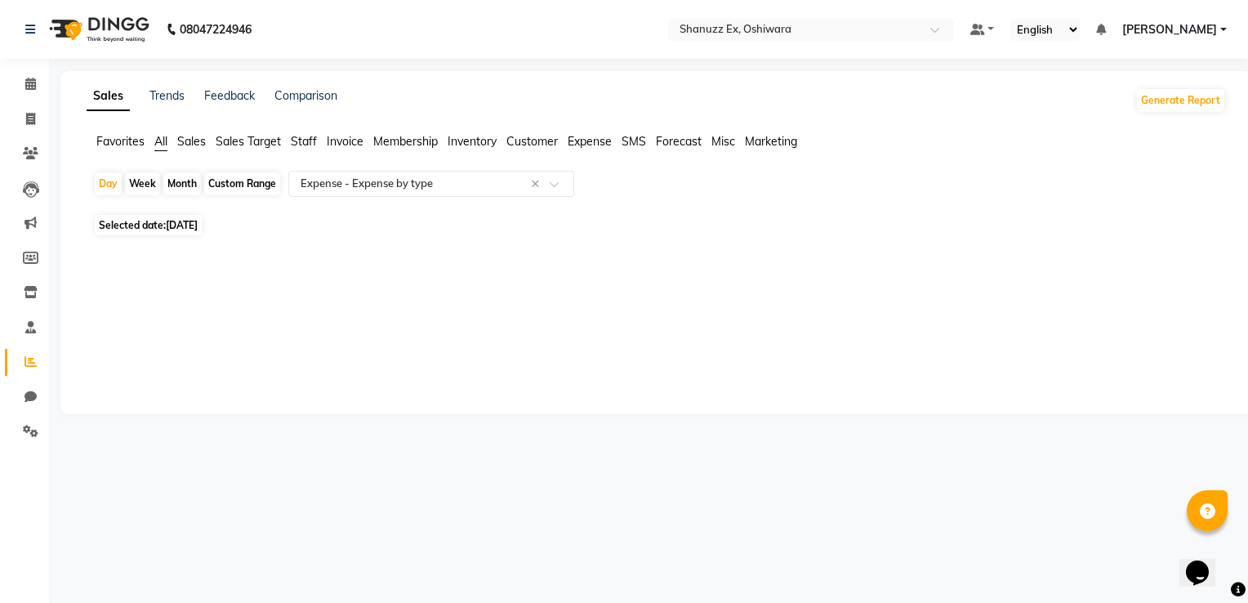
click at [169, 231] on span "26-09-2025" at bounding box center [182, 225] width 32 height 12
select select "9"
select select "2025"
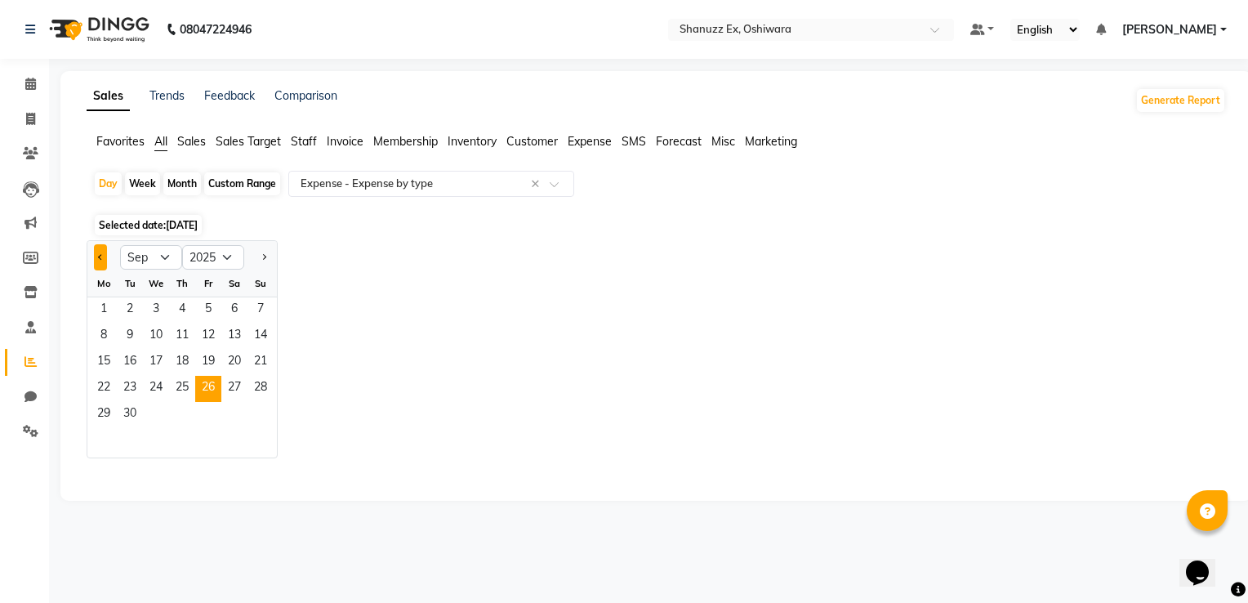
click at [98, 253] on button "Previous month" at bounding box center [100, 257] width 13 height 26
select select "8"
click at [215, 411] on span "29" at bounding box center [208, 415] width 26 height 26
select select "full_report"
select select "pdf"
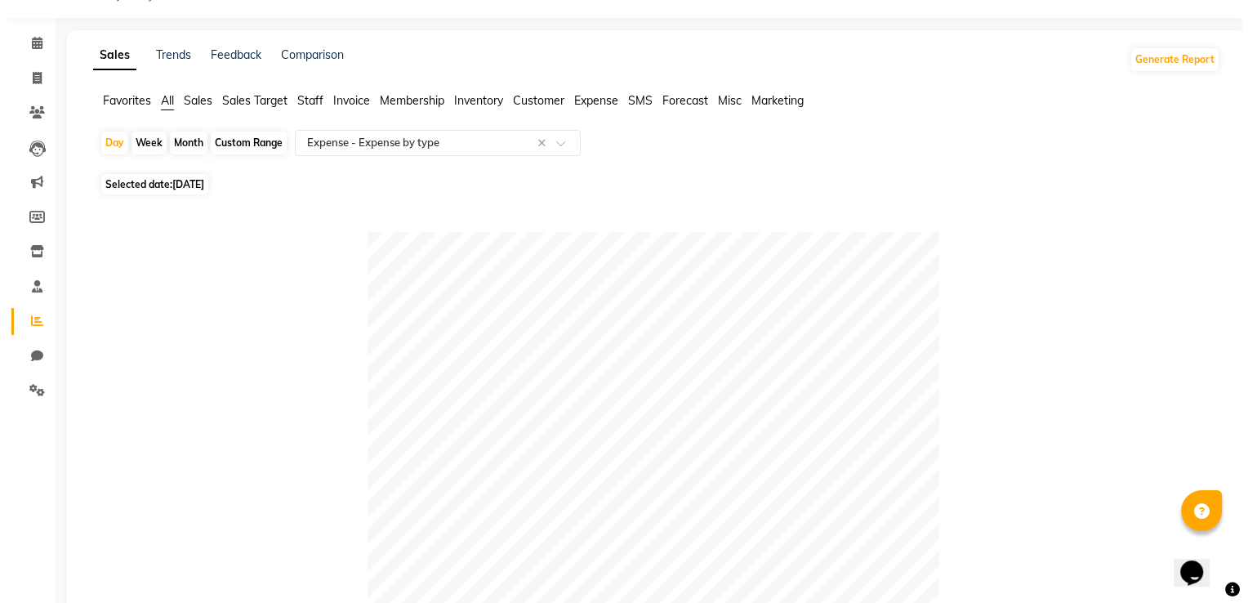
scroll to position [0, 0]
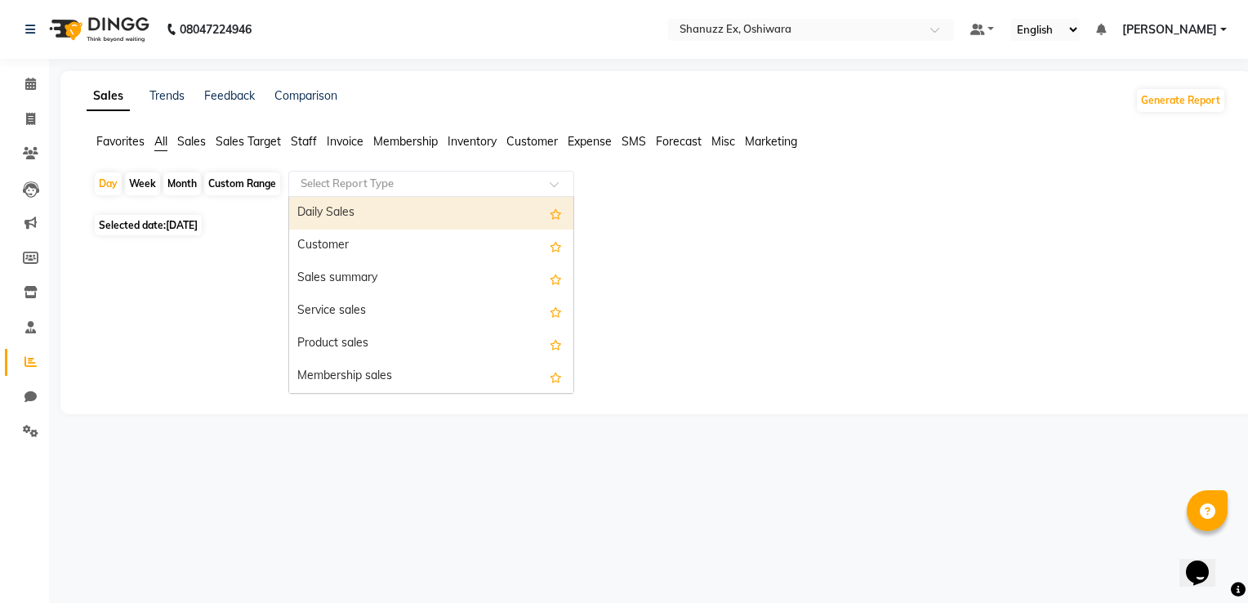
click at [459, 187] on input "text" at bounding box center [414, 184] width 235 height 16
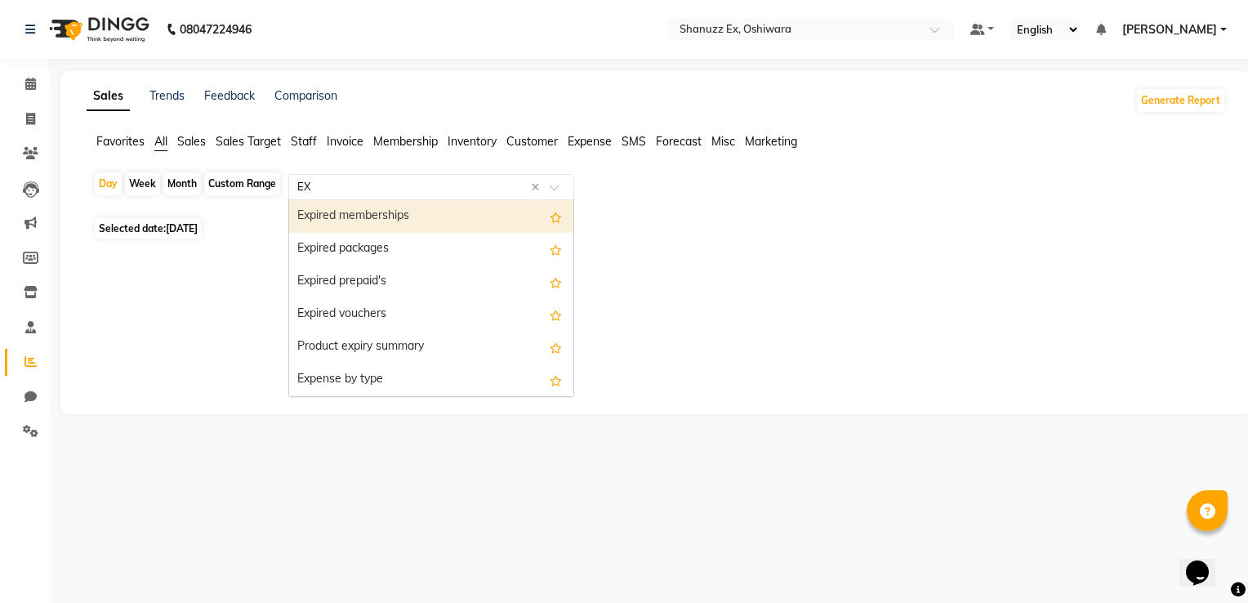
type input "EXP"
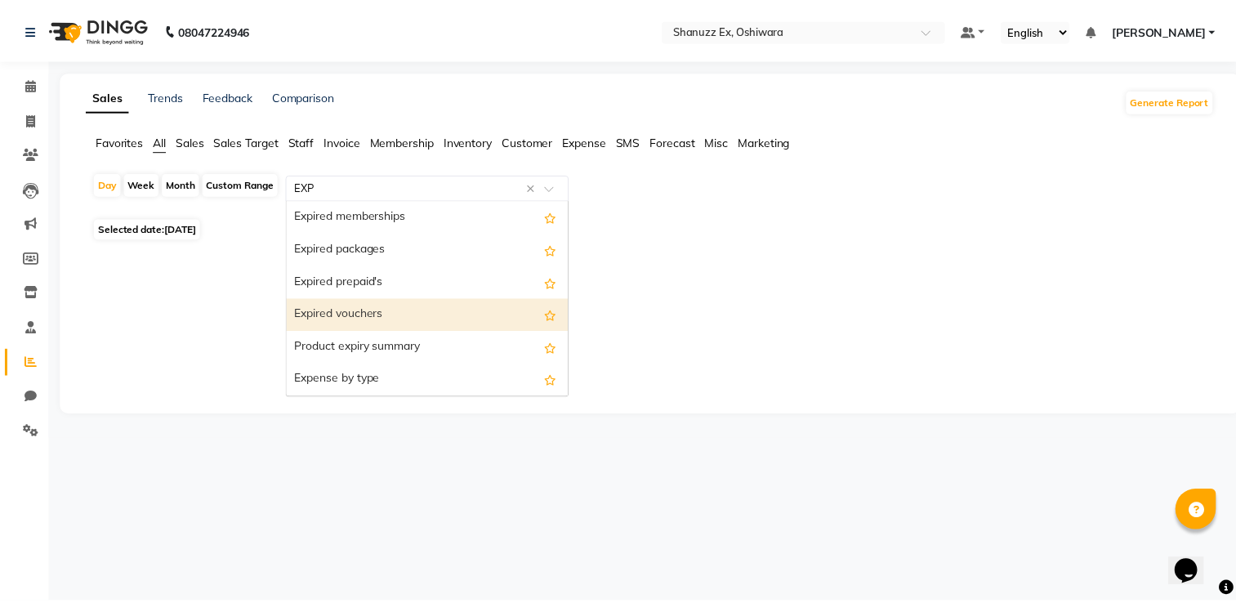
scroll to position [33, 0]
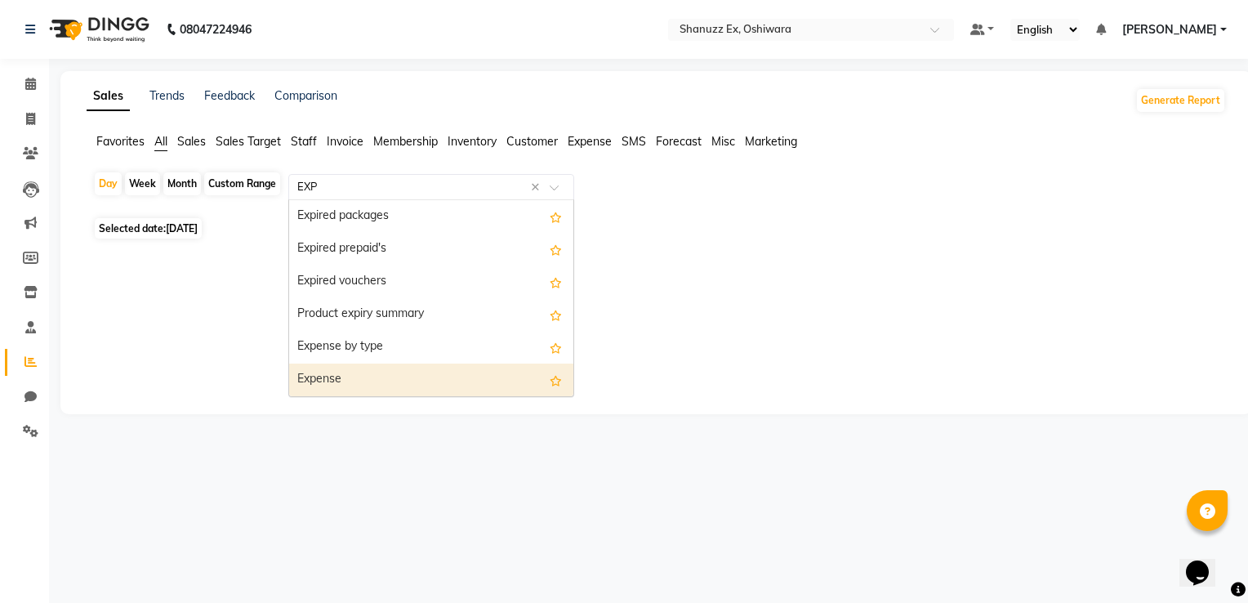
click at [331, 380] on div "Expense" at bounding box center [431, 380] width 284 height 33
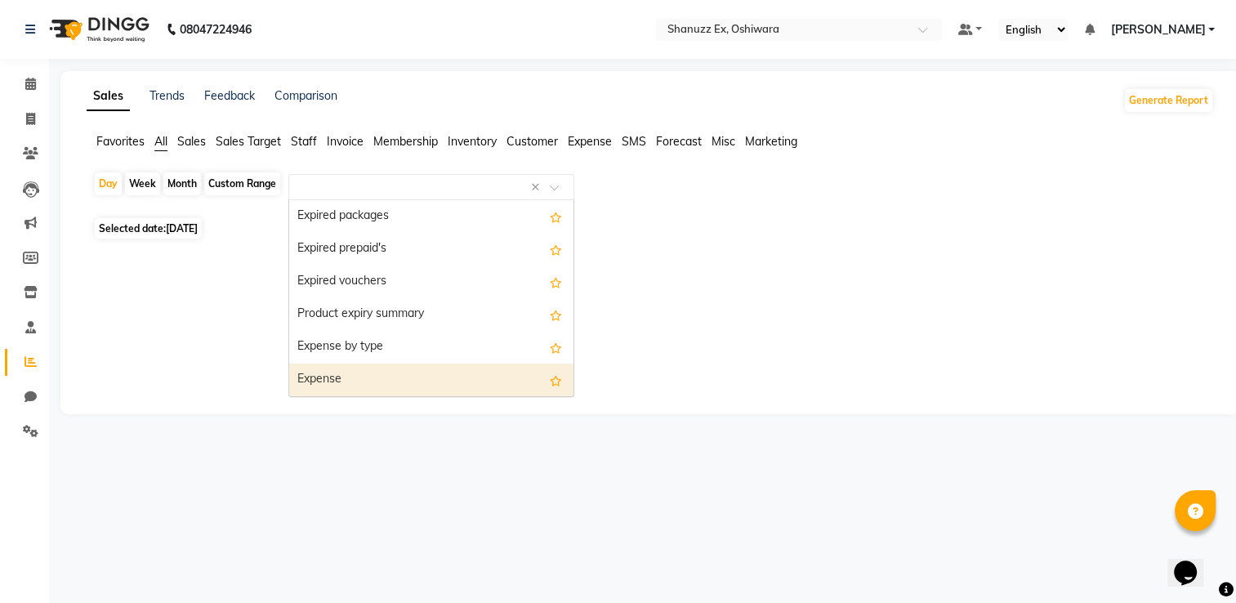
select select "full_report"
select select "pdf"
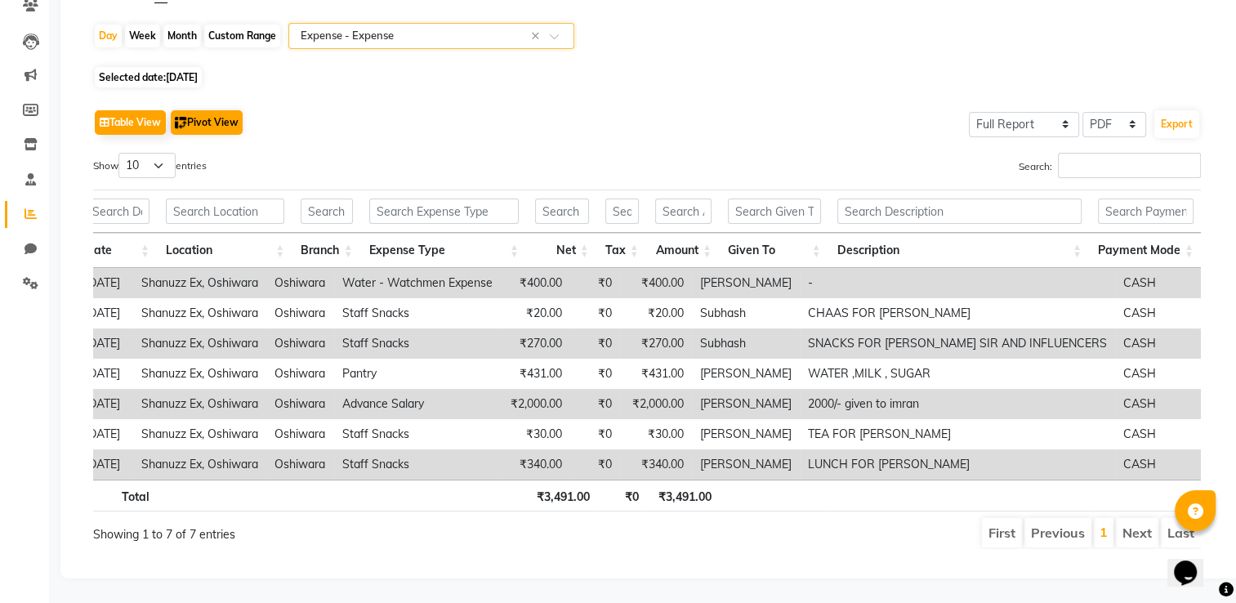
scroll to position [0, 0]
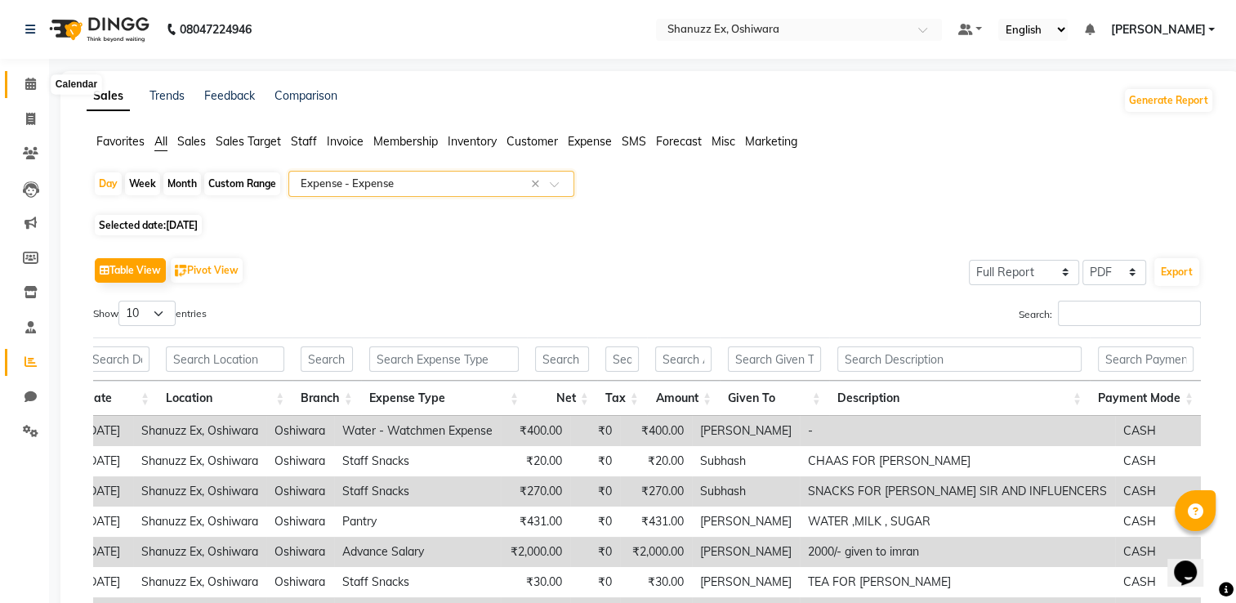
click at [31, 86] on icon at bounding box center [30, 84] width 11 height 12
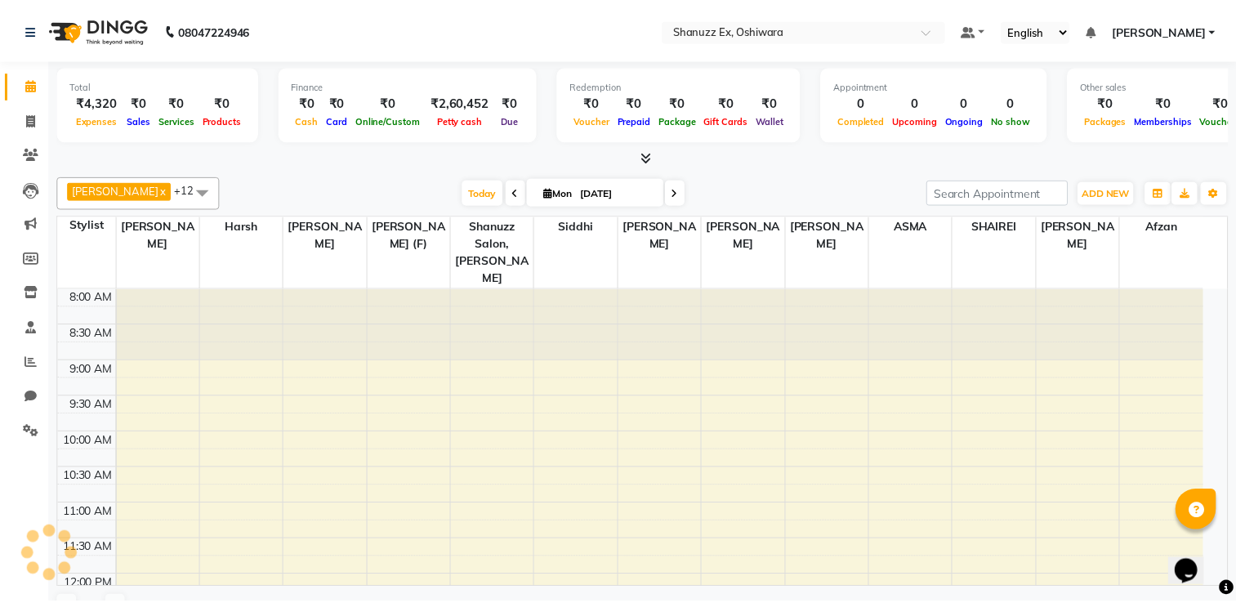
scroll to position [428, 0]
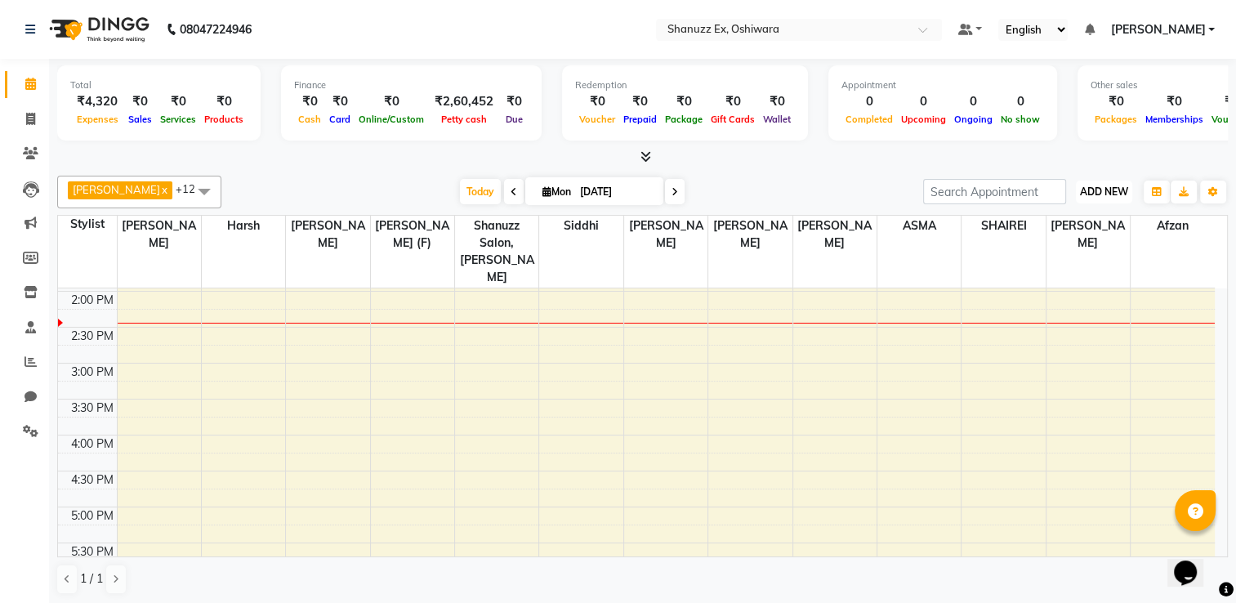
click at [1108, 194] on span "ADD NEW" at bounding box center [1104, 191] width 48 height 12
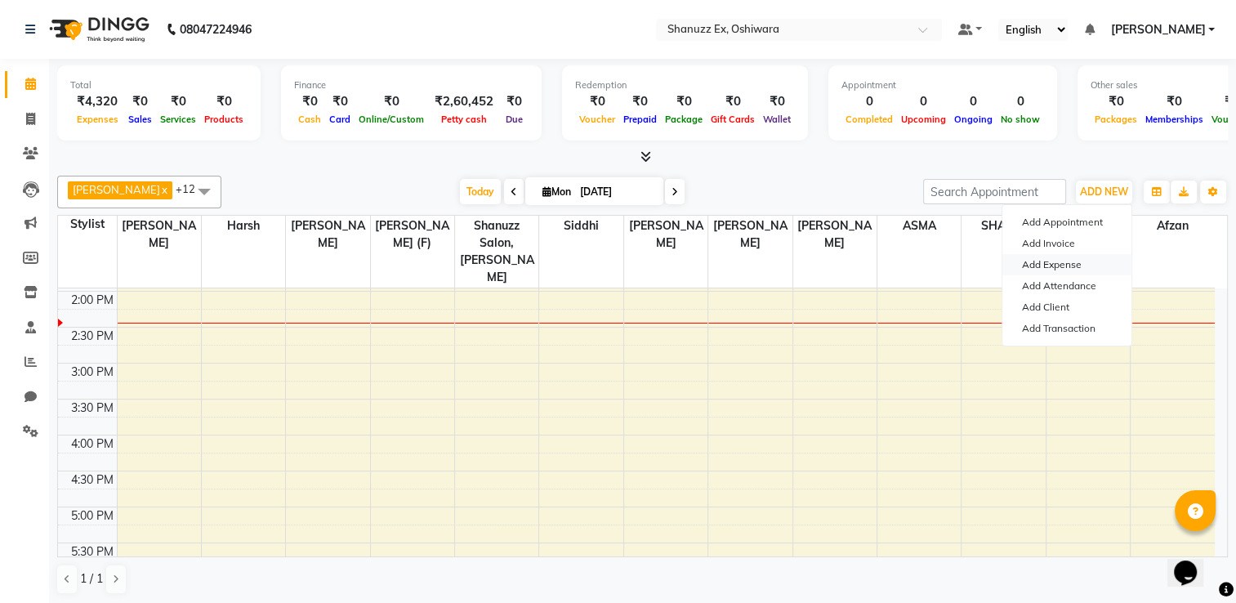
click at [1083, 254] on link "Add Expense" at bounding box center [1066, 264] width 129 height 21
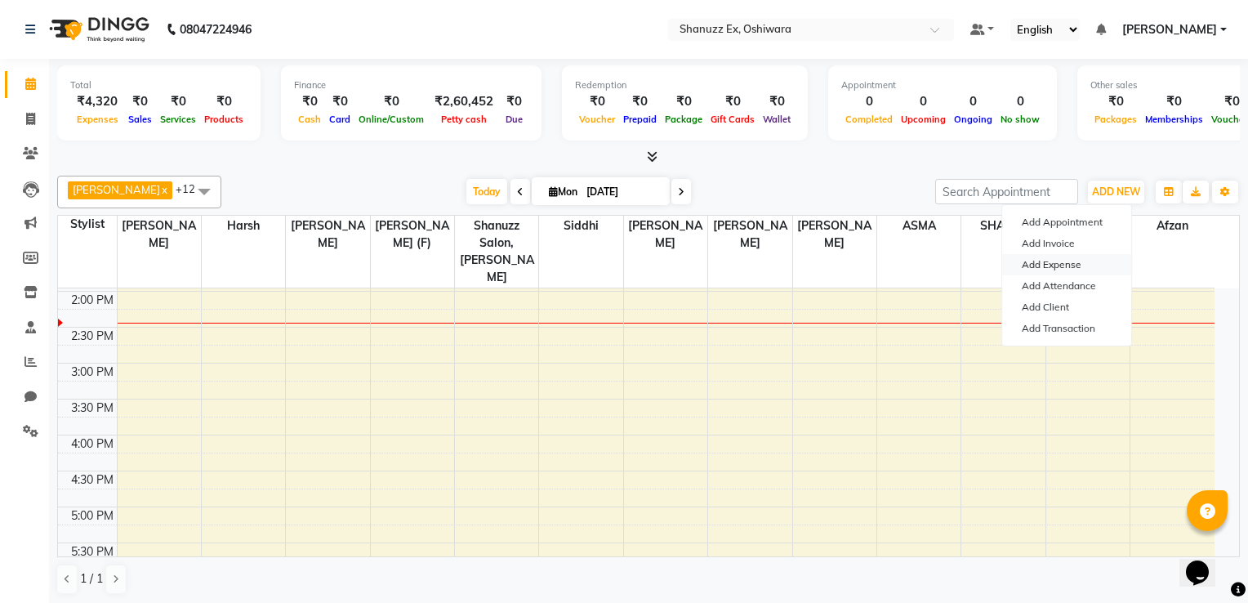
select select "7358"
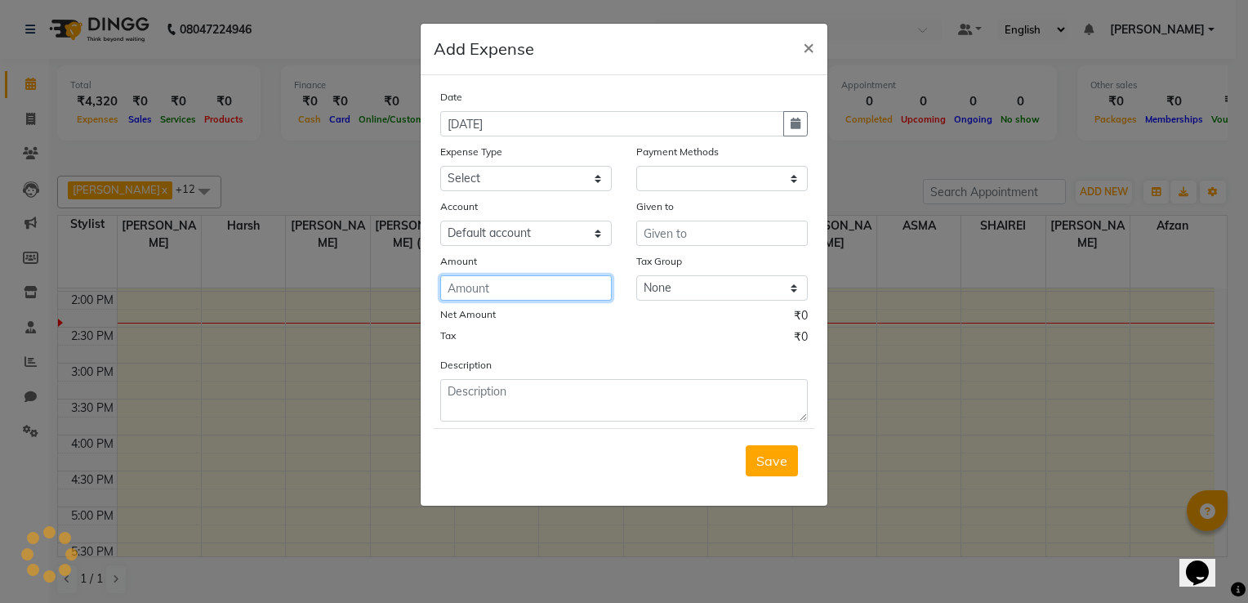
click at [467, 294] on input "number" at bounding box center [526, 287] width 172 height 25
type input "2000"
select select "1"
select select "7357"
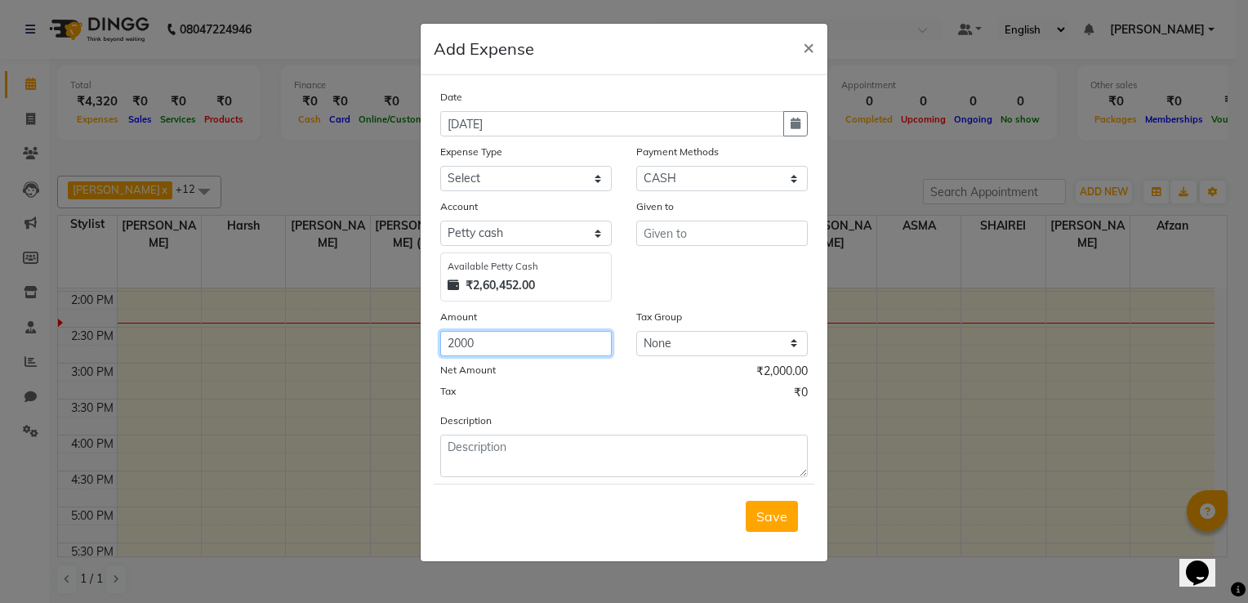
type input "2000"
click at [495, 188] on select "Select Advance Salary Client Snacks Electricity Bill Marketing Maintenance Misc…" at bounding box center [526, 178] width 172 height 25
select select "22680"
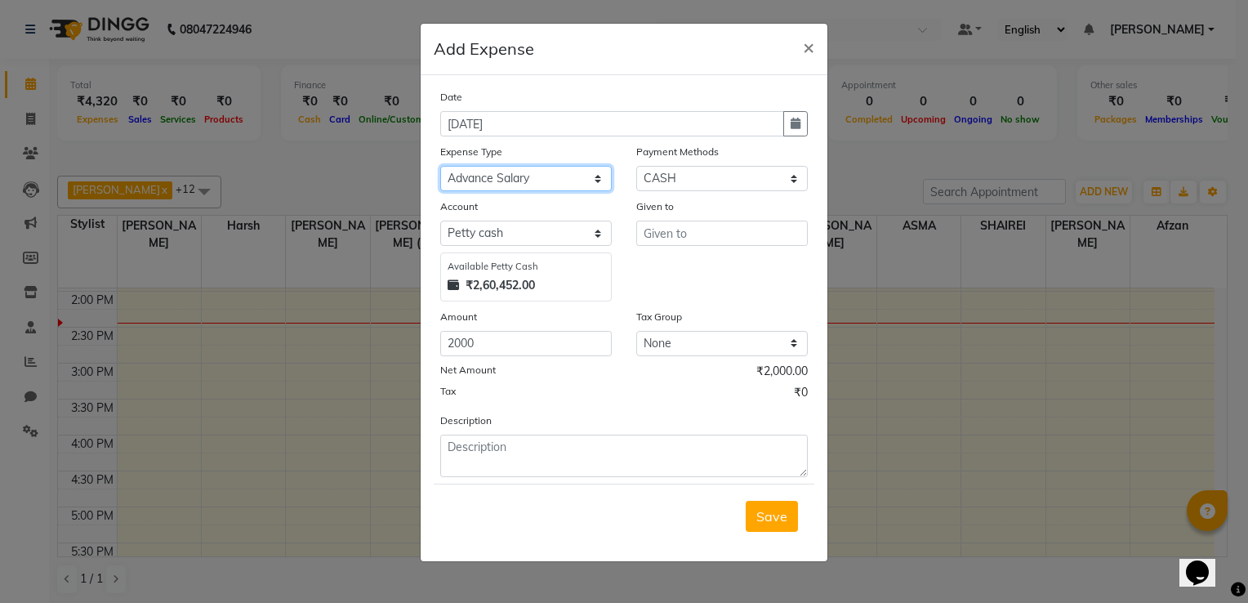
click at [440, 167] on select "Select Advance Salary Client Snacks Electricity Bill Marketing Maintenance Misc…" at bounding box center [526, 178] width 172 height 25
click at [694, 243] on input "text" at bounding box center [722, 233] width 172 height 25
click at [686, 272] on div "Given to 2000" at bounding box center [722, 250] width 196 height 104
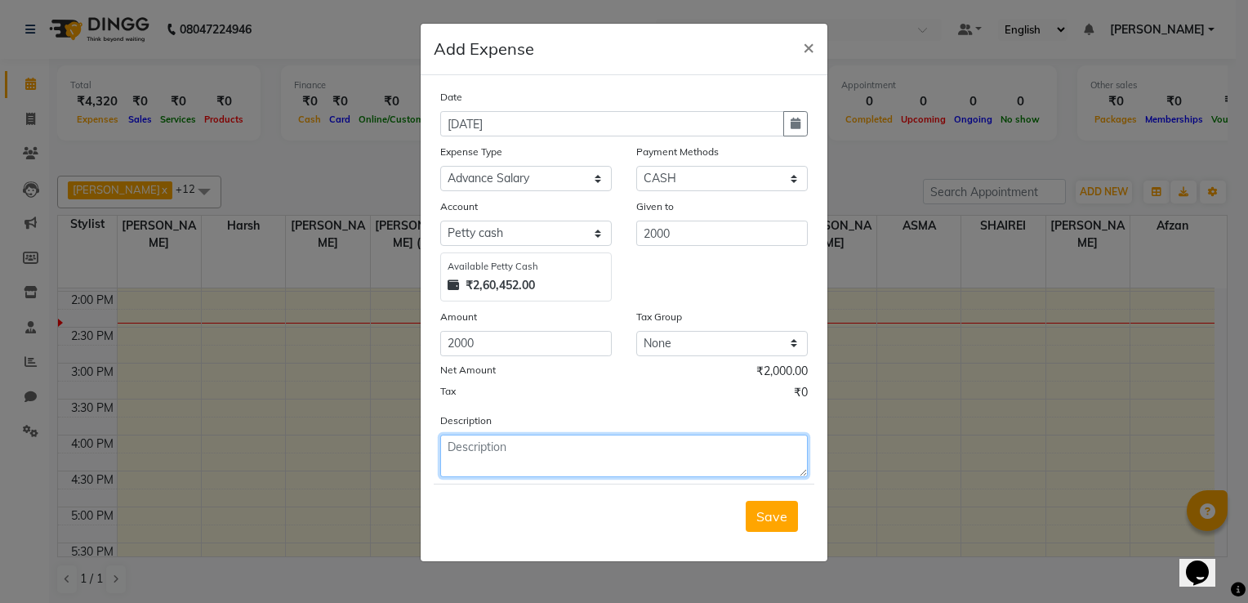
click at [503, 454] on textarea at bounding box center [624, 456] width 368 height 42
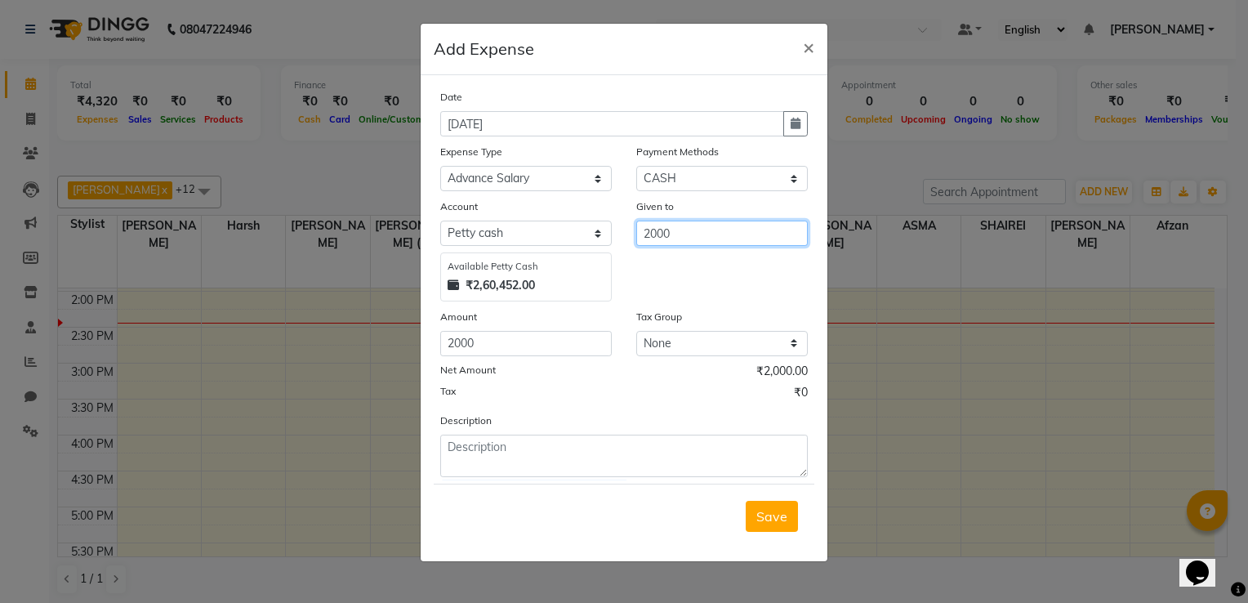
click at [706, 243] on input "2000" at bounding box center [722, 233] width 172 height 25
type input "2"
click at [694, 276] on ngb-highlight "Tan ishka Panchal" at bounding box center [721, 269] width 129 height 16
type input "[PERSON_NAME]"
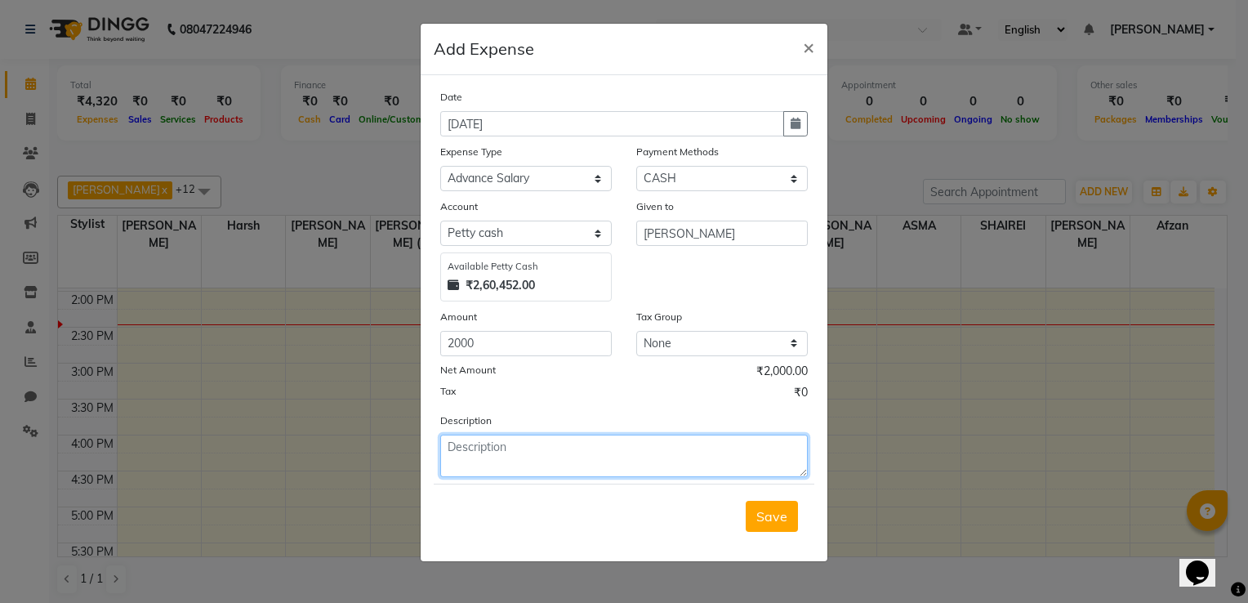
click at [494, 441] on textarea at bounding box center [624, 456] width 368 height 42
click at [494, 442] on textarea at bounding box center [624, 456] width 368 height 42
click at [484, 462] on textarea at bounding box center [624, 456] width 368 height 42
type textarea "ADVANCE GIVEN TO TANISHKA"
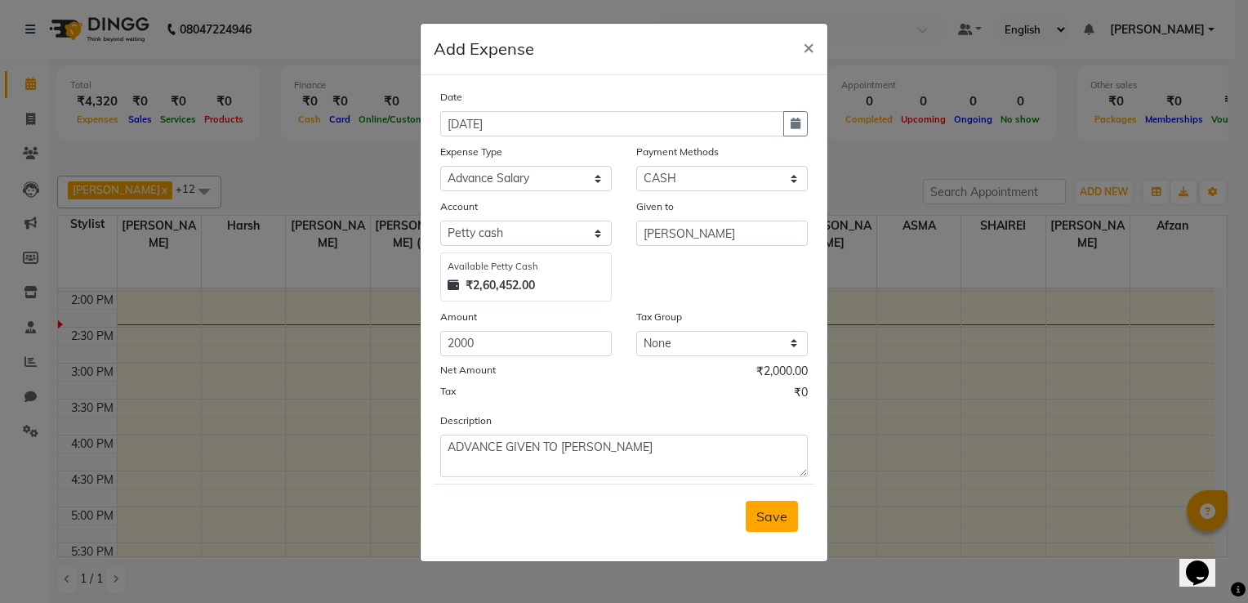
click at [765, 515] on span "Save" at bounding box center [771, 516] width 31 height 16
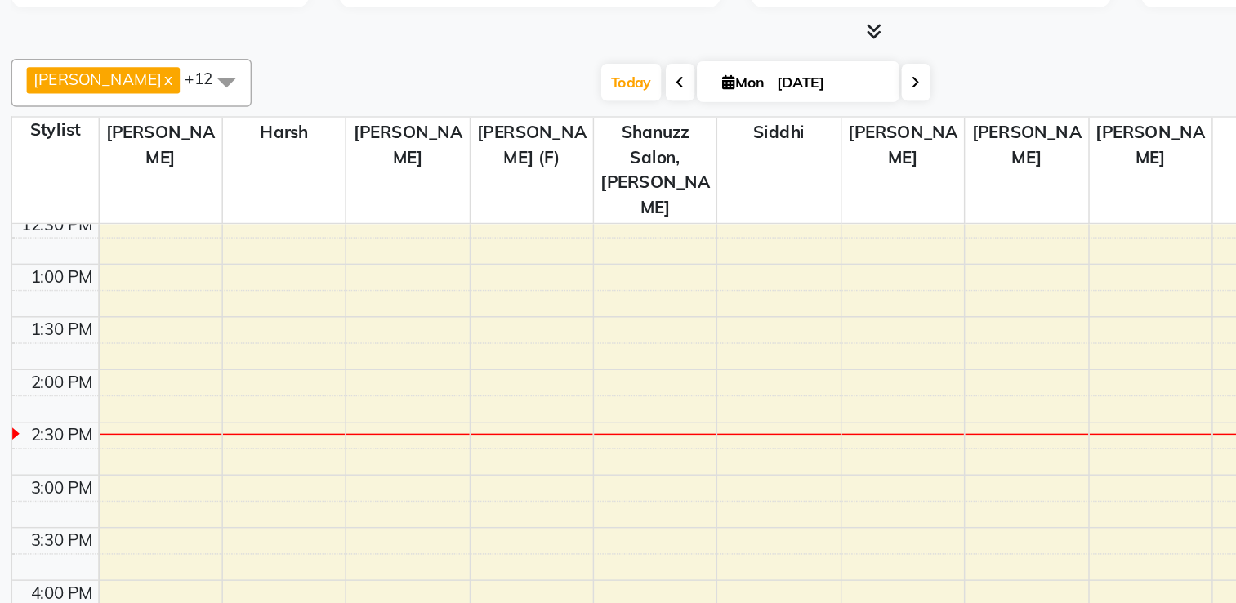
scroll to position [332, 0]
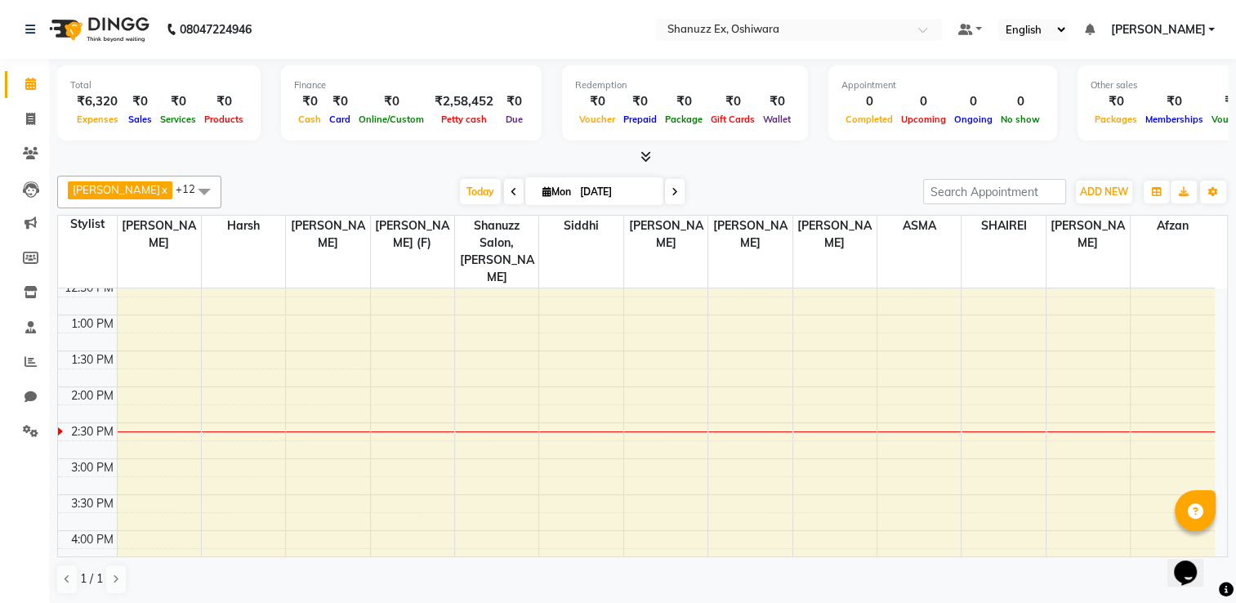
click at [380, 173] on div "ADNAN x ASMA x Gufran Mansuri x Harsh x SAM x SHAIREI x Shanu Sir (F) x Shanuzz…" at bounding box center [642, 385] width 1171 height 432
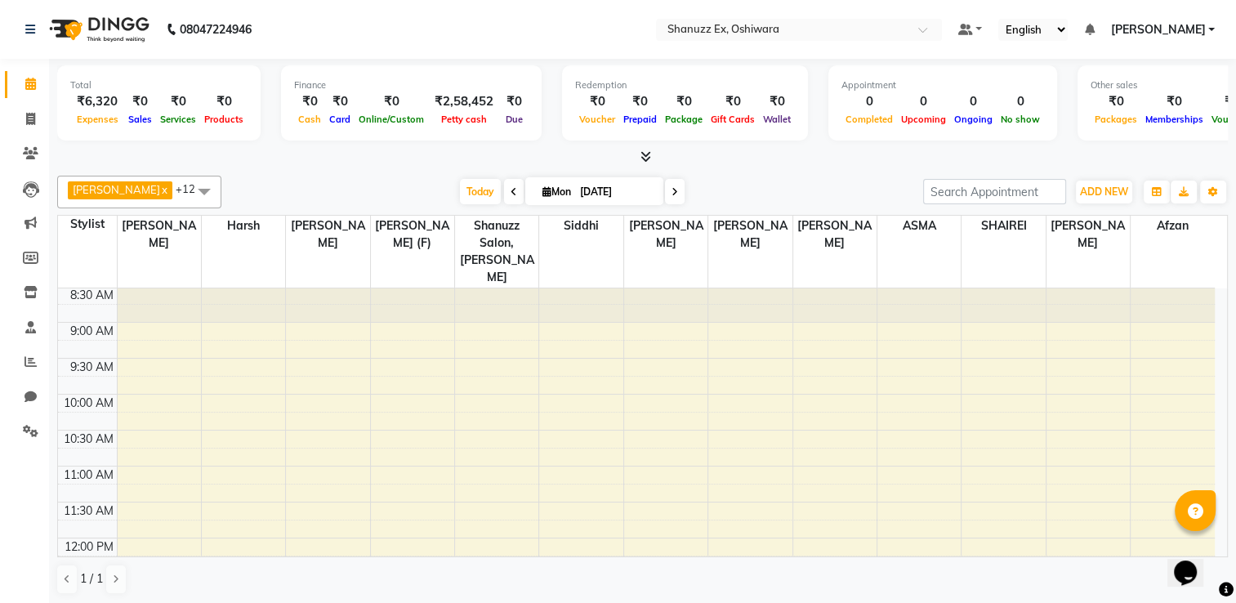
scroll to position [0, 0]
